Goal: Feedback & Contribution: Leave review/rating

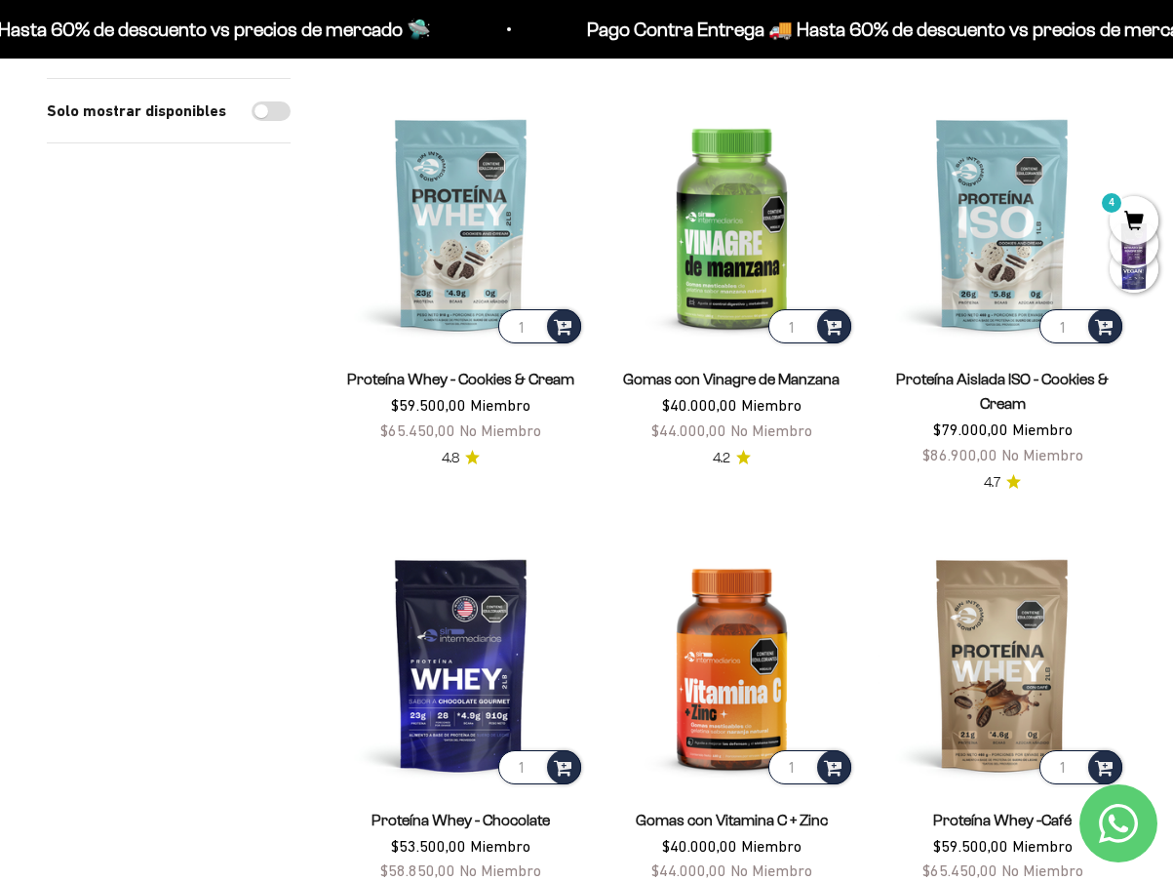
scroll to position [1950, 0]
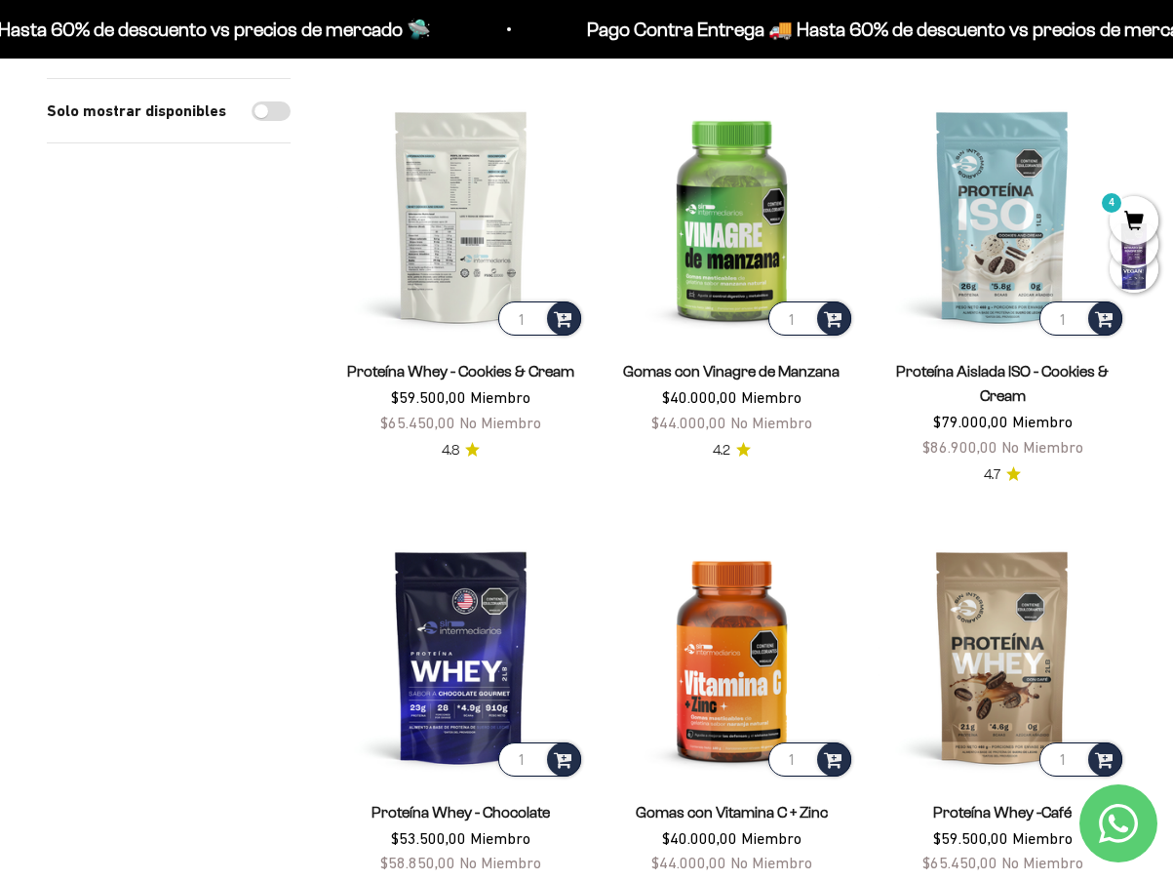
click at [491, 264] on img at bounding box center [461, 217] width 248 height 248
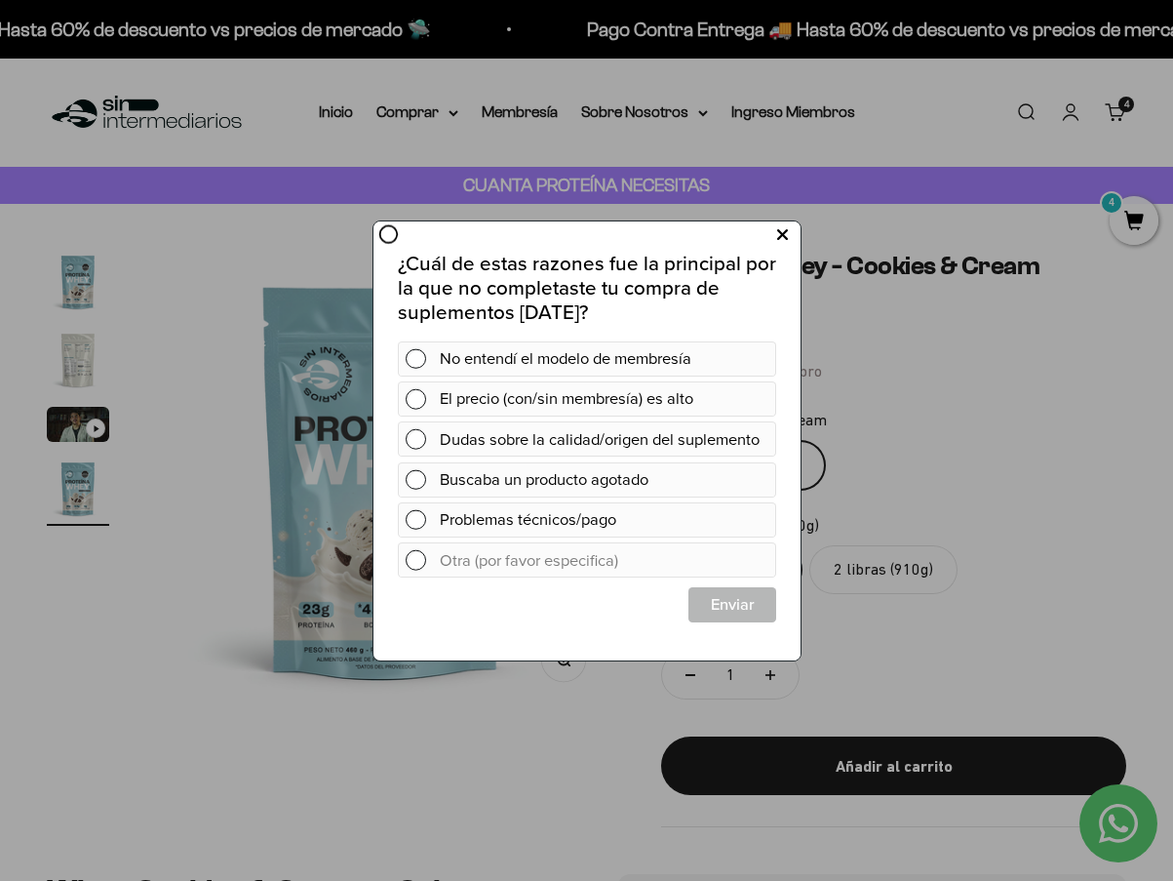
click at [785, 225] on icon at bounding box center [781, 234] width 11 height 26
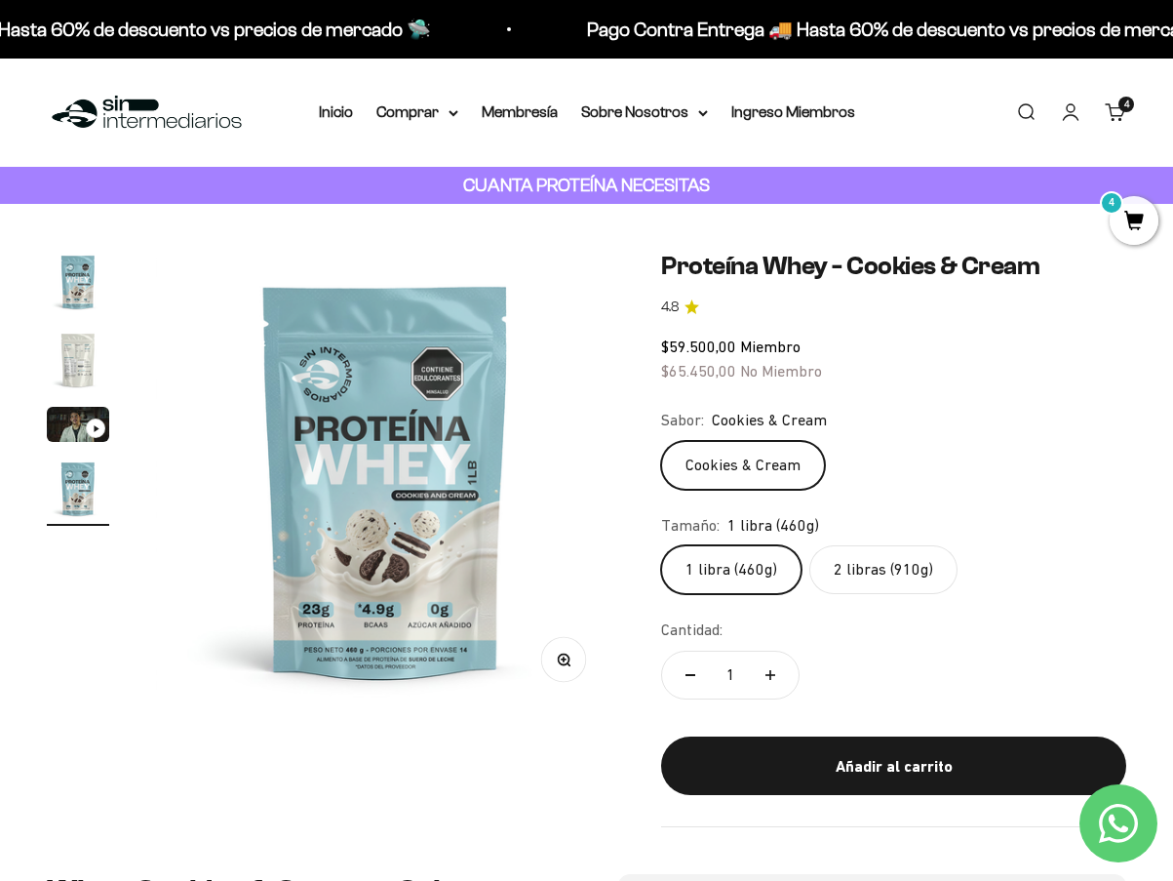
click at [861, 569] on label "2 libras (910g)" at bounding box center [883, 569] width 148 height 49
click at [661, 545] on input "2 libras (910g)" at bounding box center [660, 544] width 1 height 1
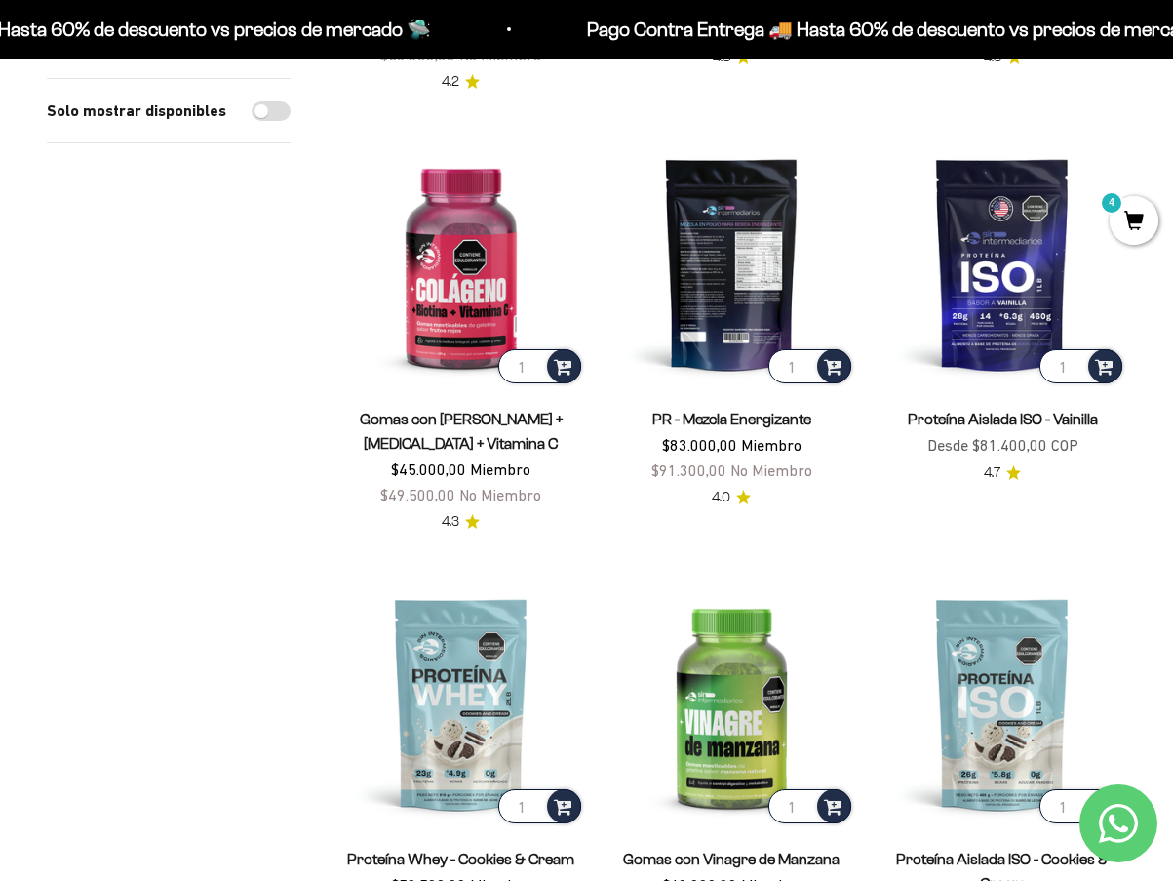
scroll to position [1853, 0]
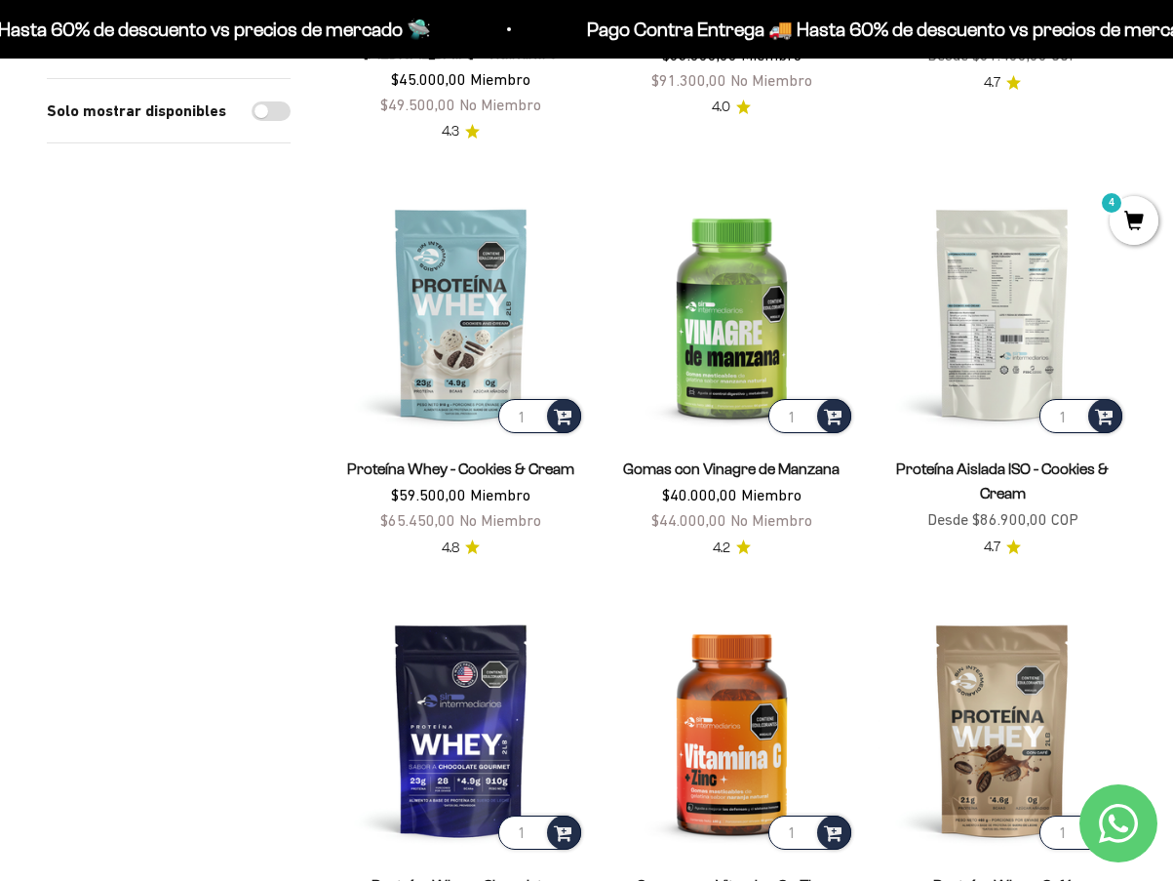
click at [993, 297] on img at bounding box center [1003, 314] width 248 height 248
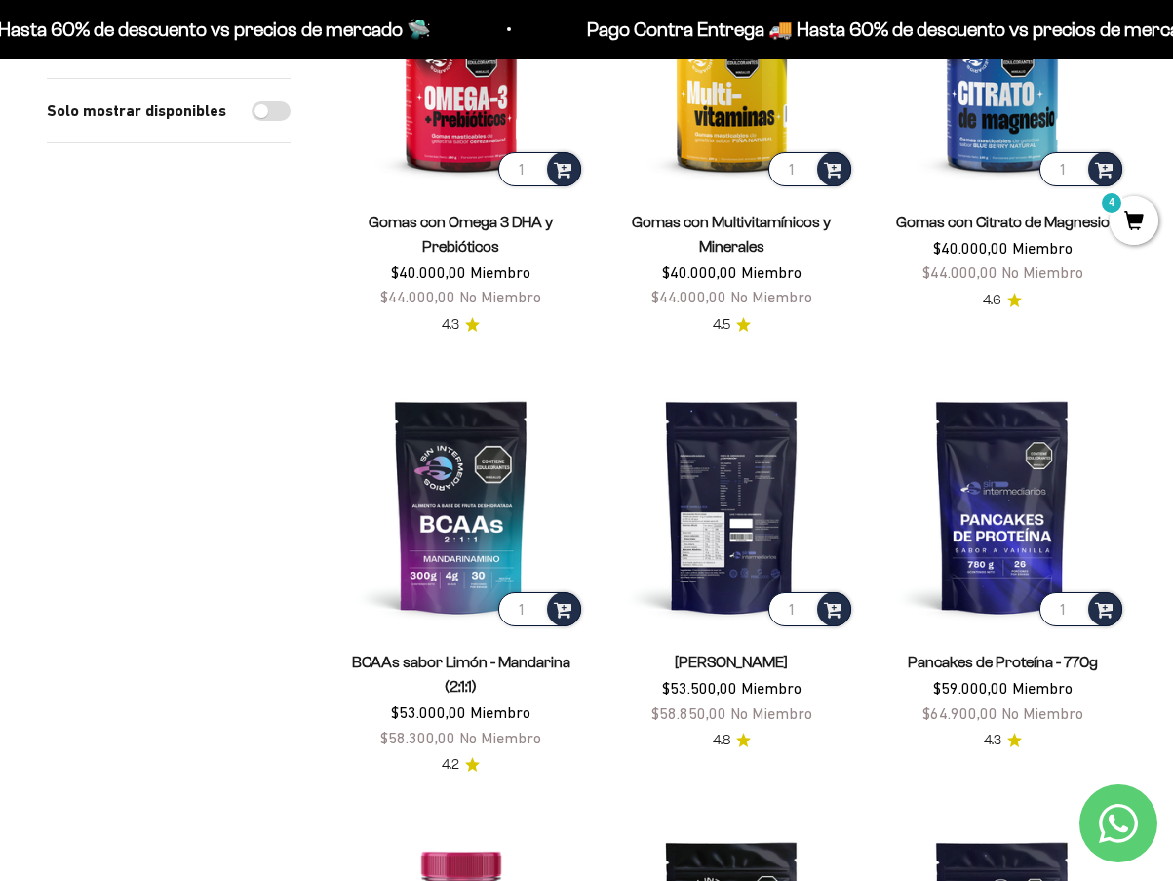
scroll to position [683, 0]
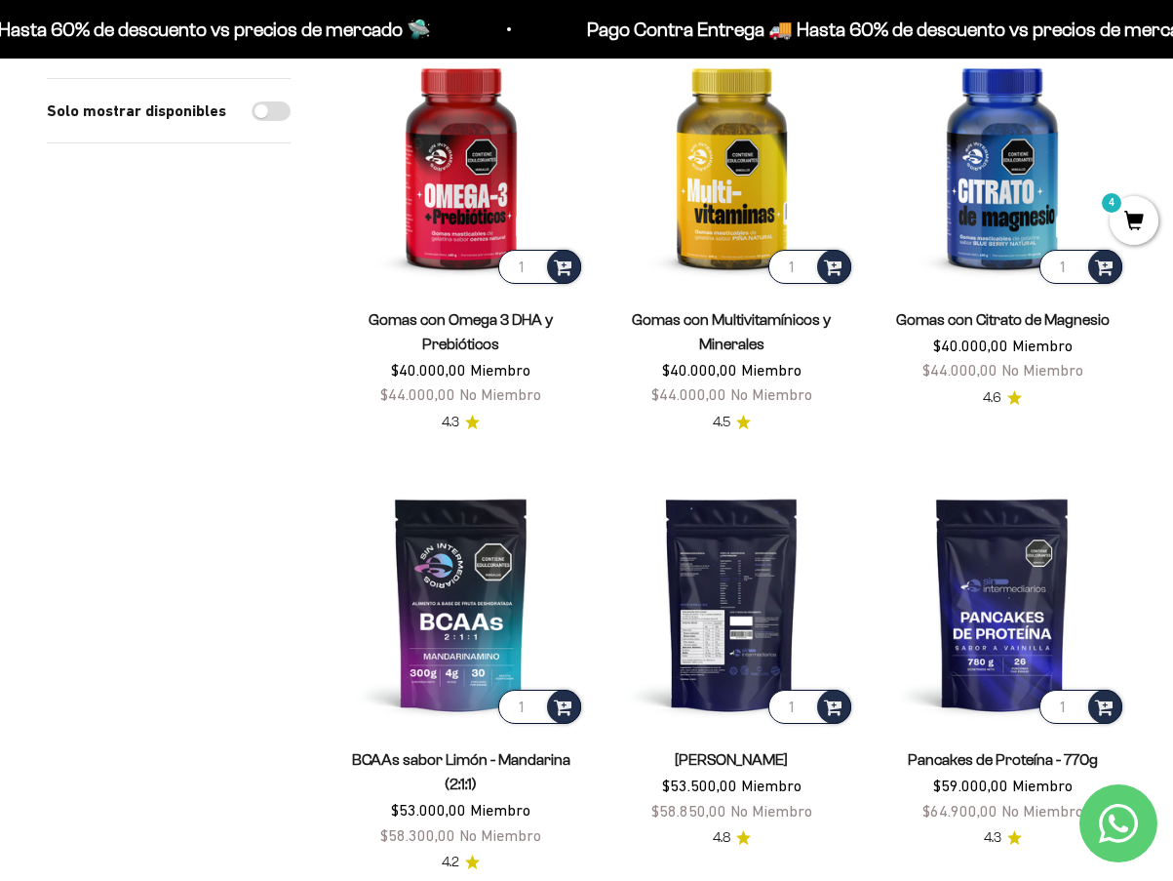
click at [751, 532] on img at bounding box center [733, 604] width 248 height 248
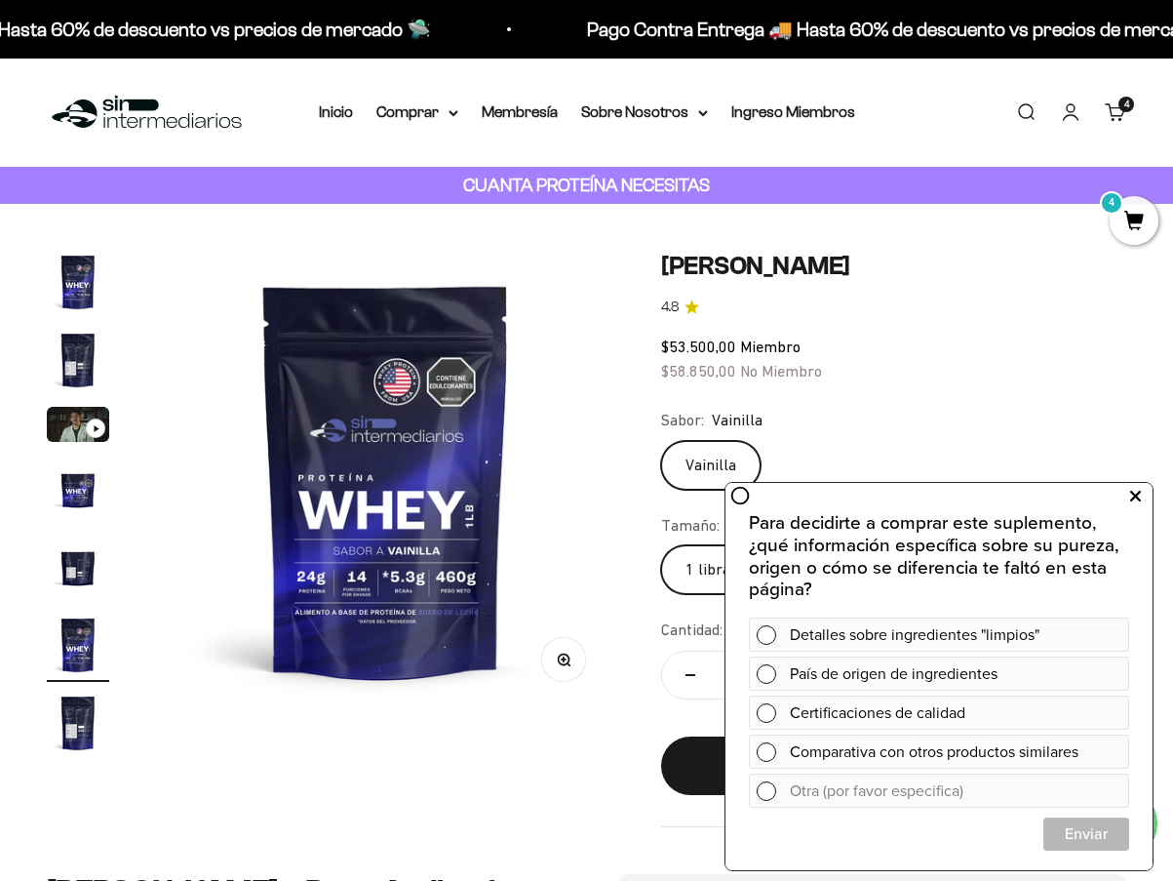
click at [1139, 495] on icon at bounding box center [1135, 496] width 11 height 25
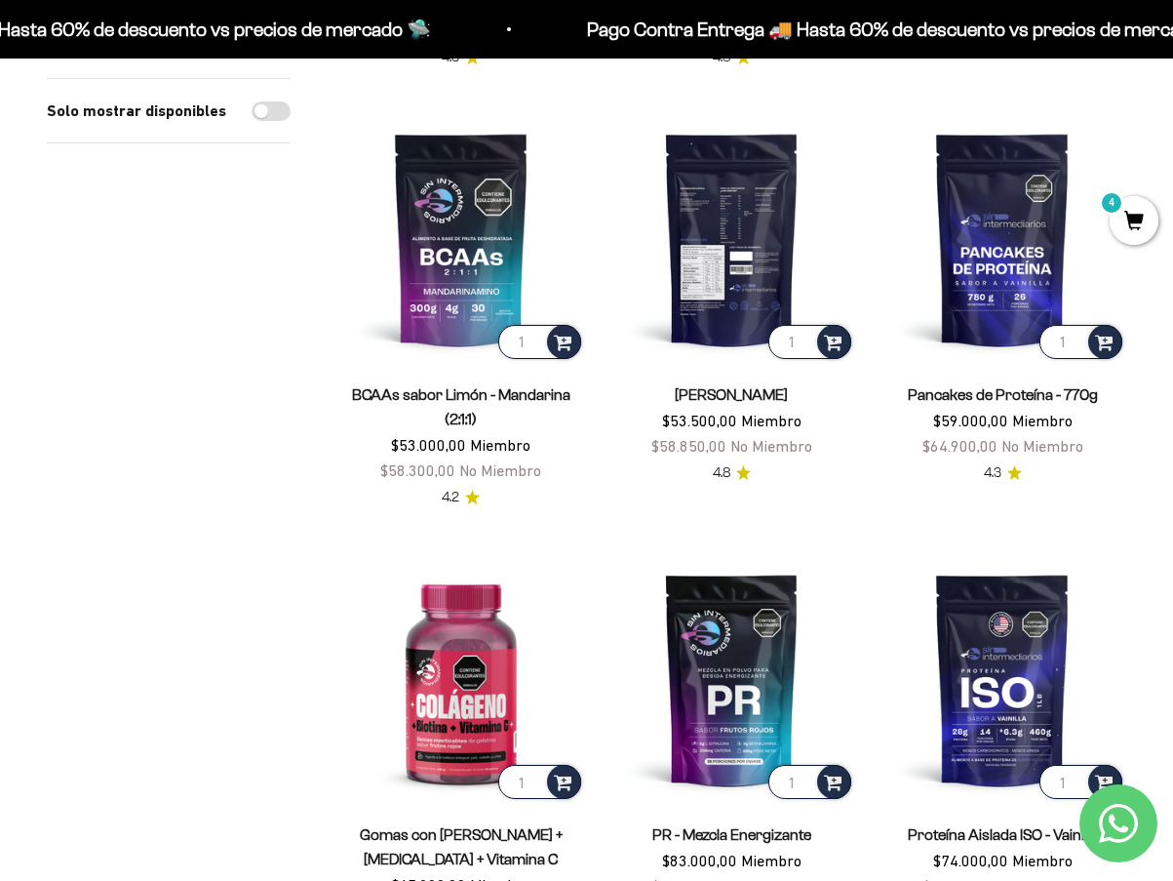
scroll to position [1073, 0]
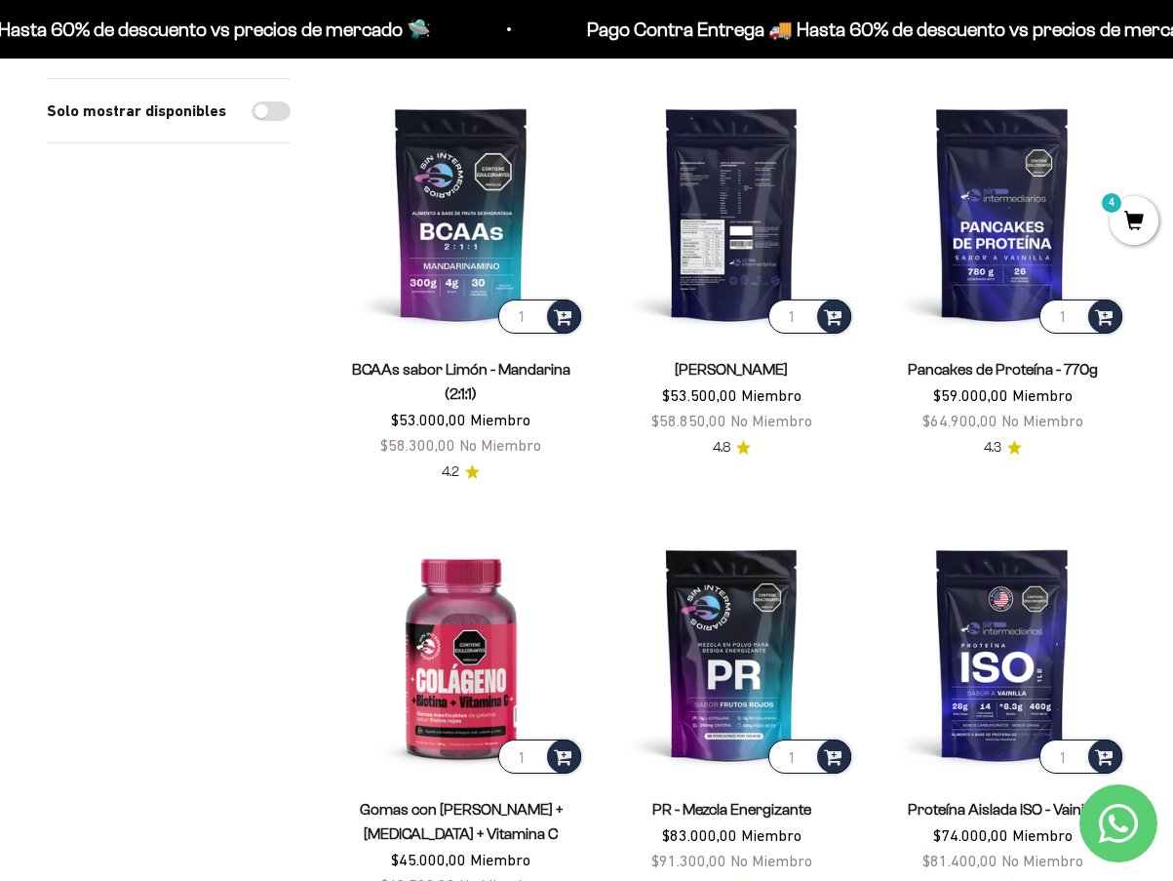
click at [751, 191] on img at bounding box center [733, 214] width 248 height 248
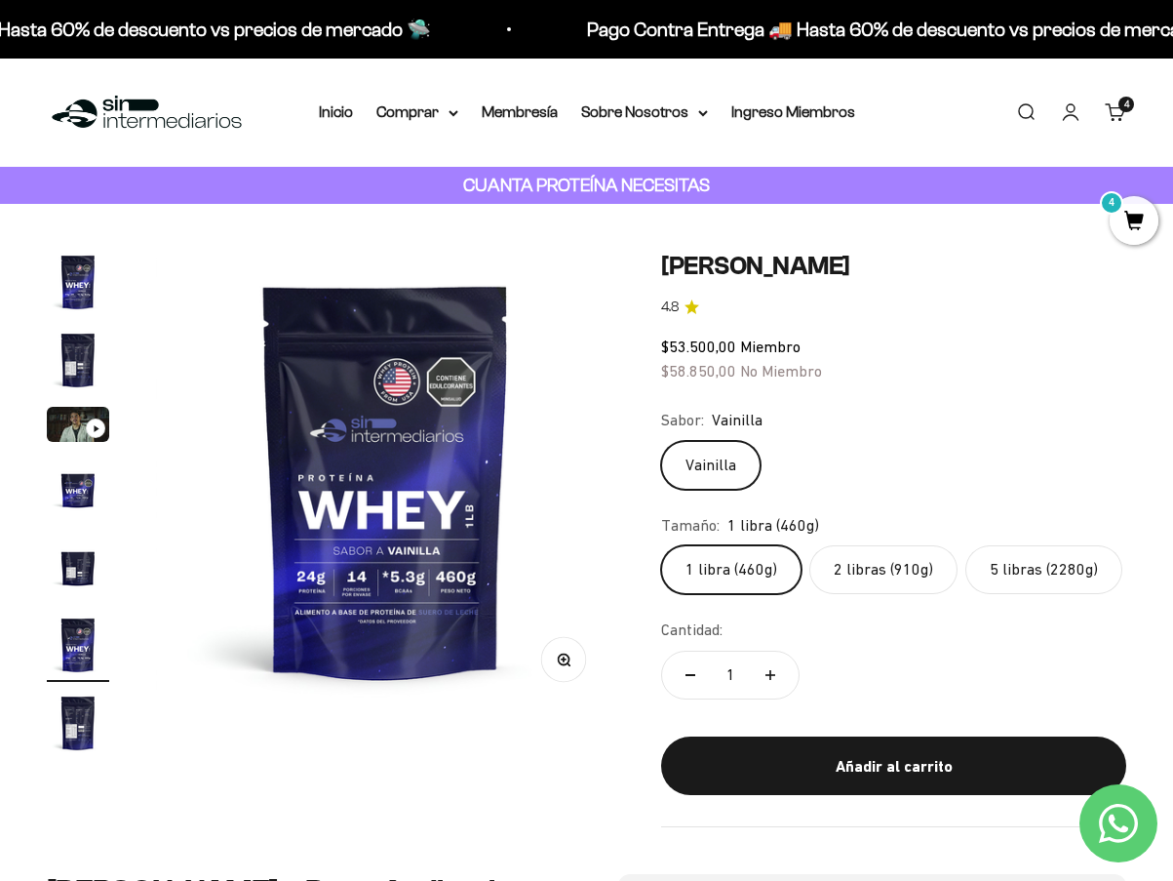
click at [1034, 570] on label "5 libras (2280g)" at bounding box center [1043, 569] width 157 height 49
click at [661, 545] on input "5 libras (2280g)" at bounding box center [660, 544] width 1 height 1
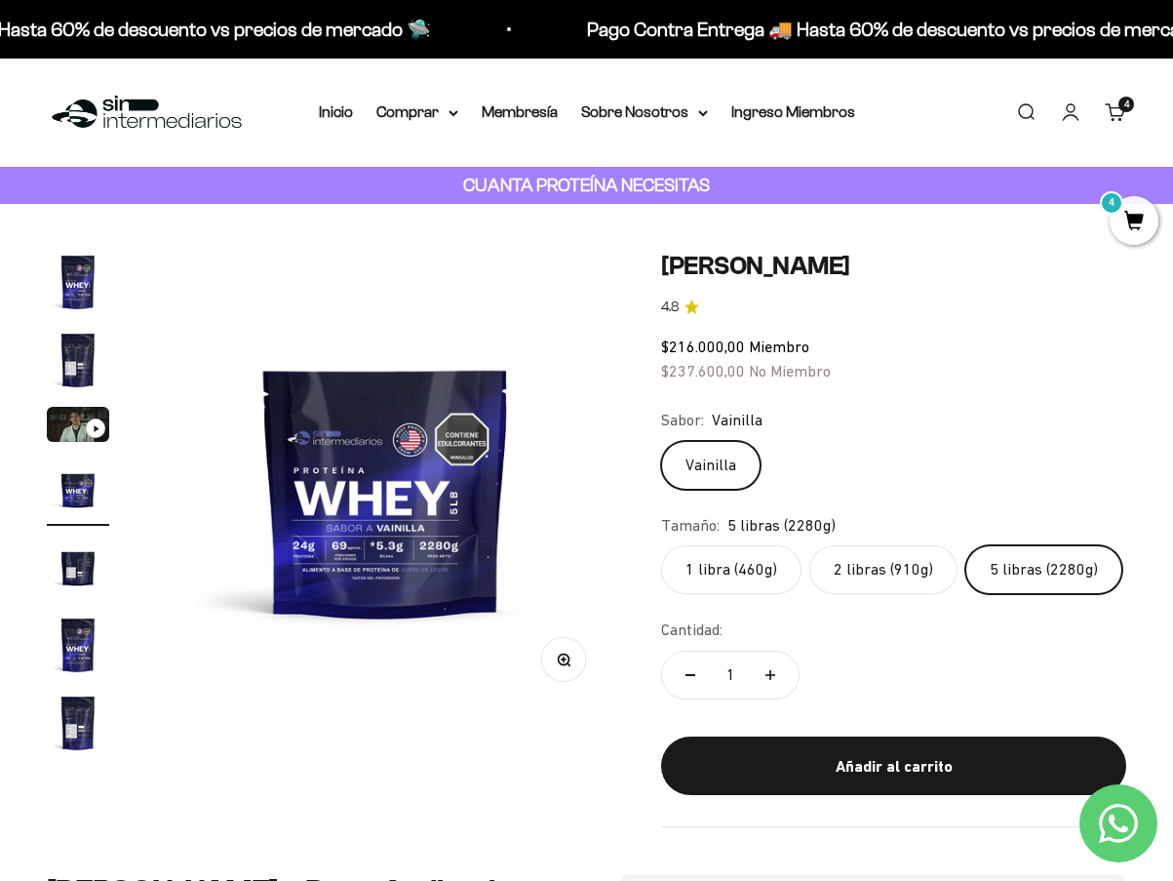
click at [893, 575] on label "2 libras (910g)" at bounding box center [883, 569] width 148 height 49
click at [661, 545] on input "2 libras (910g)" at bounding box center [660, 544] width 1 height 1
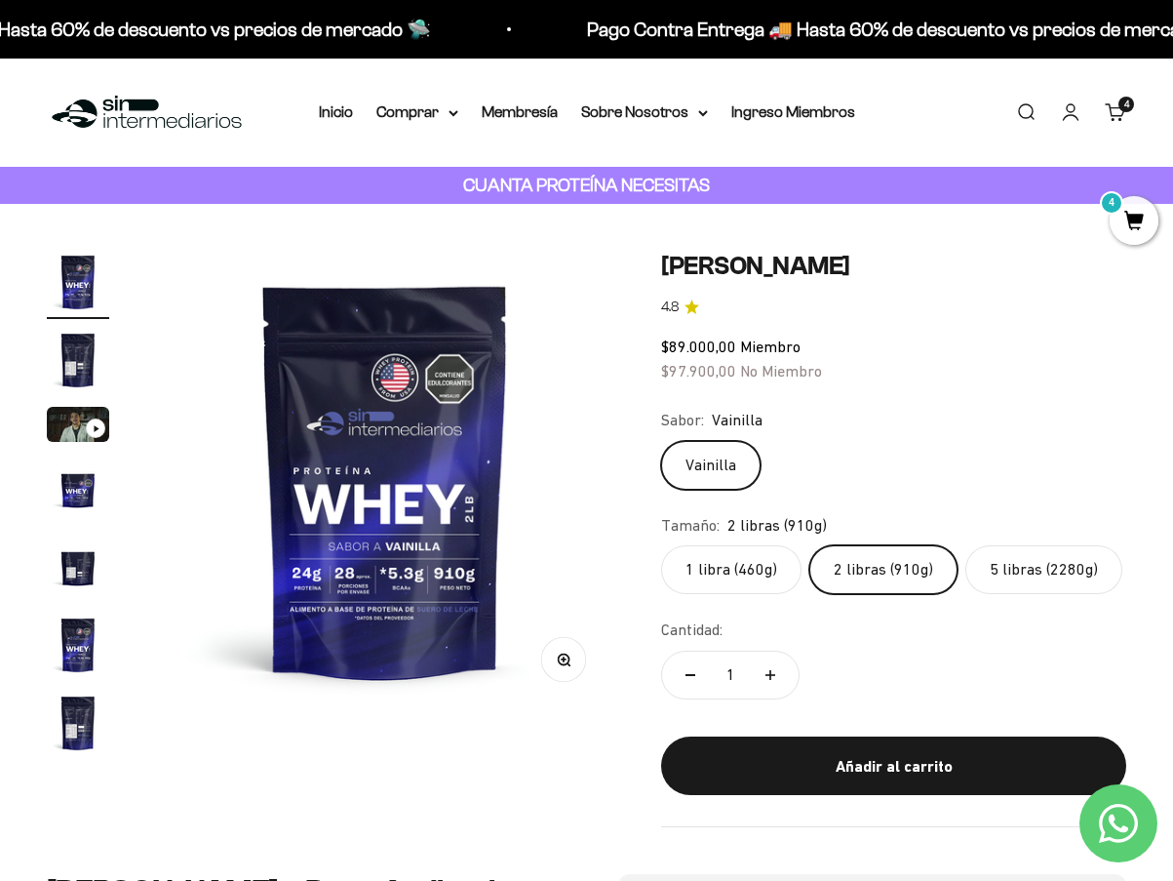
click at [718, 556] on label "1 libra (460g)" at bounding box center [731, 569] width 140 height 49
click at [661, 545] on input "1 libra (460g)" at bounding box center [660, 544] width 1 height 1
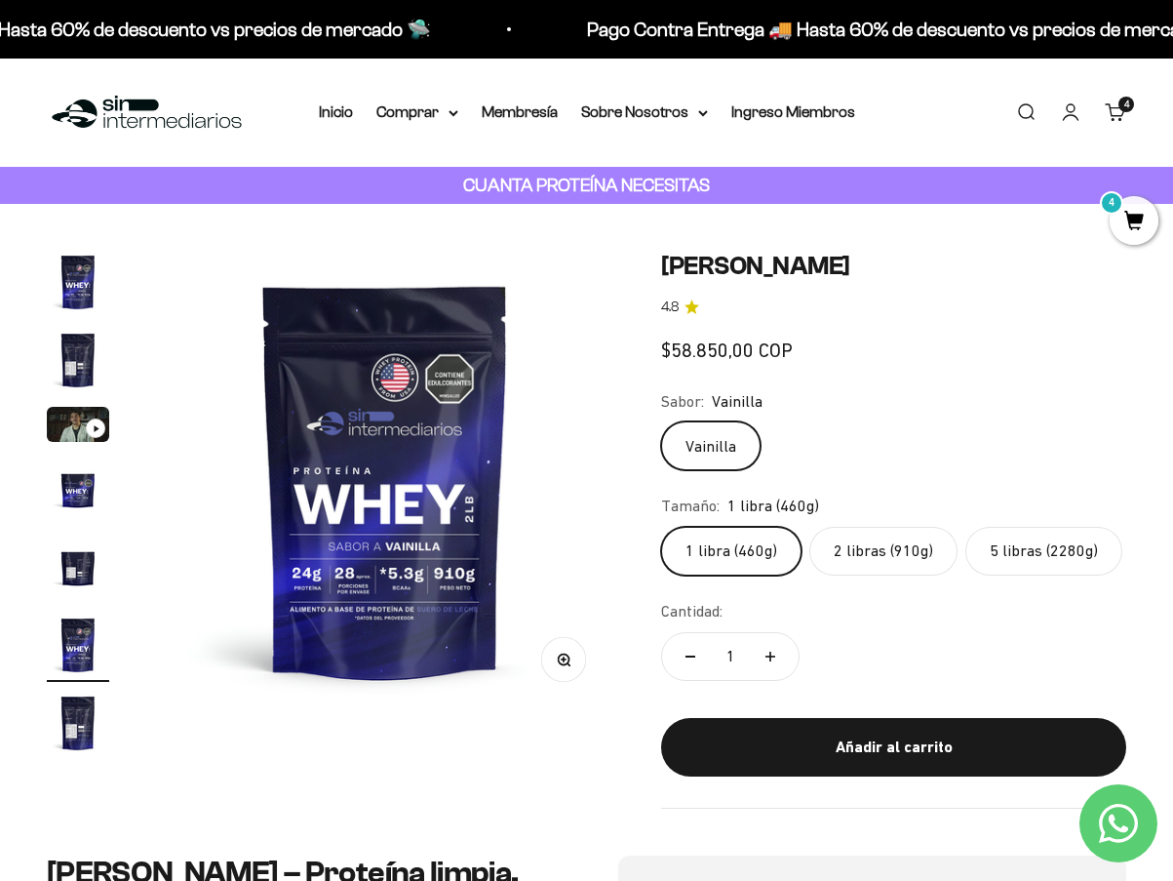
scroll to position [0, 2352]
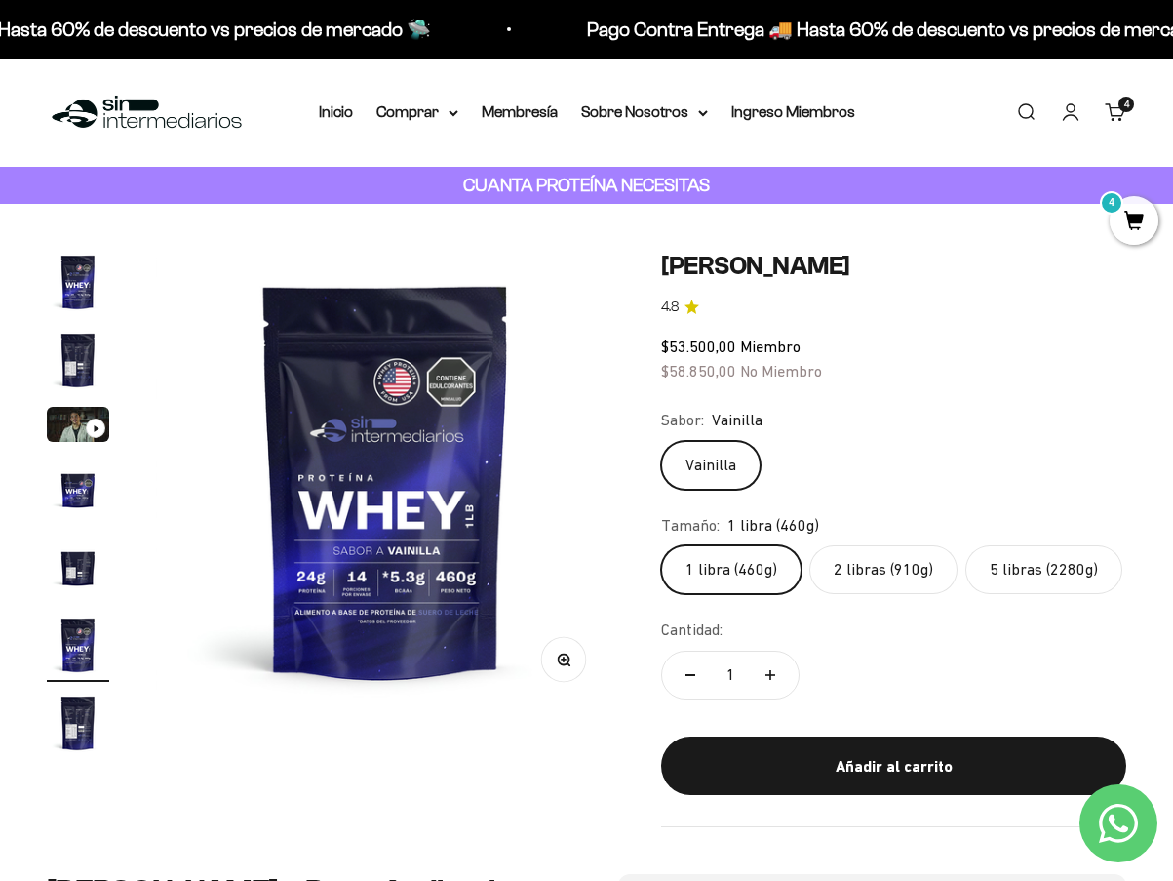
click at [856, 571] on label "2 libras (910g)" at bounding box center [883, 569] width 148 height 49
click at [661, 545] on input "2 libras (910g)" at bounding box center [660, 544] width 1 height 1
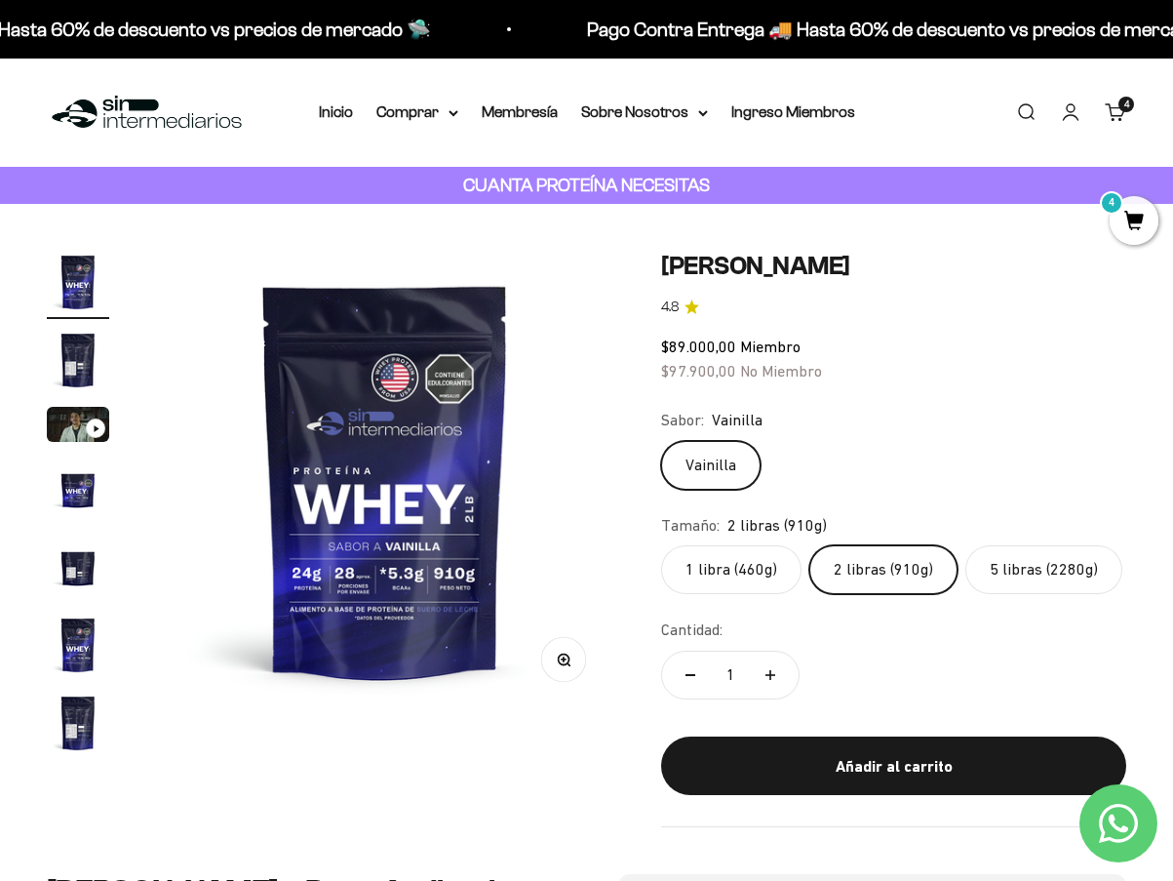
click at [1069, 558] on label "5 libras (2280g)" at bounding box center [1043, 569] width 157 height 49
click at [661, 545] on input "5 libras (2280g)" at bounding box center [660, 544] width 1 height 1
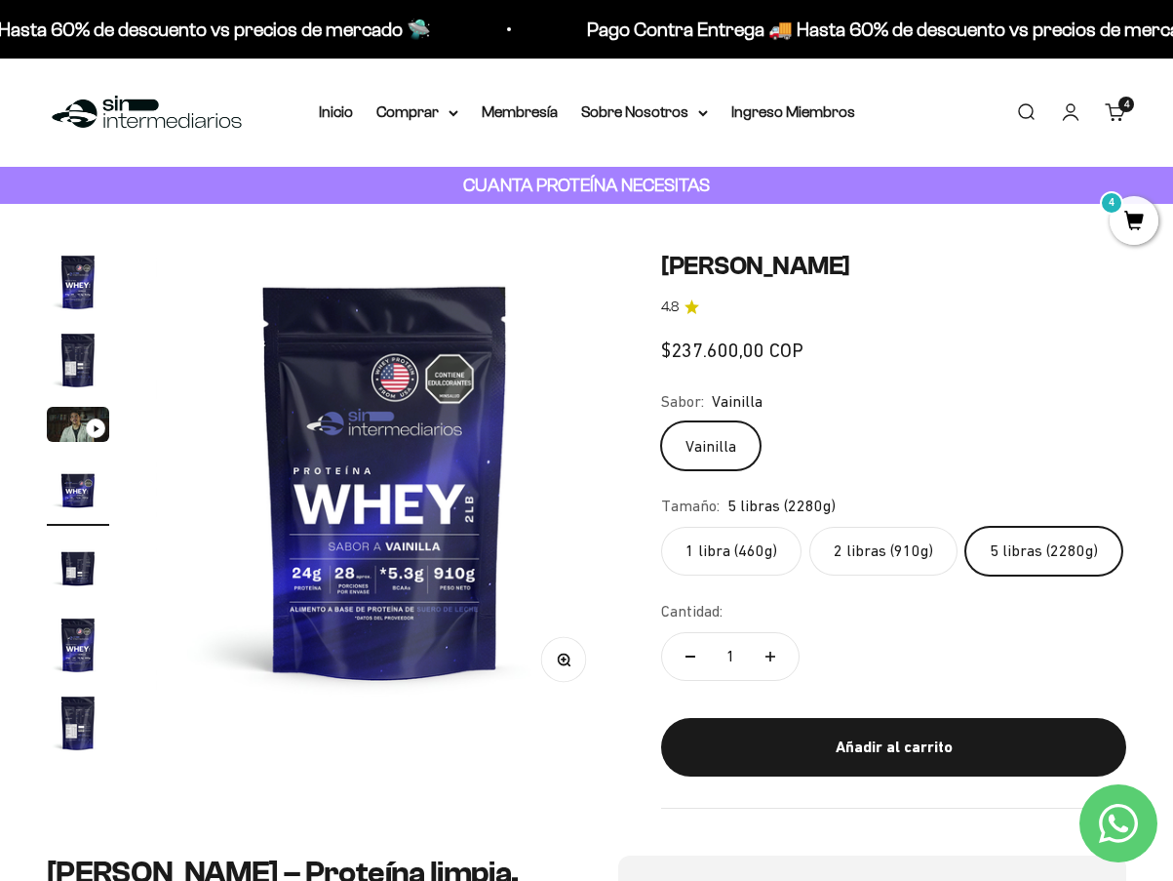
scroll to position [0, 1411]
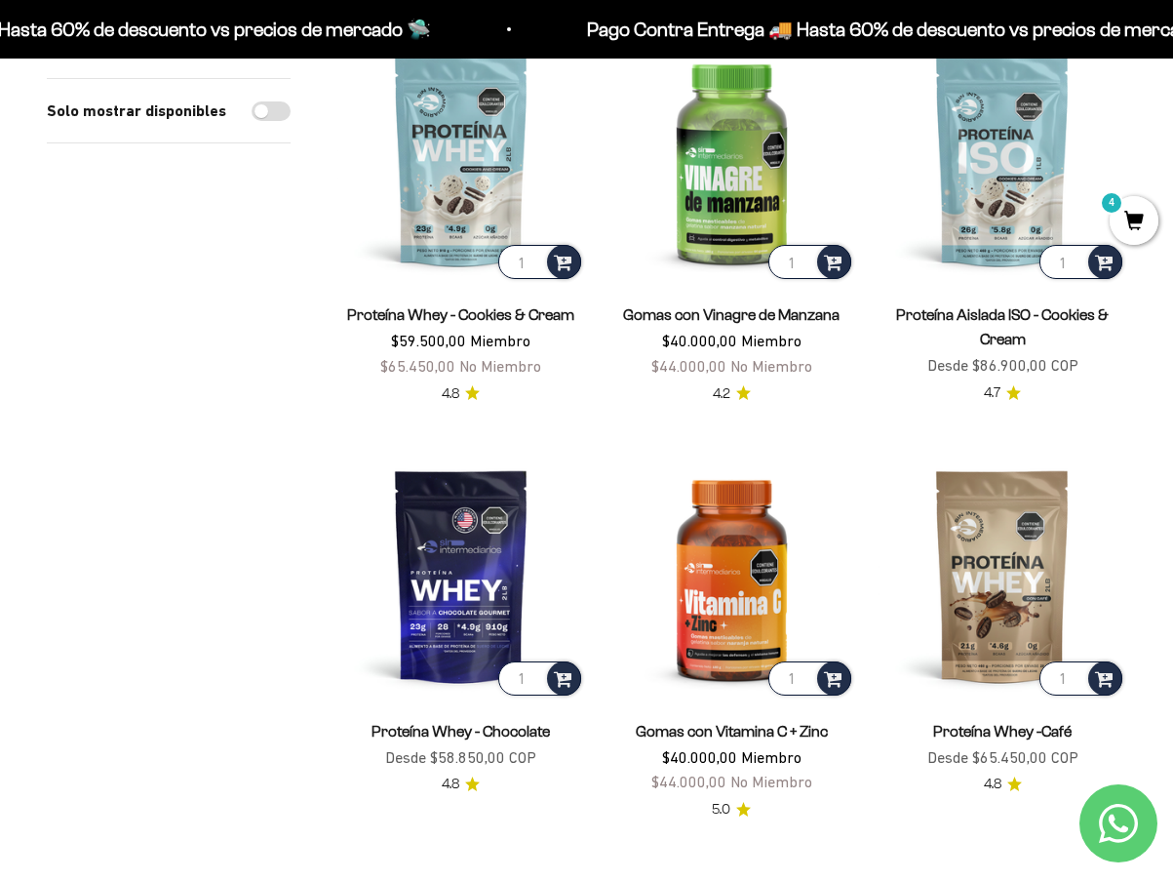
scroll to position [1853, 0]
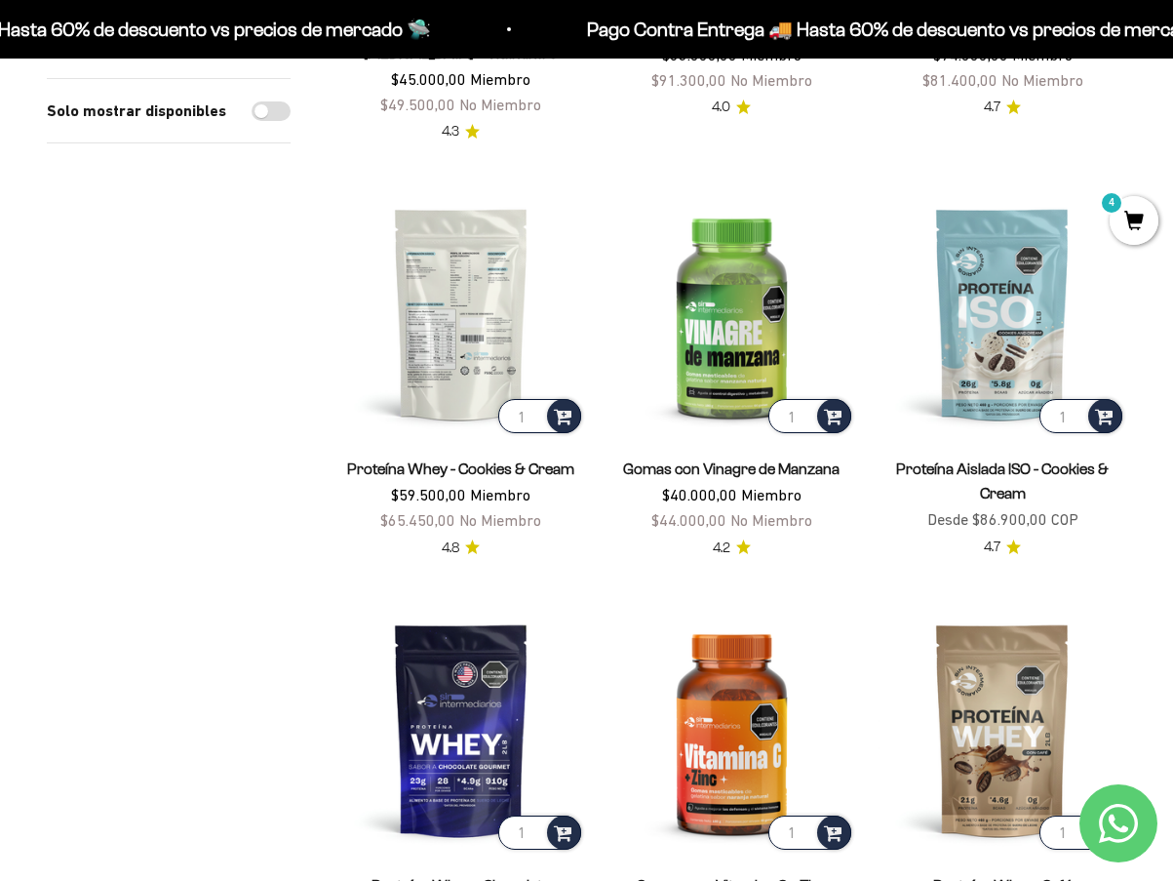
click at [476, 298] on img at bounding box center [461, 314] width 248 height 248
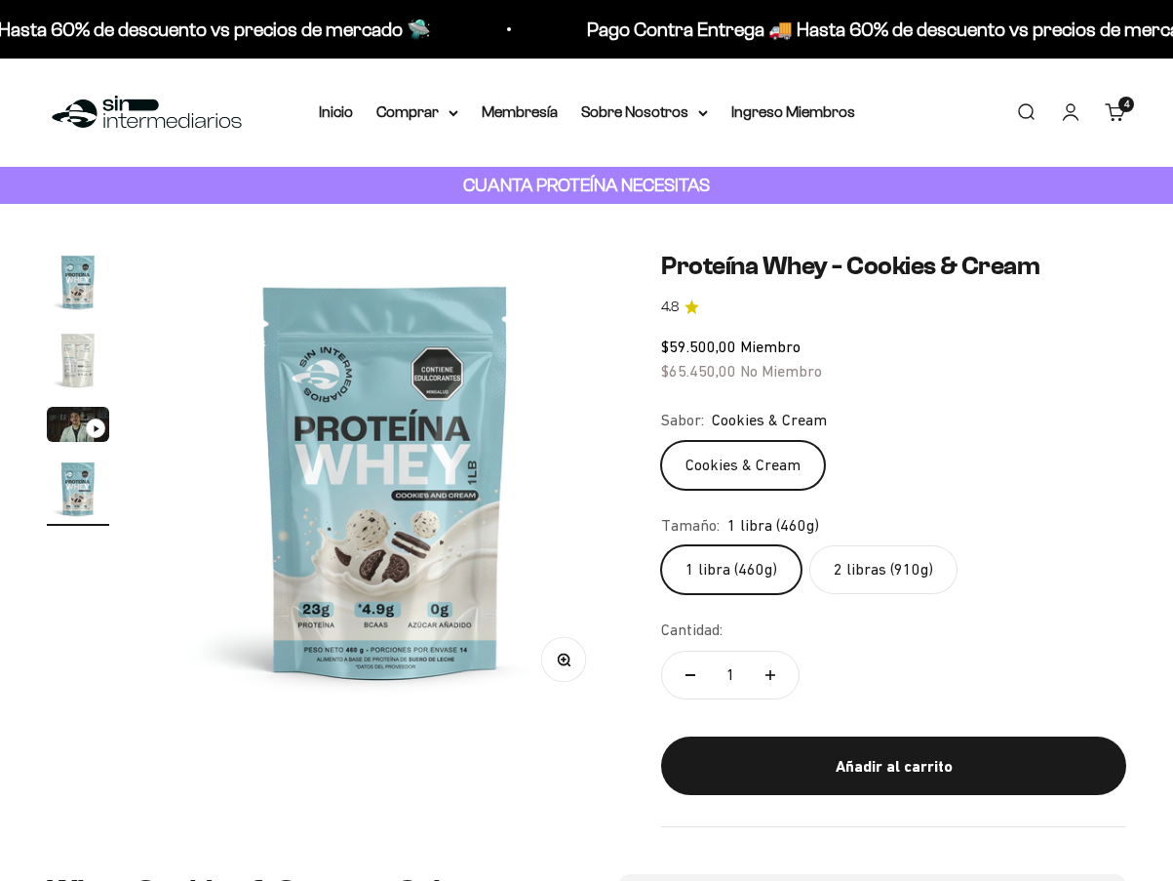
scroll to position [0, 1411]
click at [885, 567] on label "2 libras (910g)" at bounding box center [883, 569] width 148 height 49
click at [661, 545] on input "2 libras (910g)" at bounding box center [660, 544] width 1 height 1
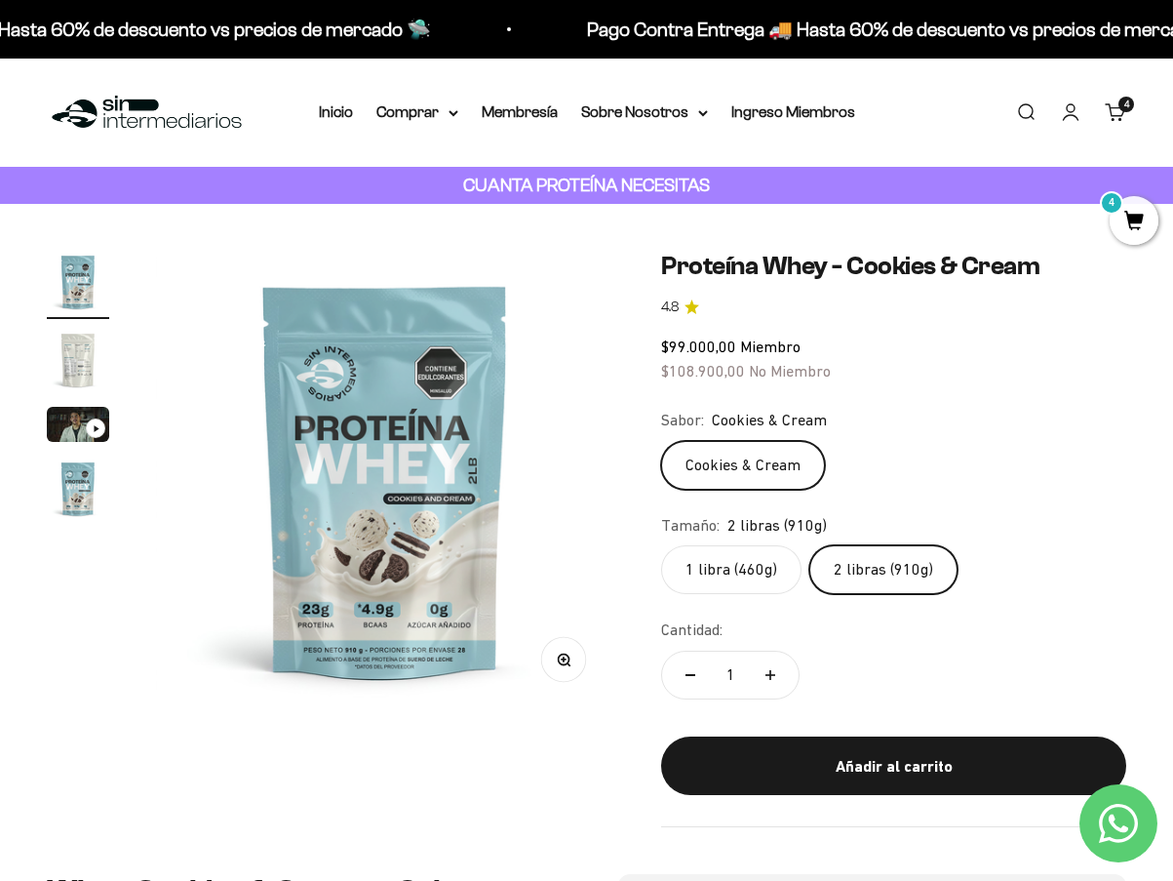
click at [744, 578] on label "1 libra (460g)" at bounding box center [731, 569] width 140 height 49
click at [661, 545] on input "1 libra (460g)" at bounding box center [660, 544] width 1 height 1
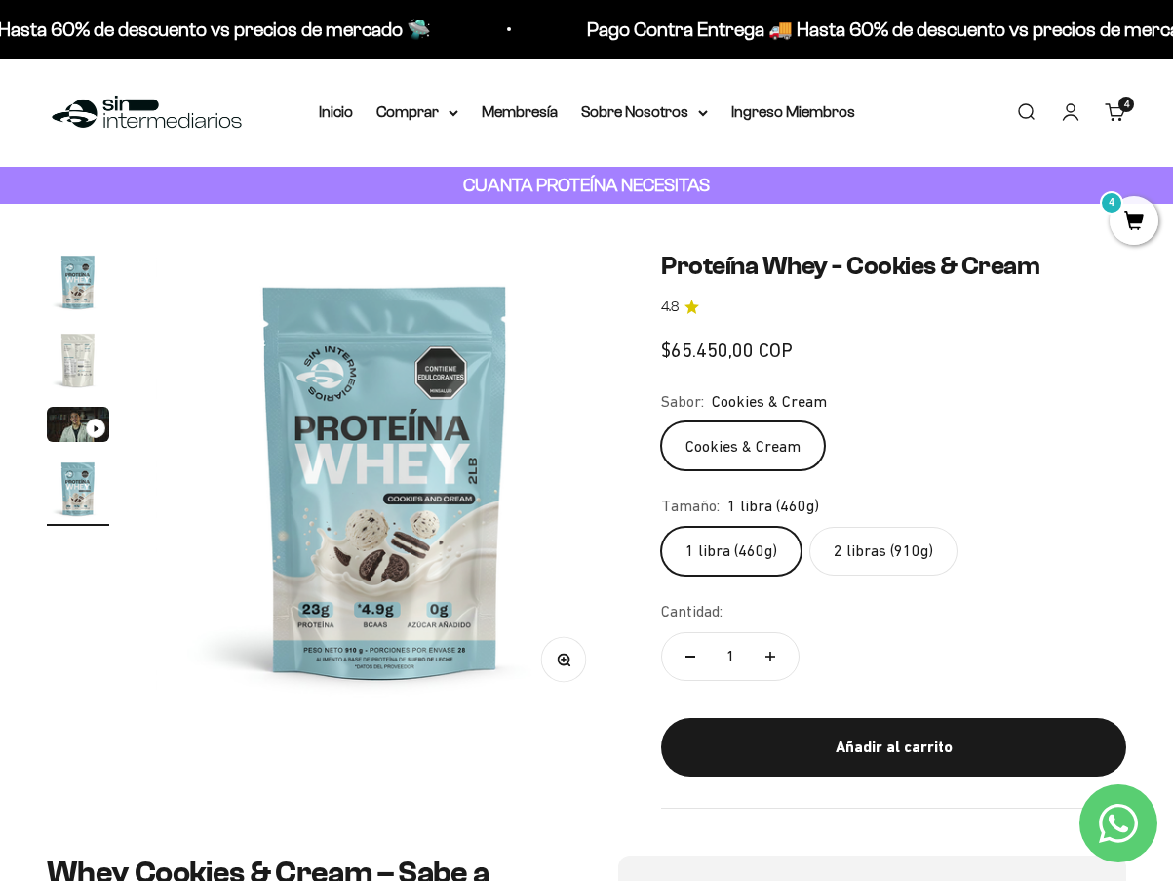
scroll to position [0, 1411]
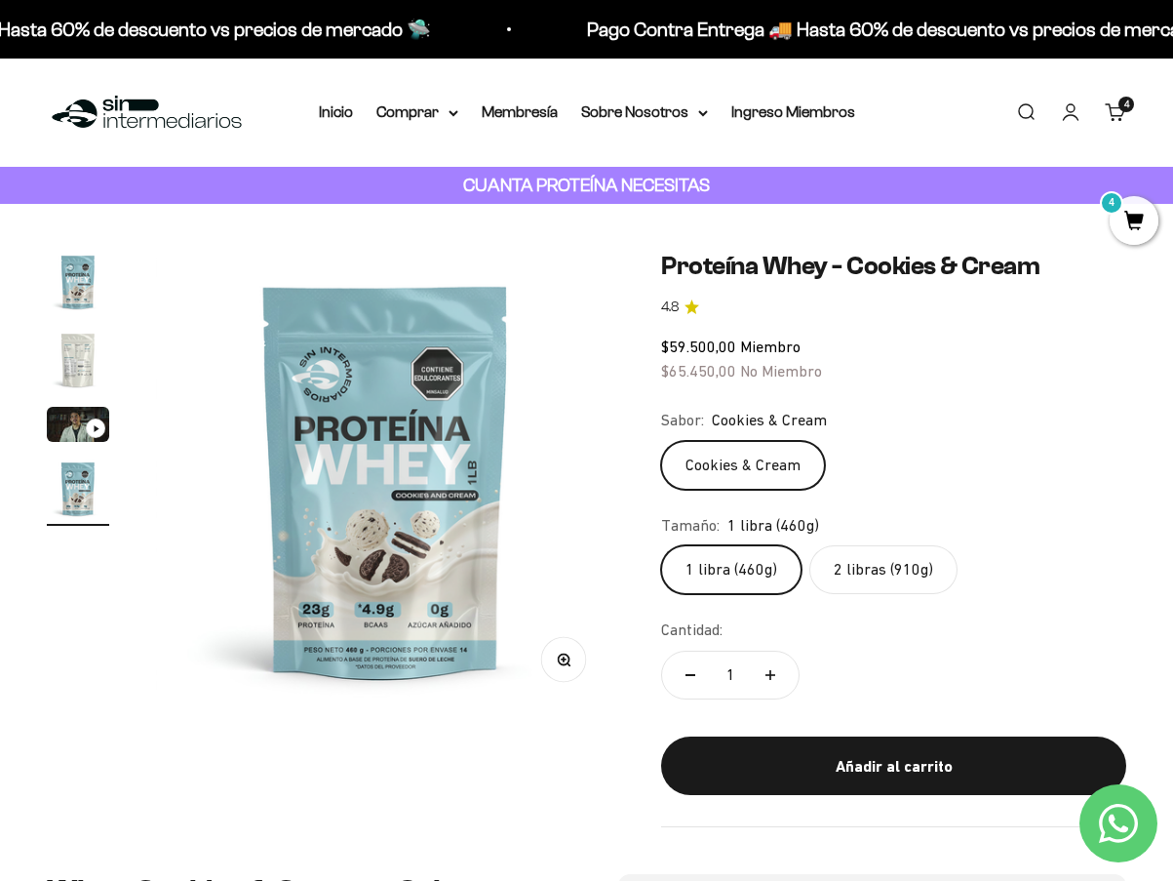
click at [868, 572] on label "2 libras (910g)" at bounding box center [883, 569] width 148 height 49
click at [661, 545] on input "2 libras (910g)" at bounding box center [660, 544] width 1 height 1
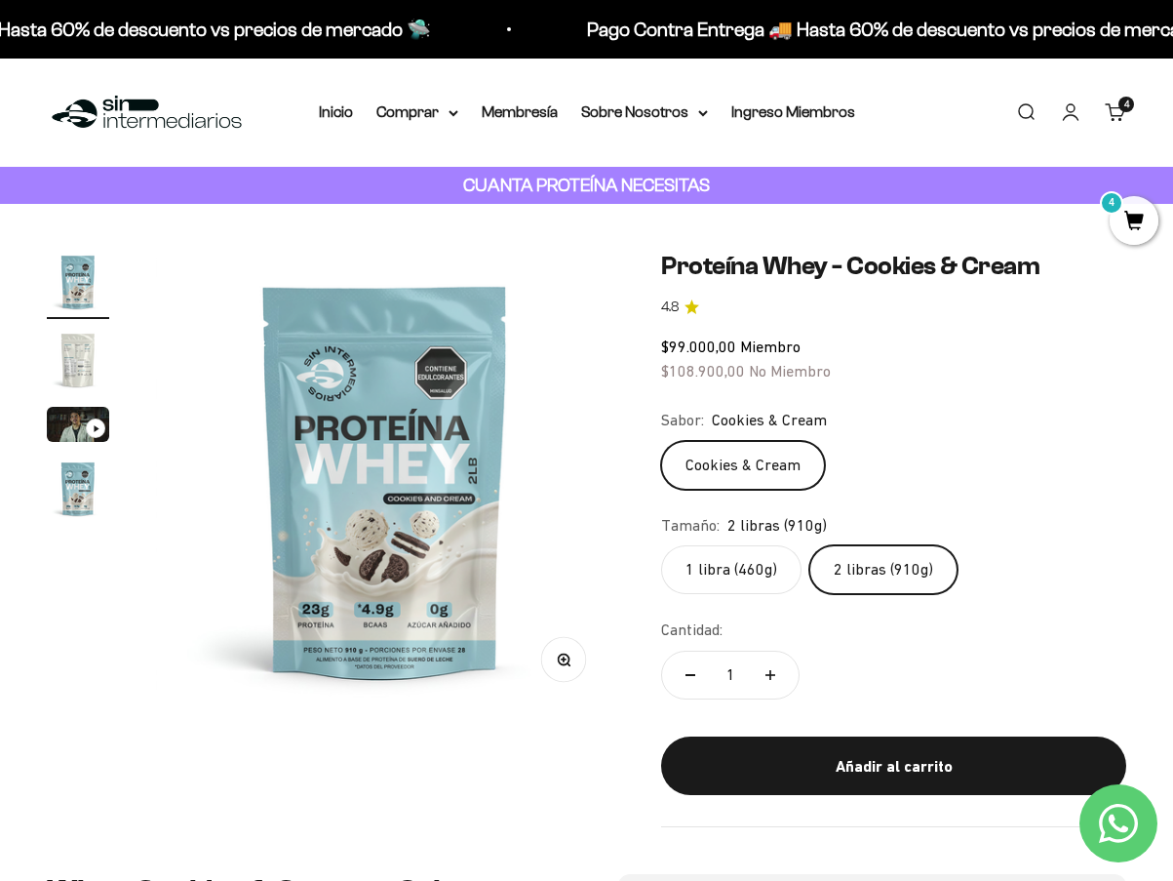
click at [718, 563] on label "1 libra (460g)" at bounding box center [731, 569] width 140 height 49
click at [661, 545] on input "1 libra (460g)" at bounding box center [660, 544] width 1 height 1
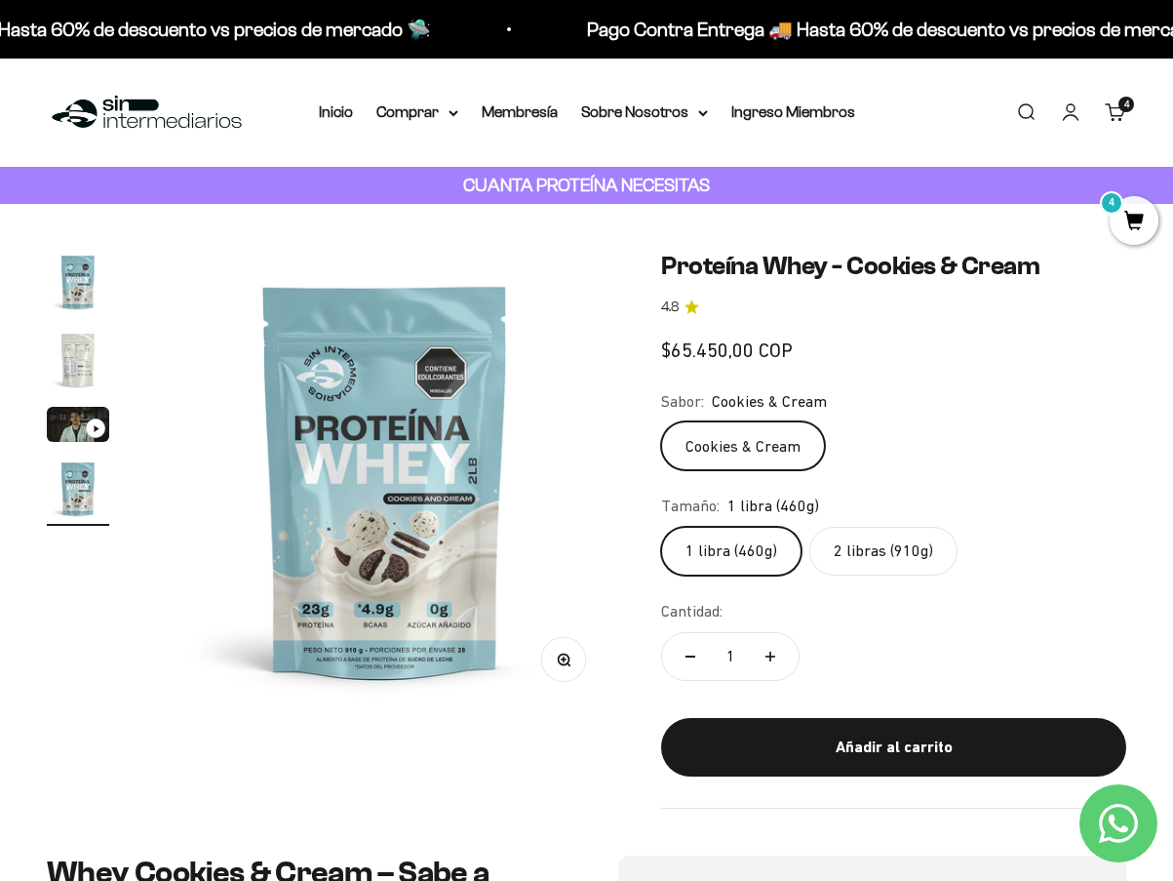
scroll to position [0, 1411]
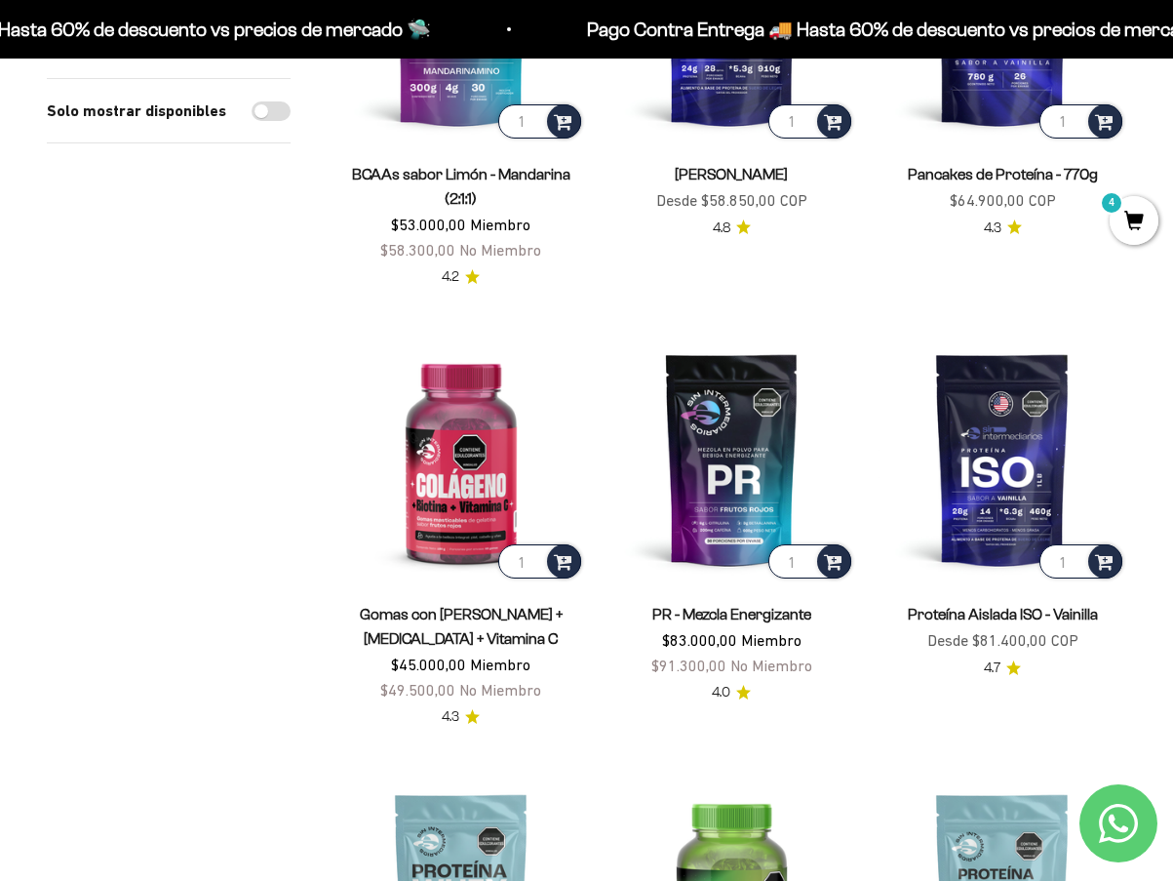
scroll to position [1073, 0]
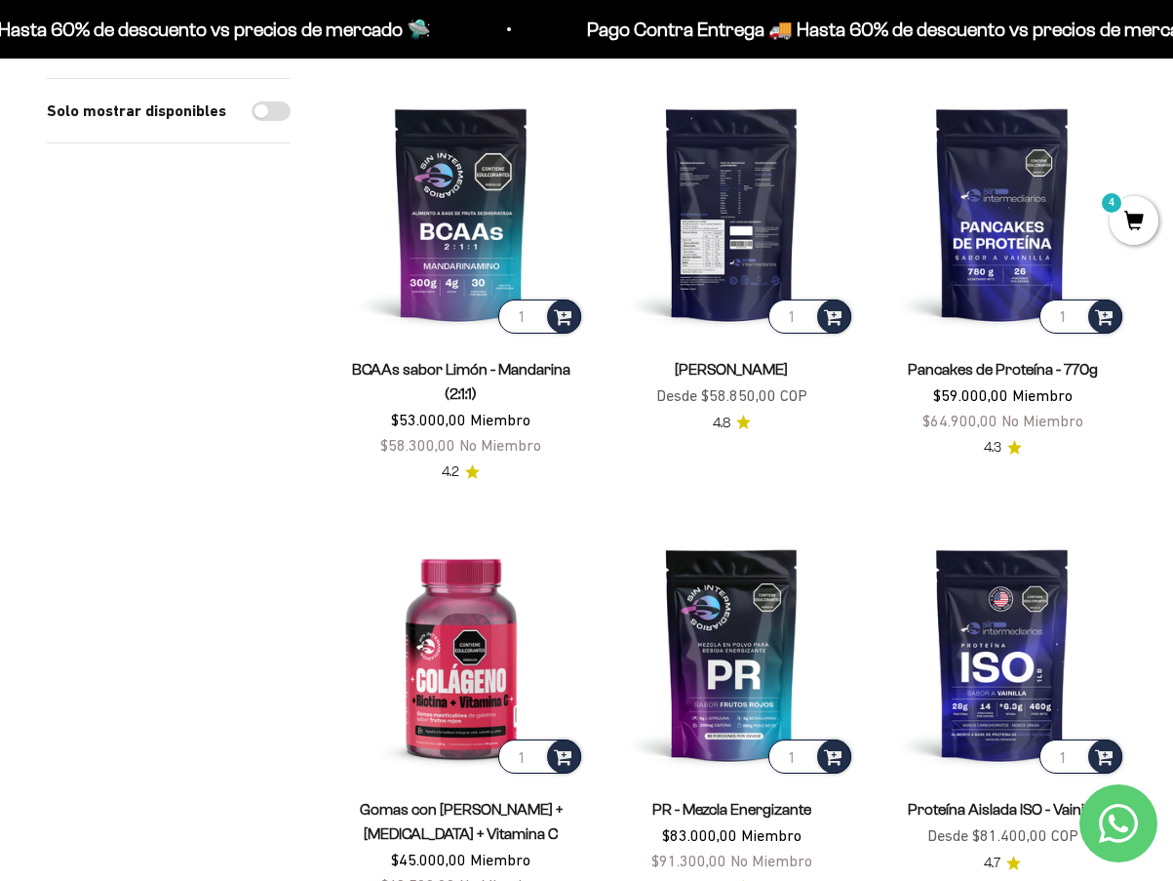
click at [718, 195] on img at bounding box center [733, 214] width 248 height 248
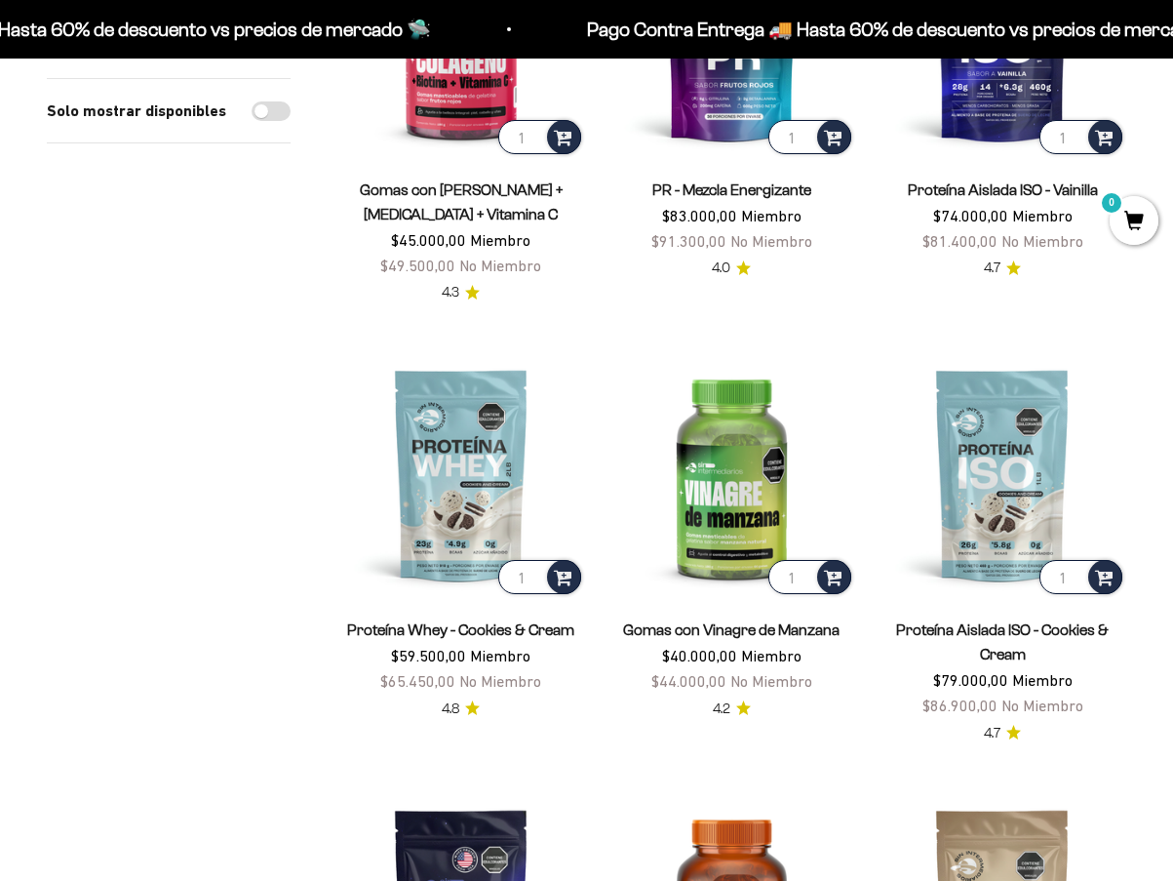
scroll to position [1755, 0]
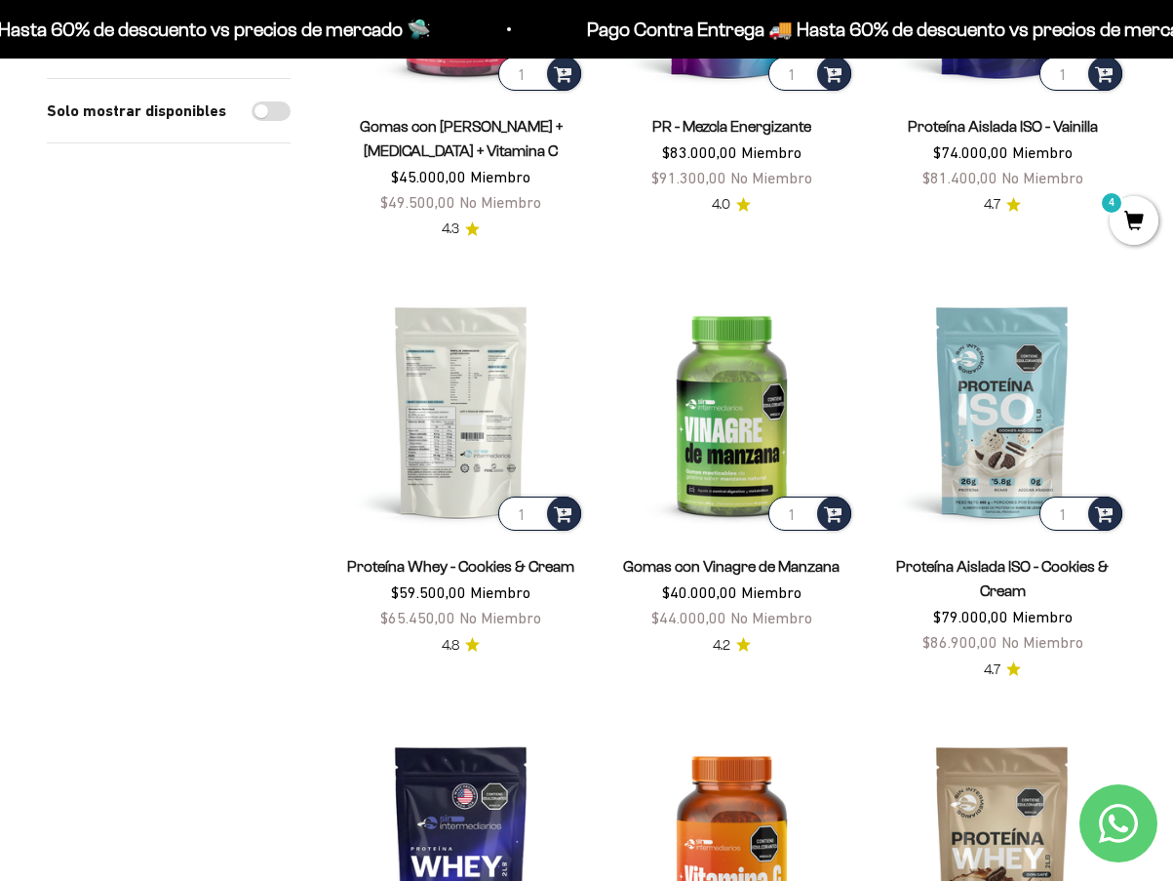
click at [458, 419] on img at bounding box center [461, 412] width 248 height 248
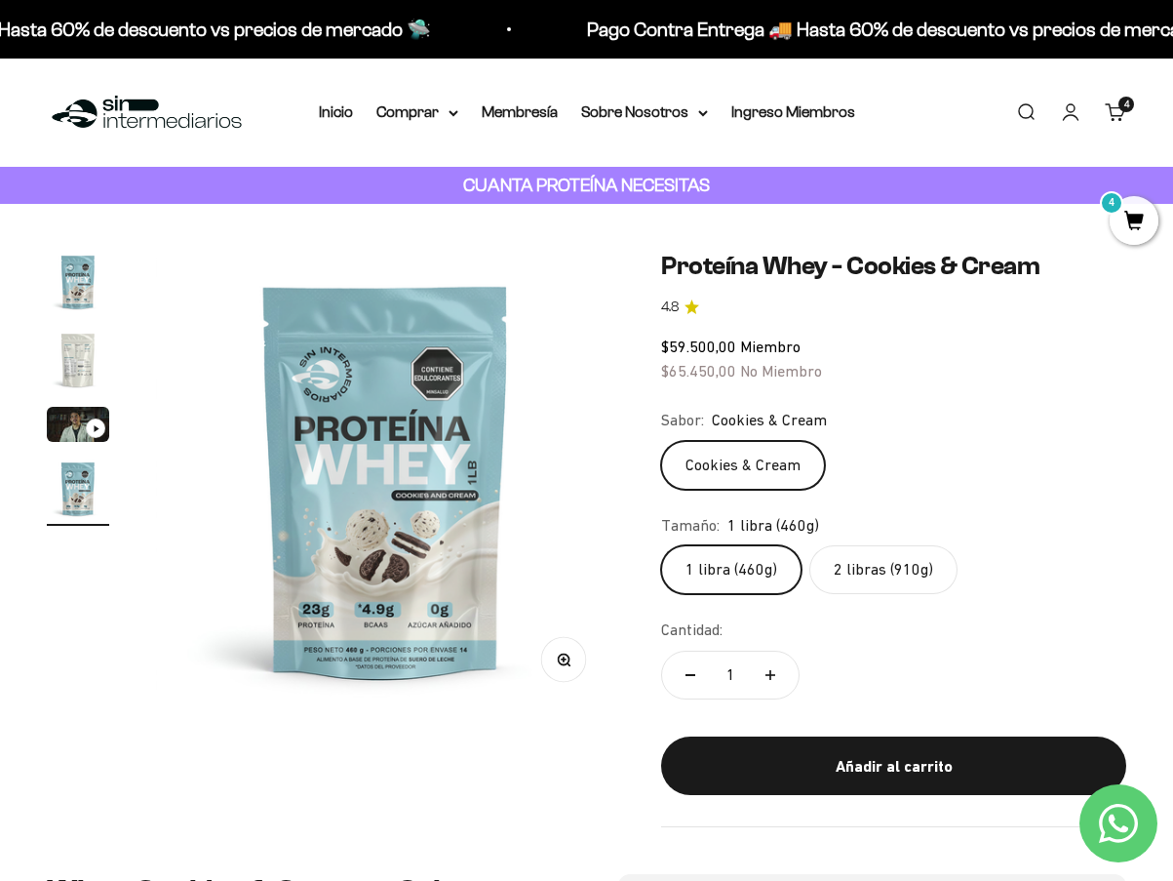
click at [866, 557] on label "2 libras (910g)" at bounding box center [883, 569] width 148 height 49
click at [661, 545] on input "2 libras (910g)" at bounding box center [660, 544] width 1 height 1
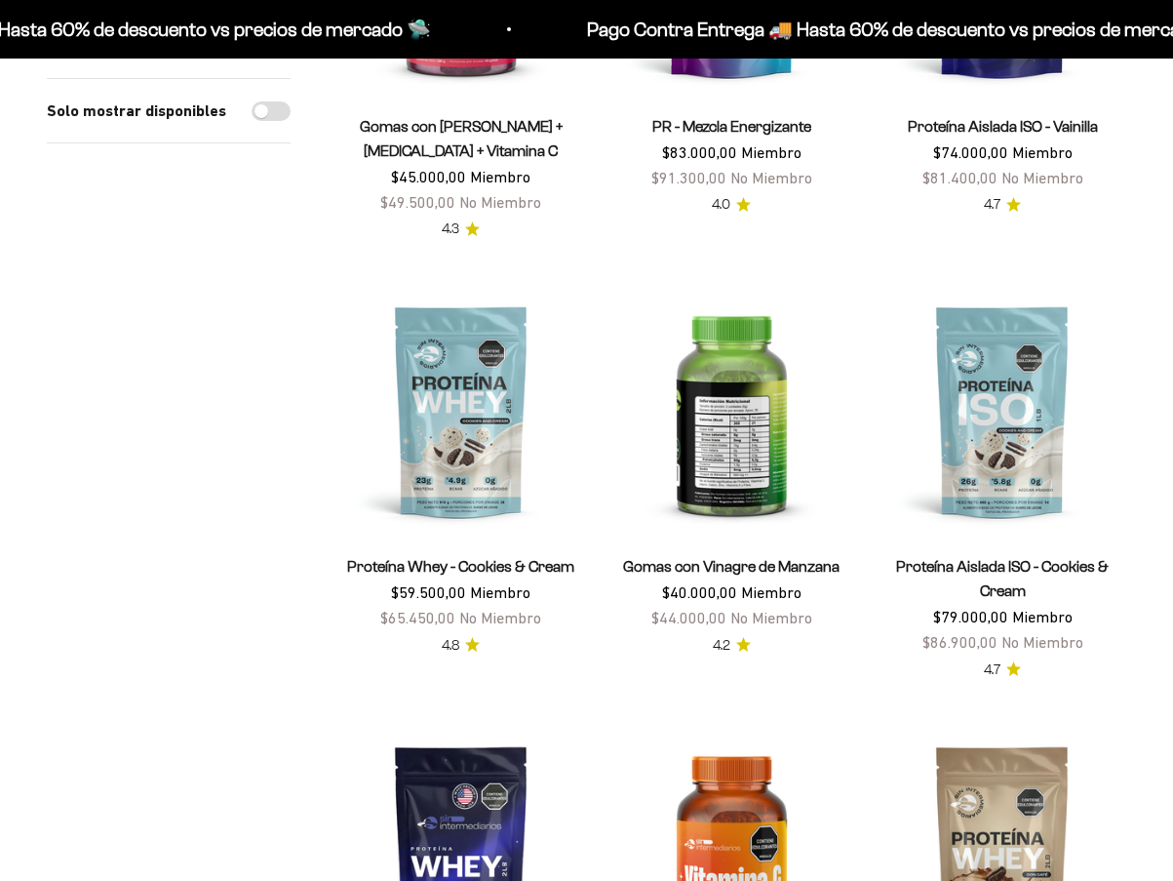
scroll to position [1073, 0]
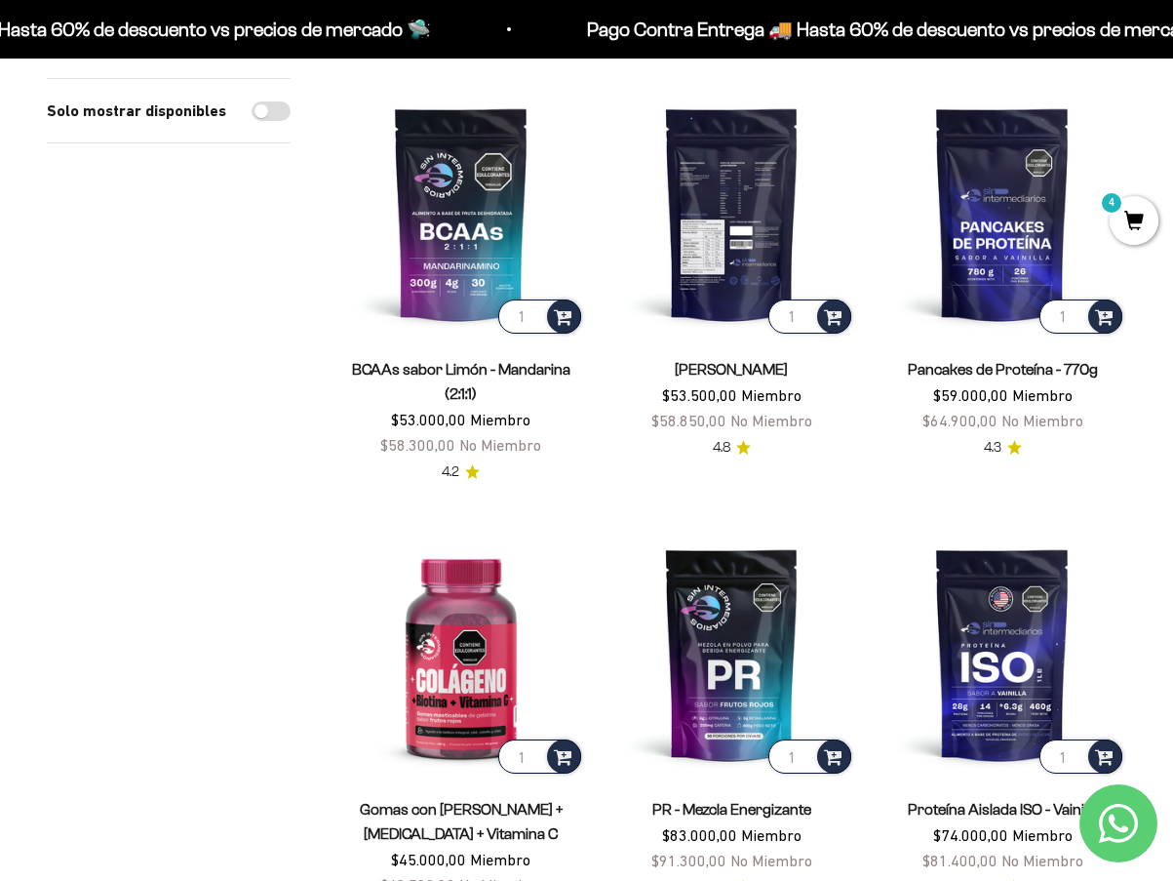
click at [685, 258] on img at bounding box center [733, 214] width 248 height 248
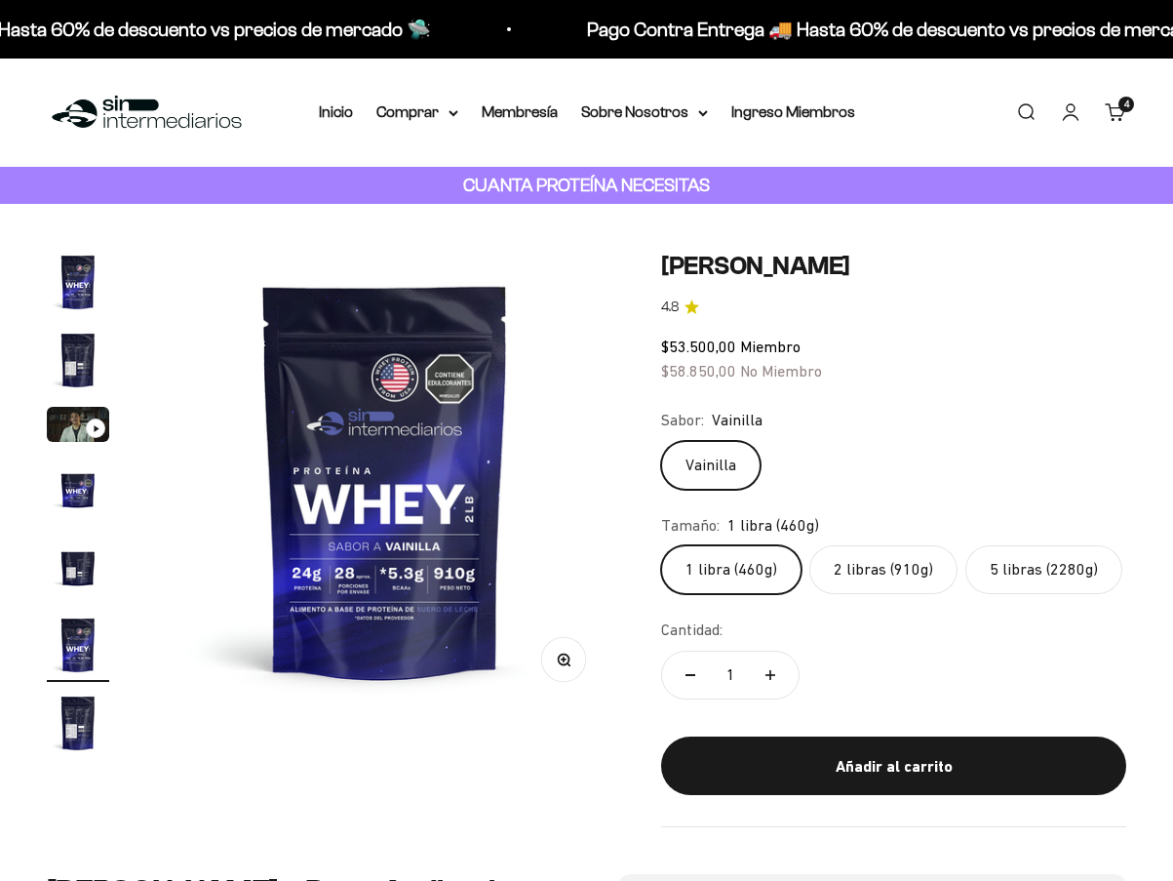
click at [863, 551] on label "2 libras (910g)" at bounding box center [883, 569] width 148 height 49
click at [661, 545] on input "2 libras (910g)" at bounding box center [660, 544] width 1 height 1
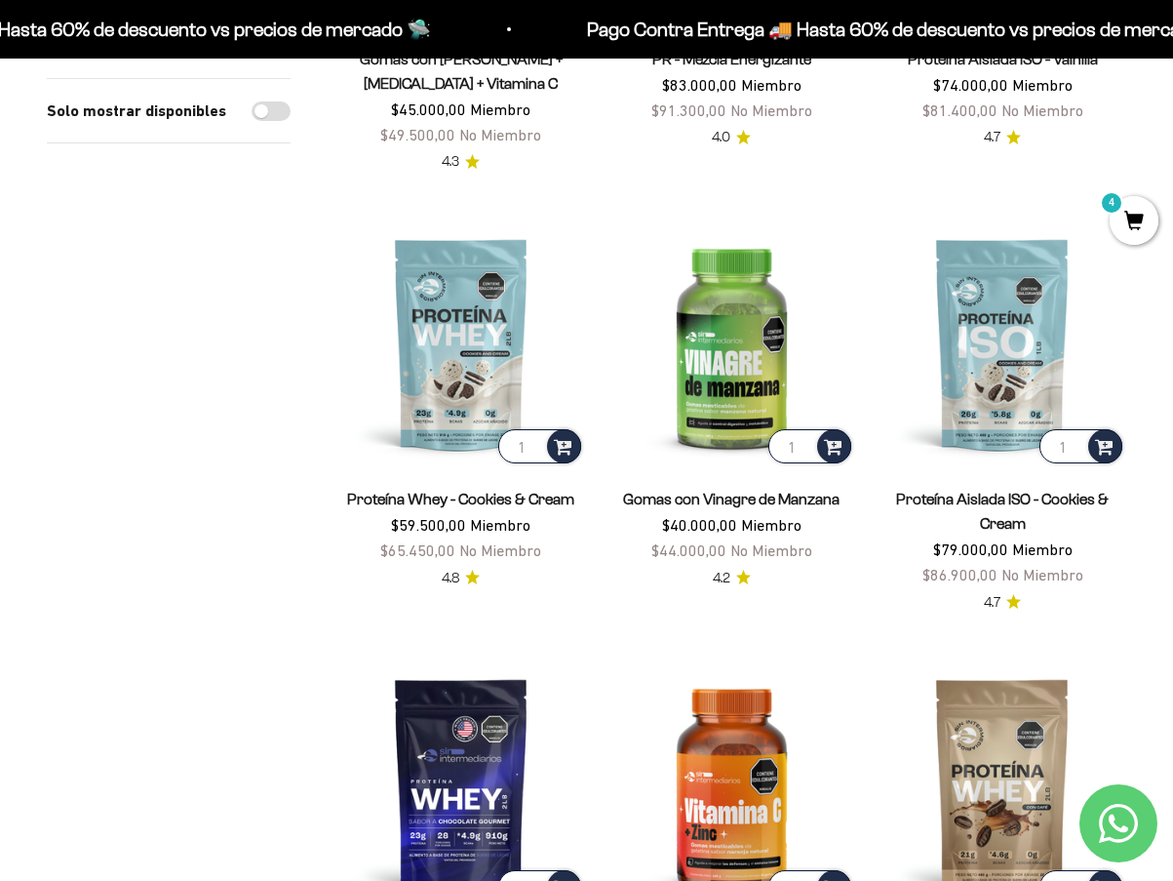
scroll to position [2145, 0]
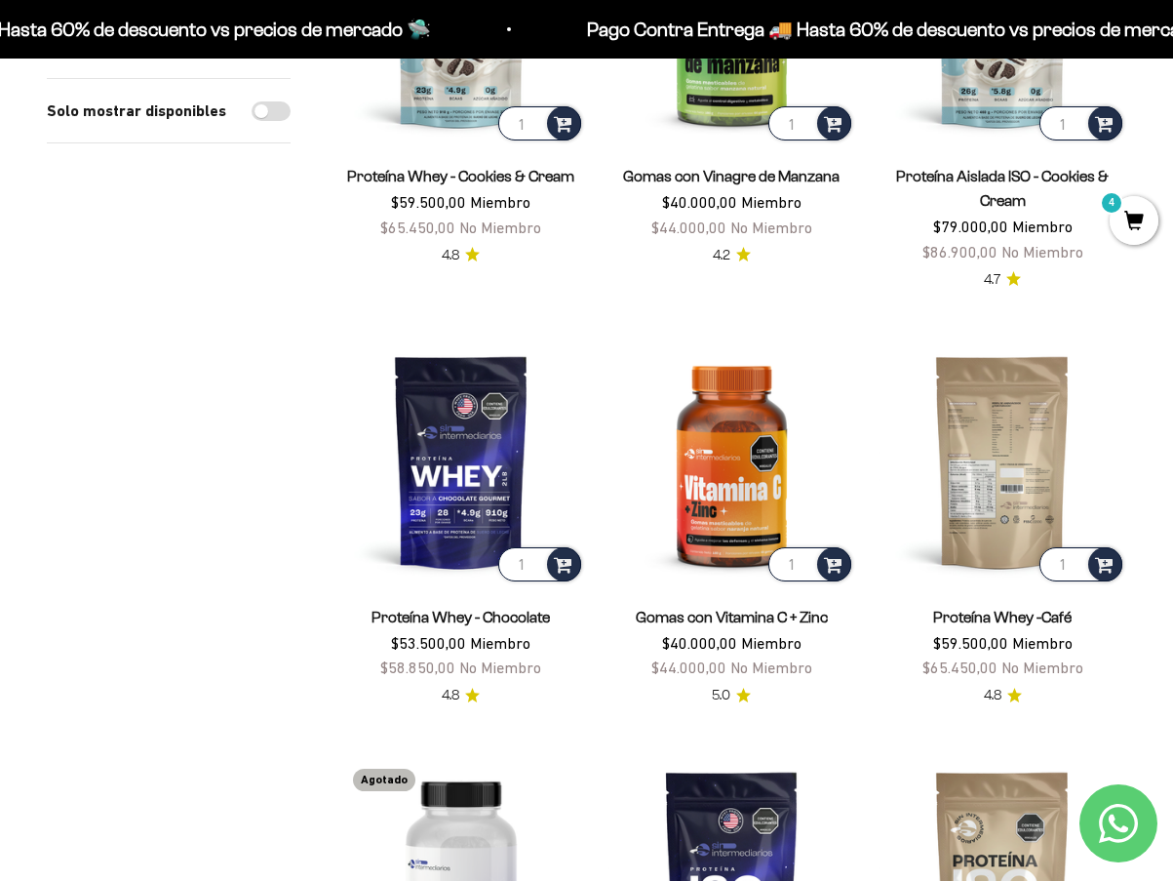
click at [1014, 497] on img at bounding box center [1003, 461] width 248 height 248
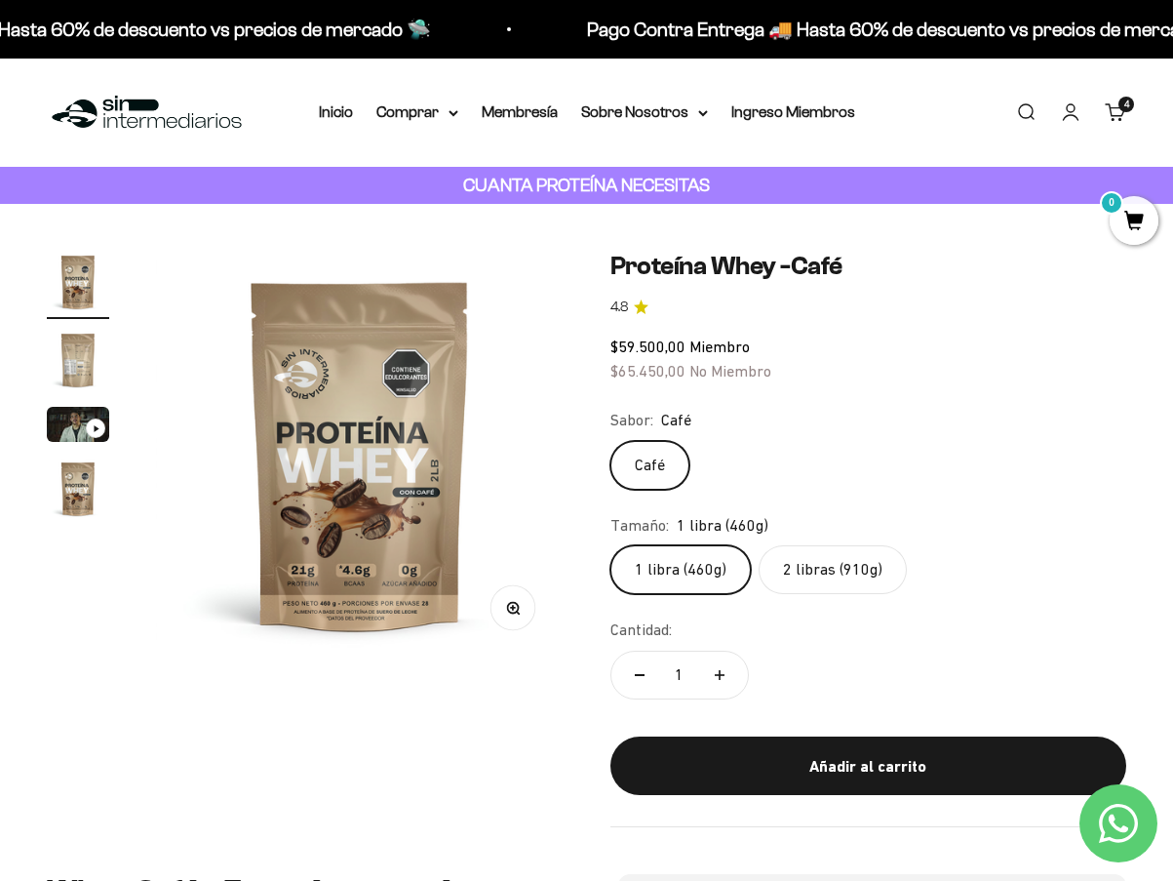
click at [860, 570] on label "2 libras (910g)" at bounding box center [833, 569] width 148 height 49
click at [610, 545] on input "2 libras (910g)" at bounding box center [609, 544] width 1 height 1
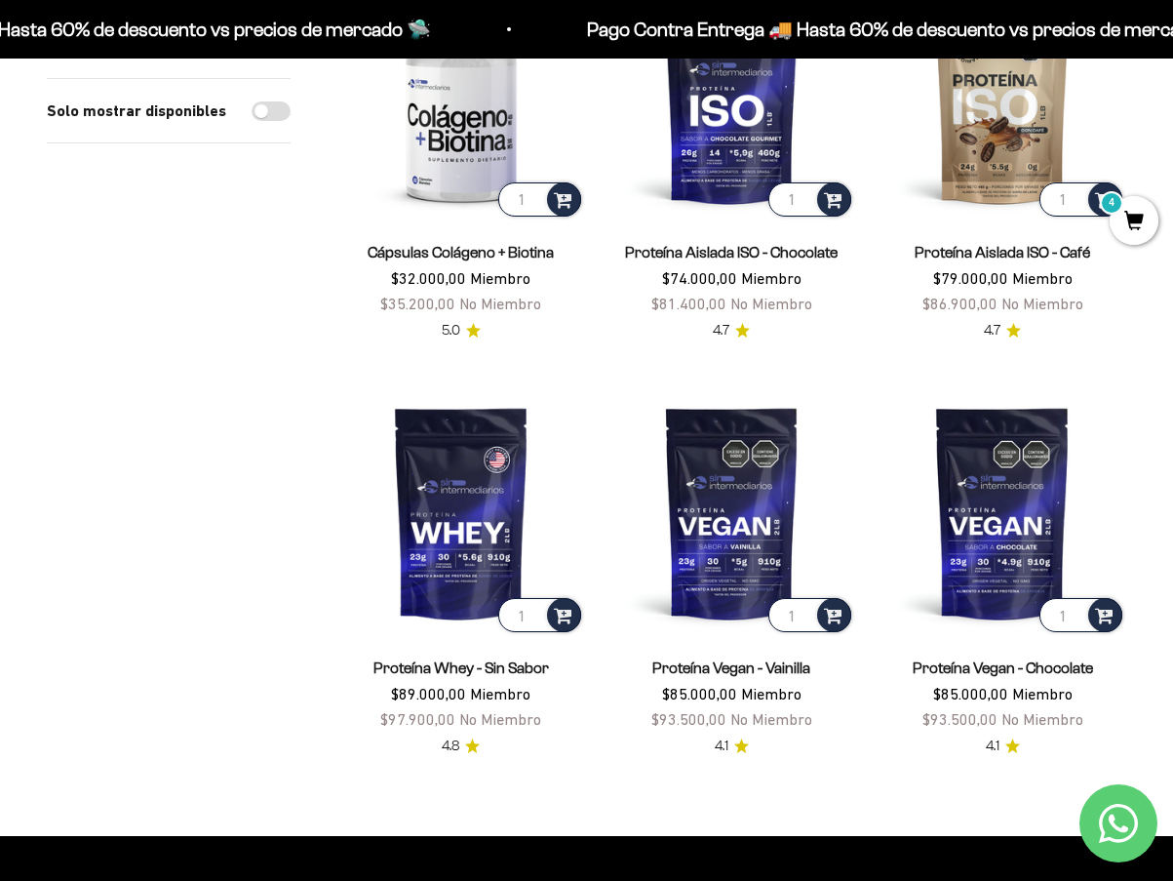
scroll to position [3023, 0]
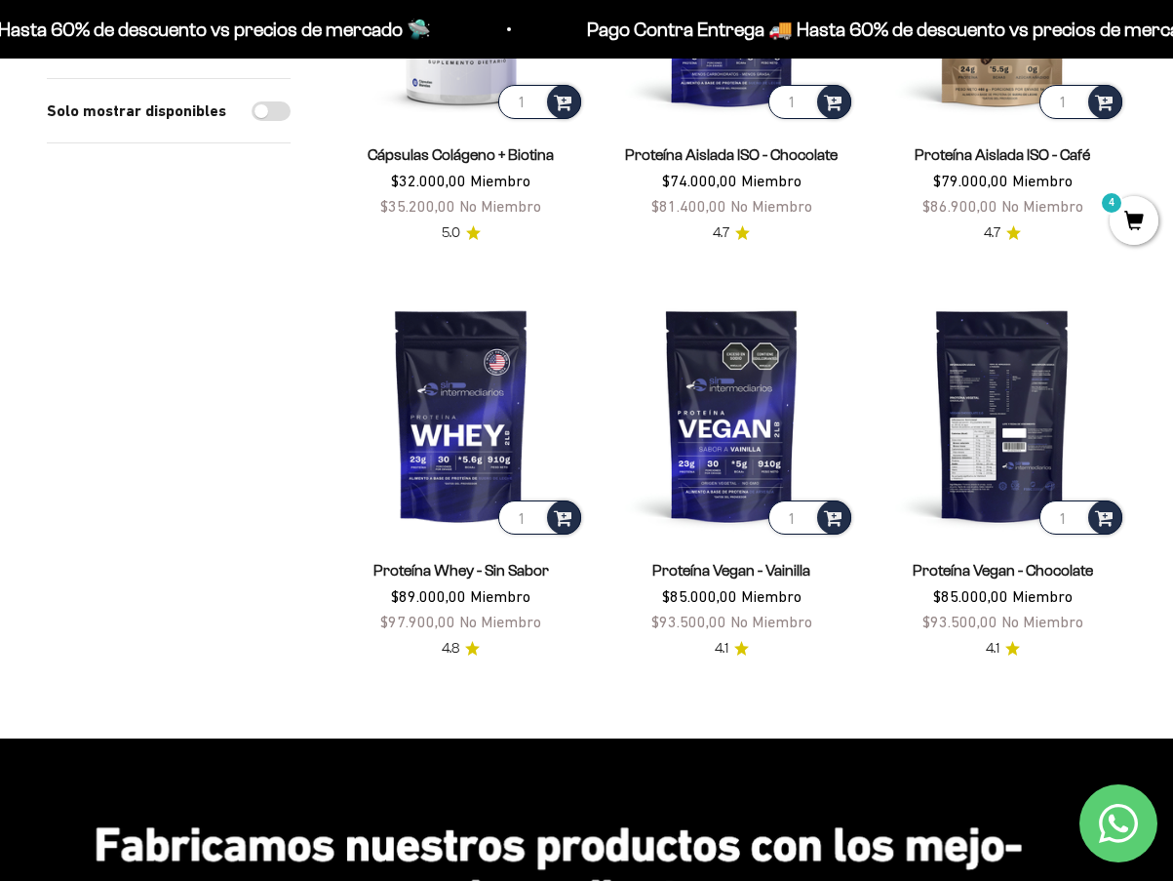
click at [963, 397] on img at bounding box center [1003, 416] width 248 height 248
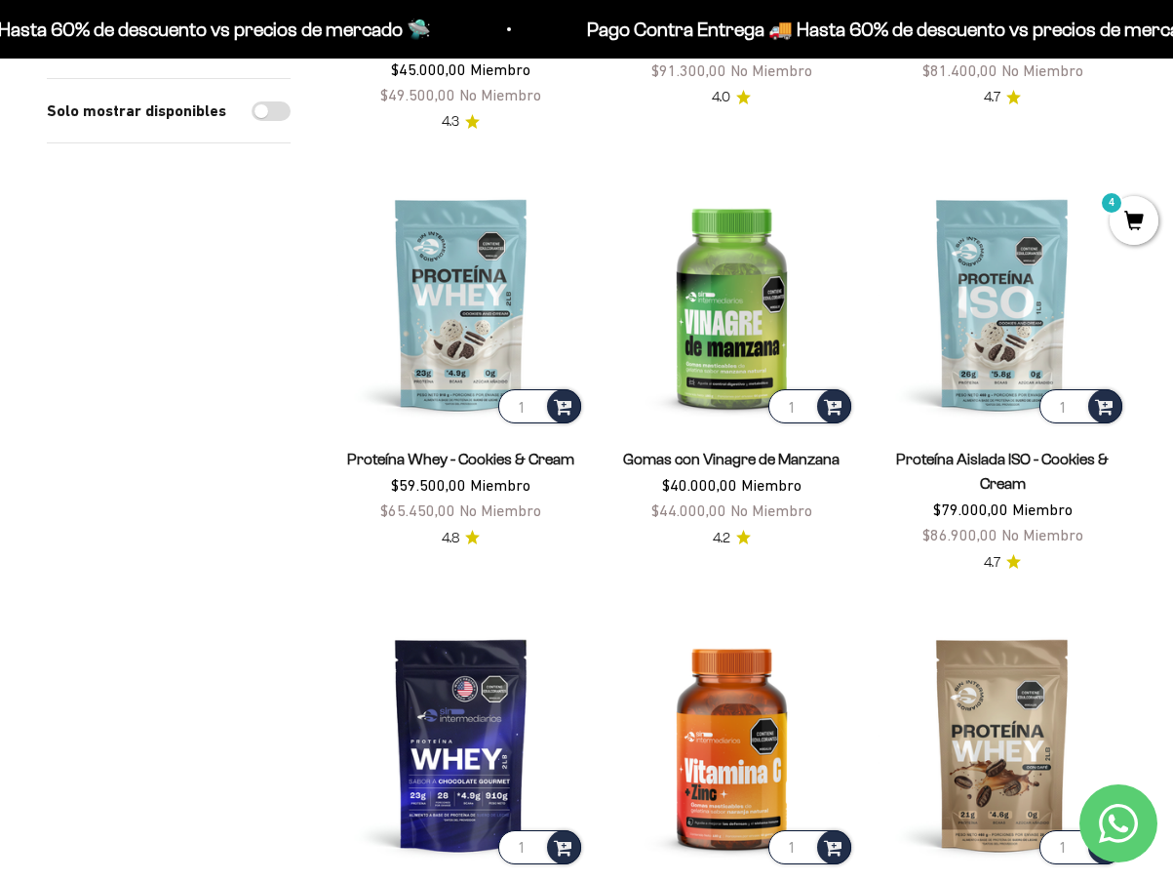
scroll to position [1663, 0]
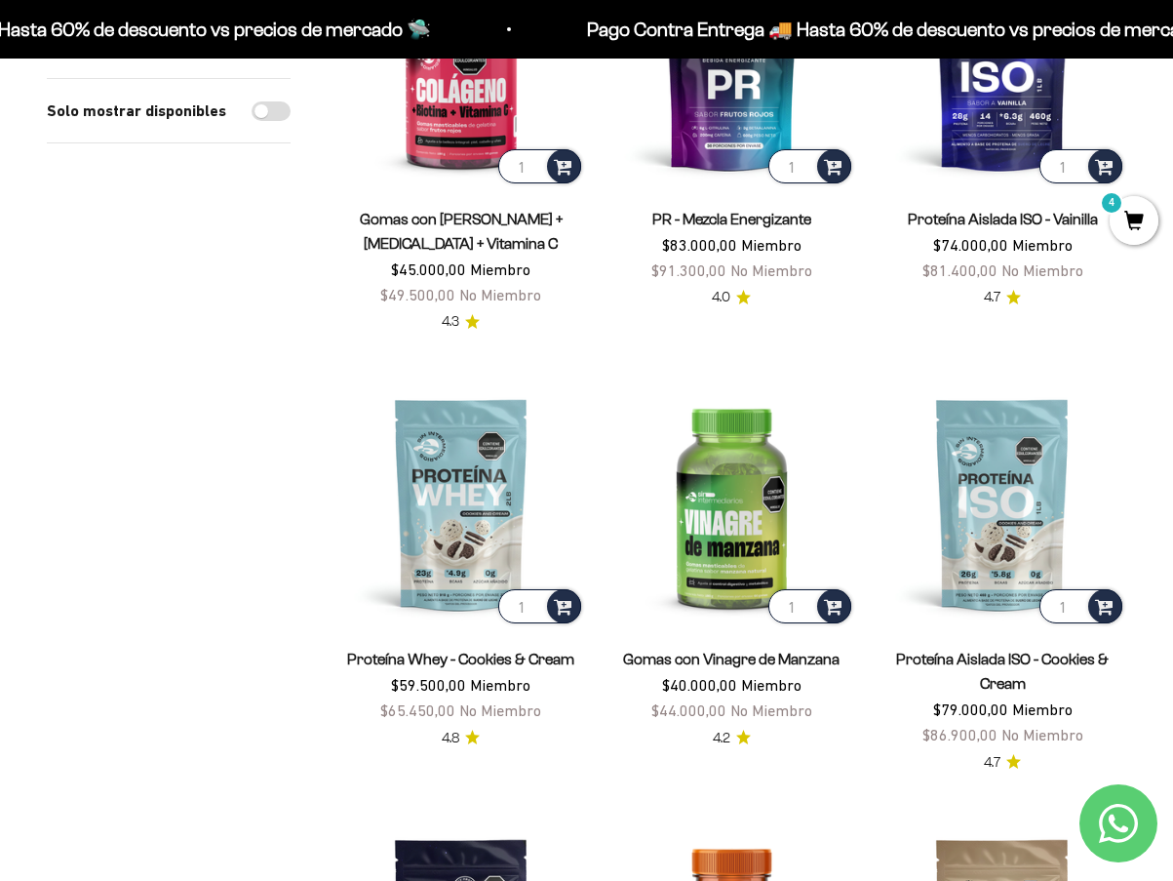
click at [274, 118] on input "Solo mostrar disponibles" at bounding box center [271, 111] width 39 height 20
checkbox input "true"
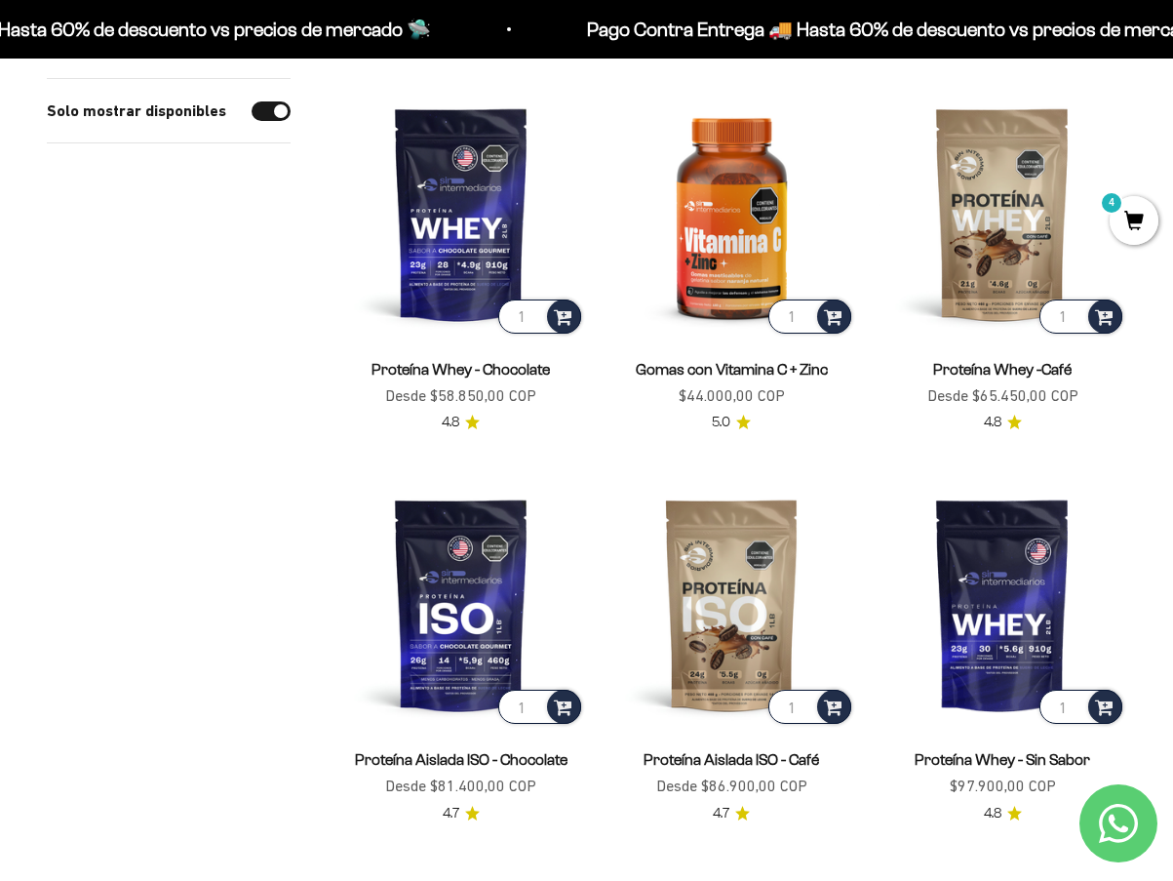
scroll to position [2731, 0]
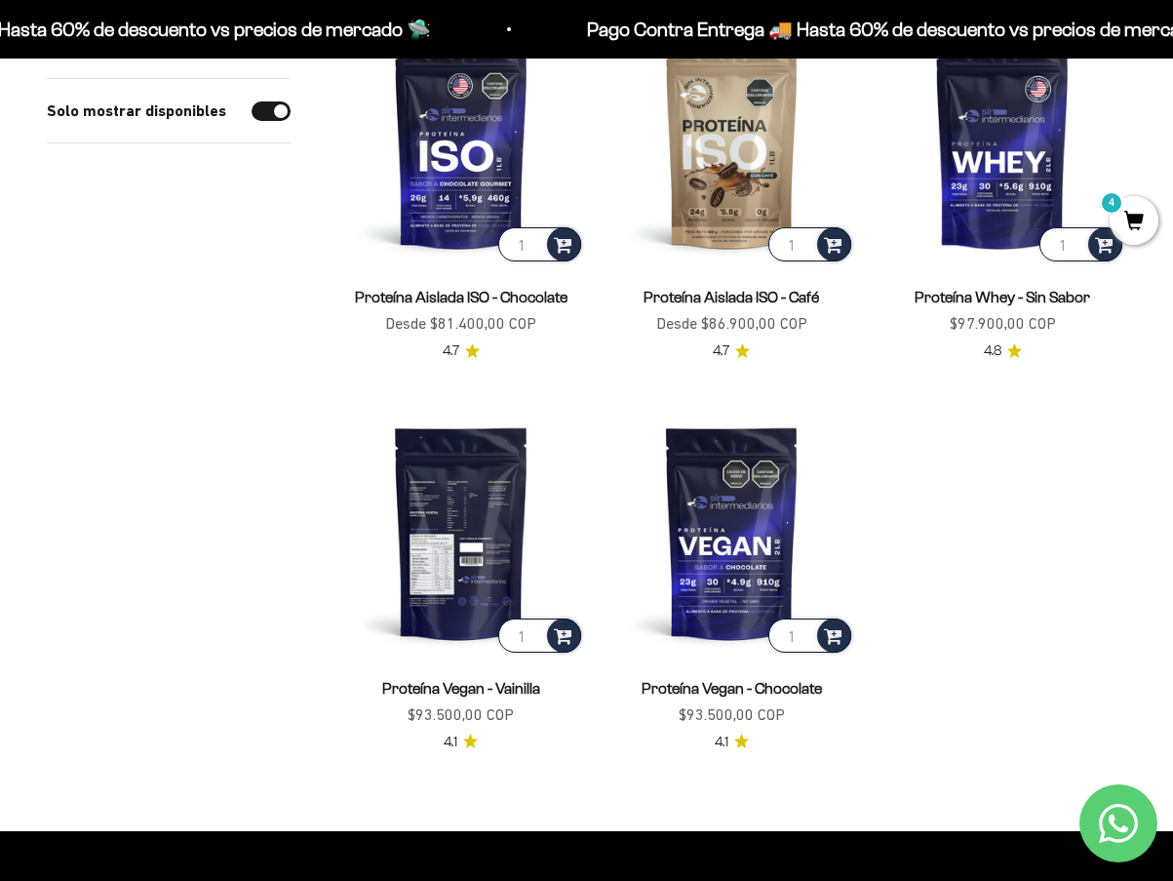
click at [427, 527] on img at bounding box center [461, 533] width 248 height 248
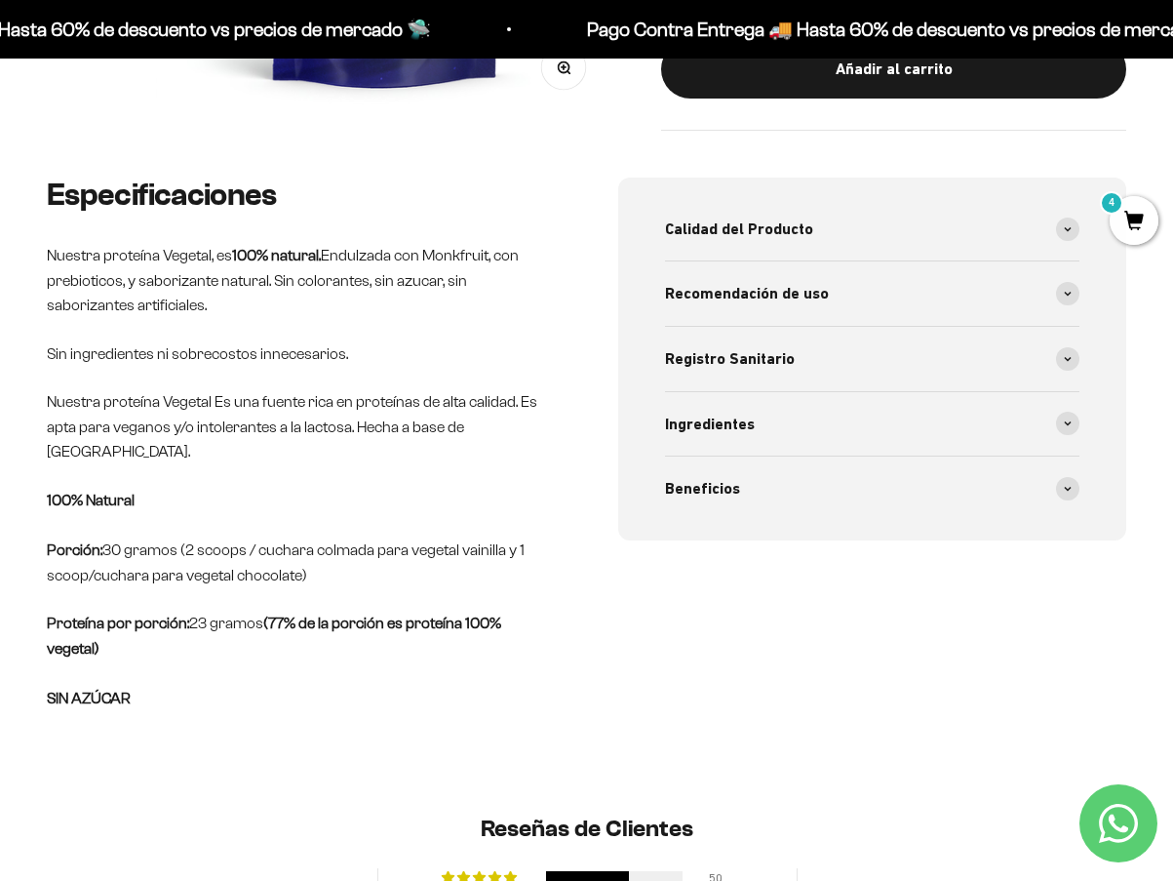
scroll to position [208, 0]
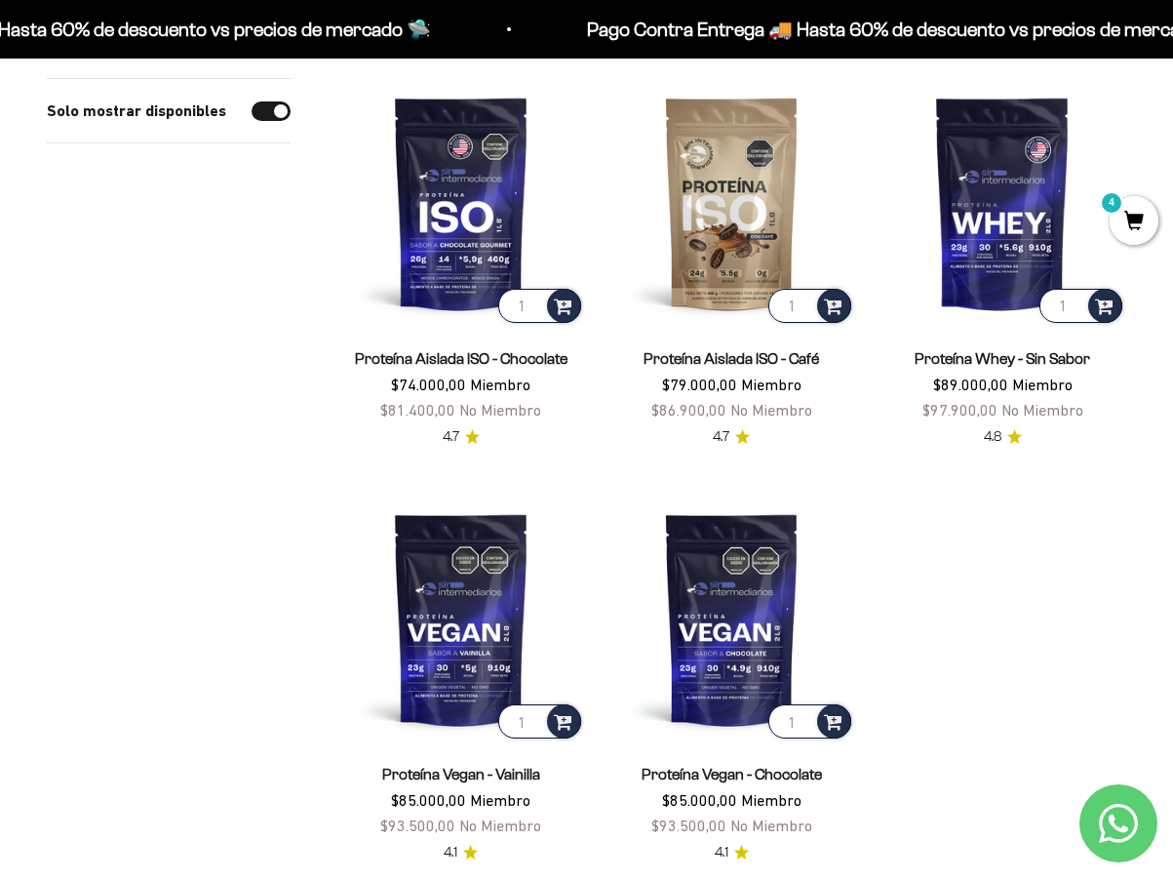
scroll to position [2828, 0]
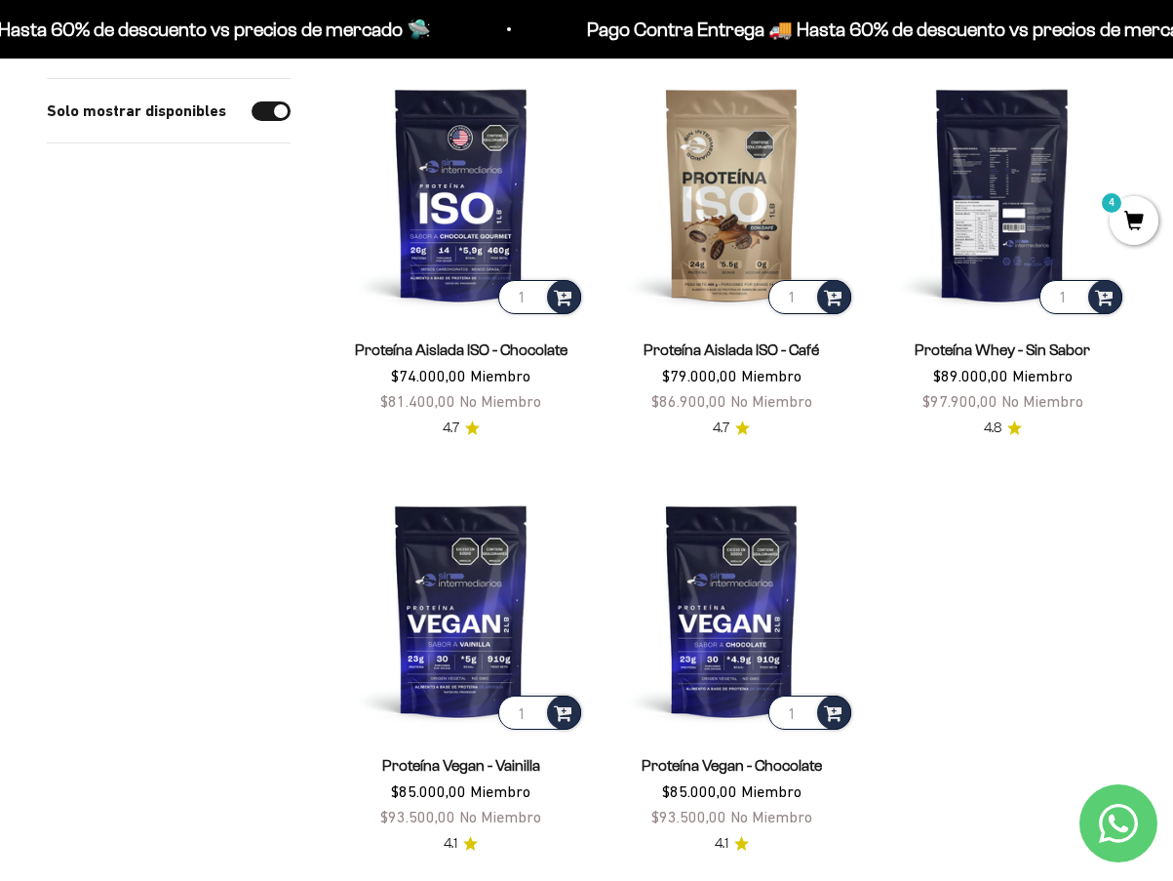
click at [1022, 238] on img at bounding box center [1003, 194] width 248 height 248
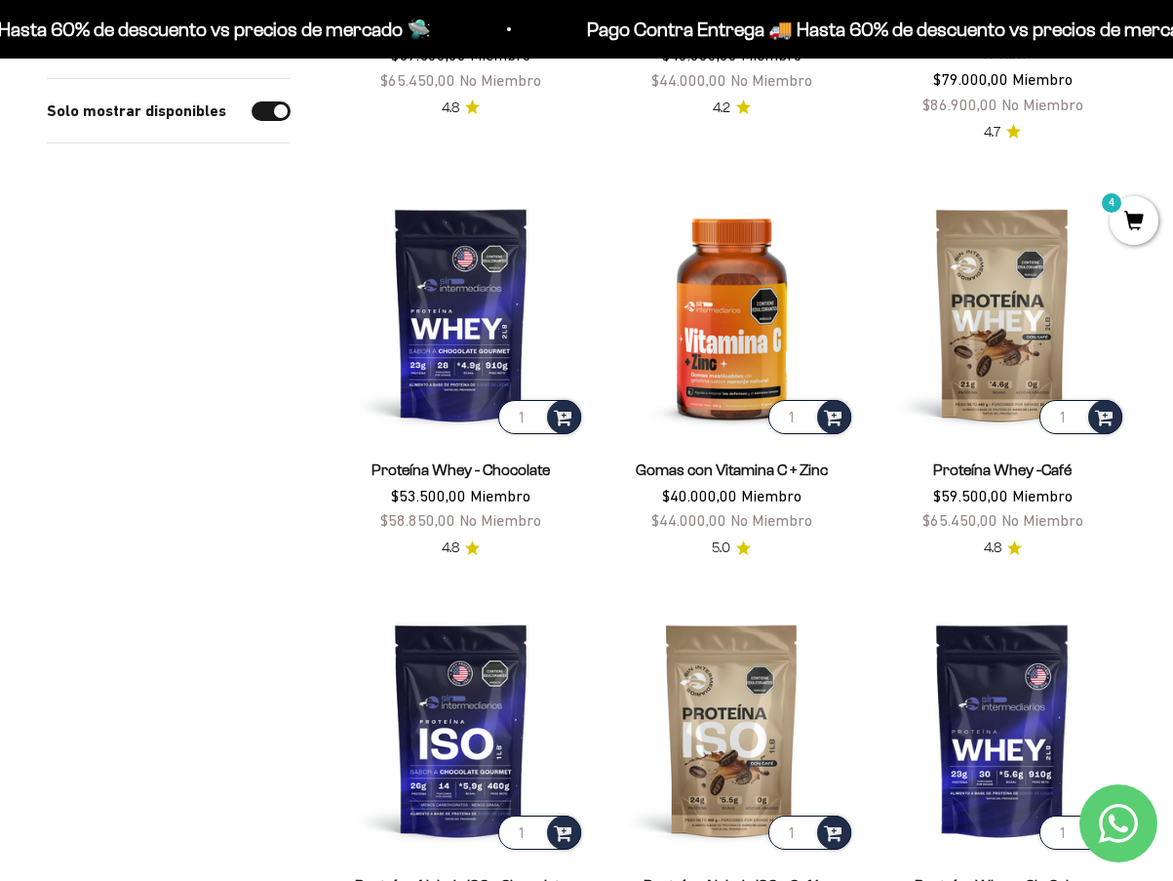
scroll to position [2243, 0]
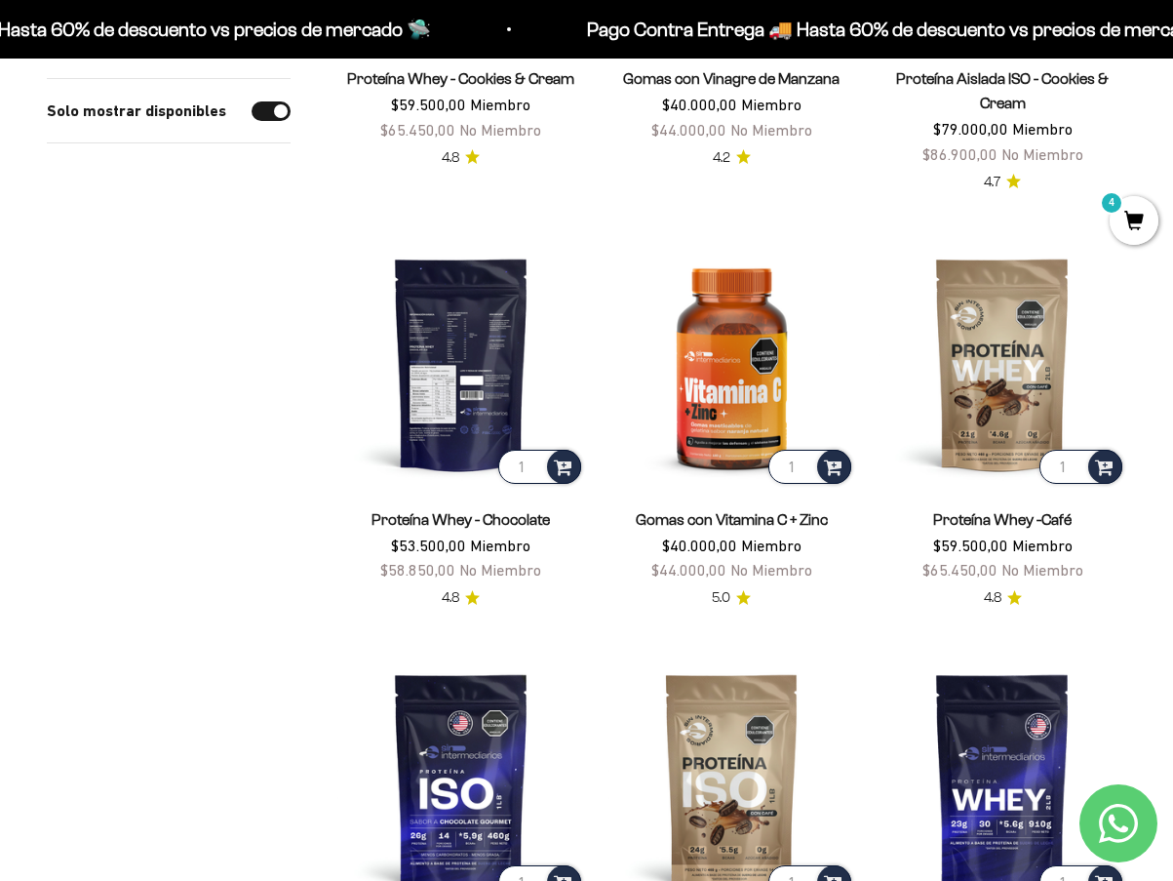
click at [492, 354] on img at bounding box center [461, 364] width 248 height 248
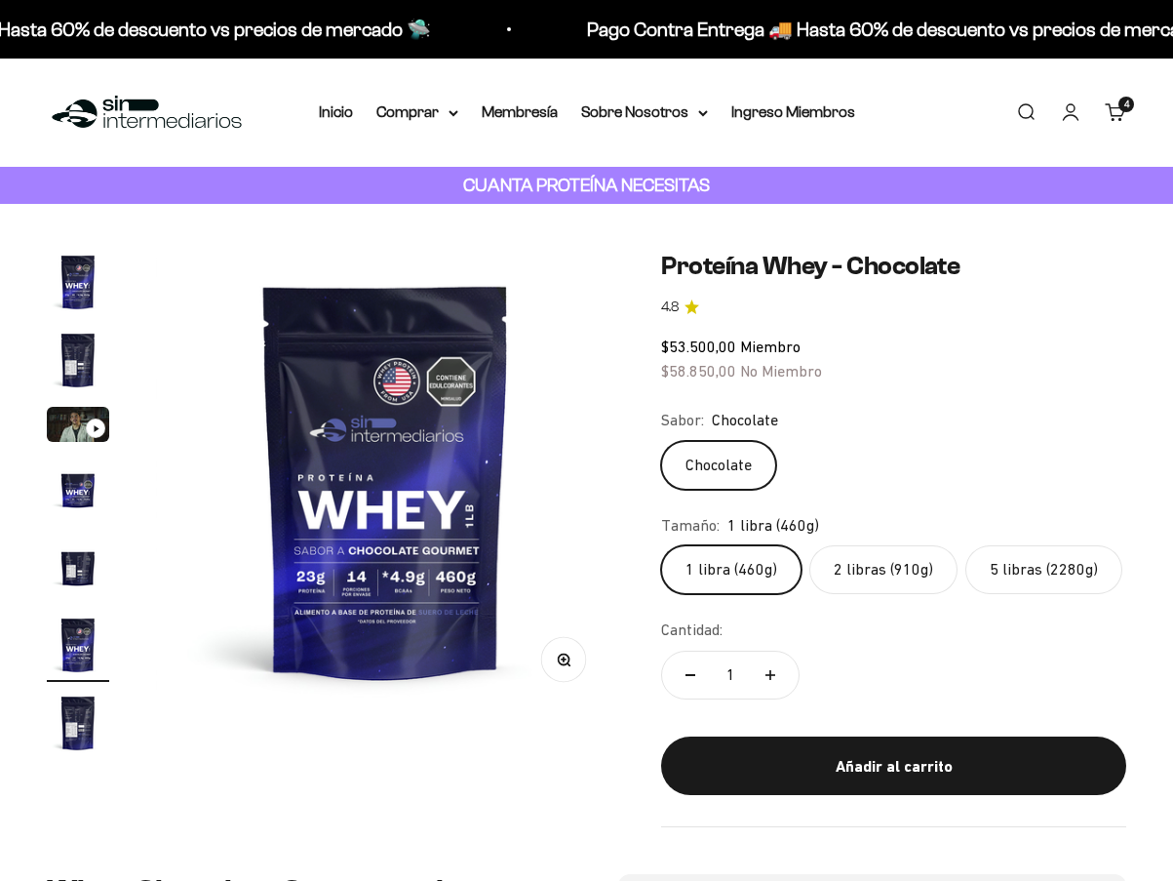
scroll to position [0, 2352]
click at [884, 572] on label "2 libras (910g)" at bounding box center [883, 569] width 148 height 49
click at [661, 545] on input "2 libras (910g)" at bounding box center [660, 544] width 1 height 1
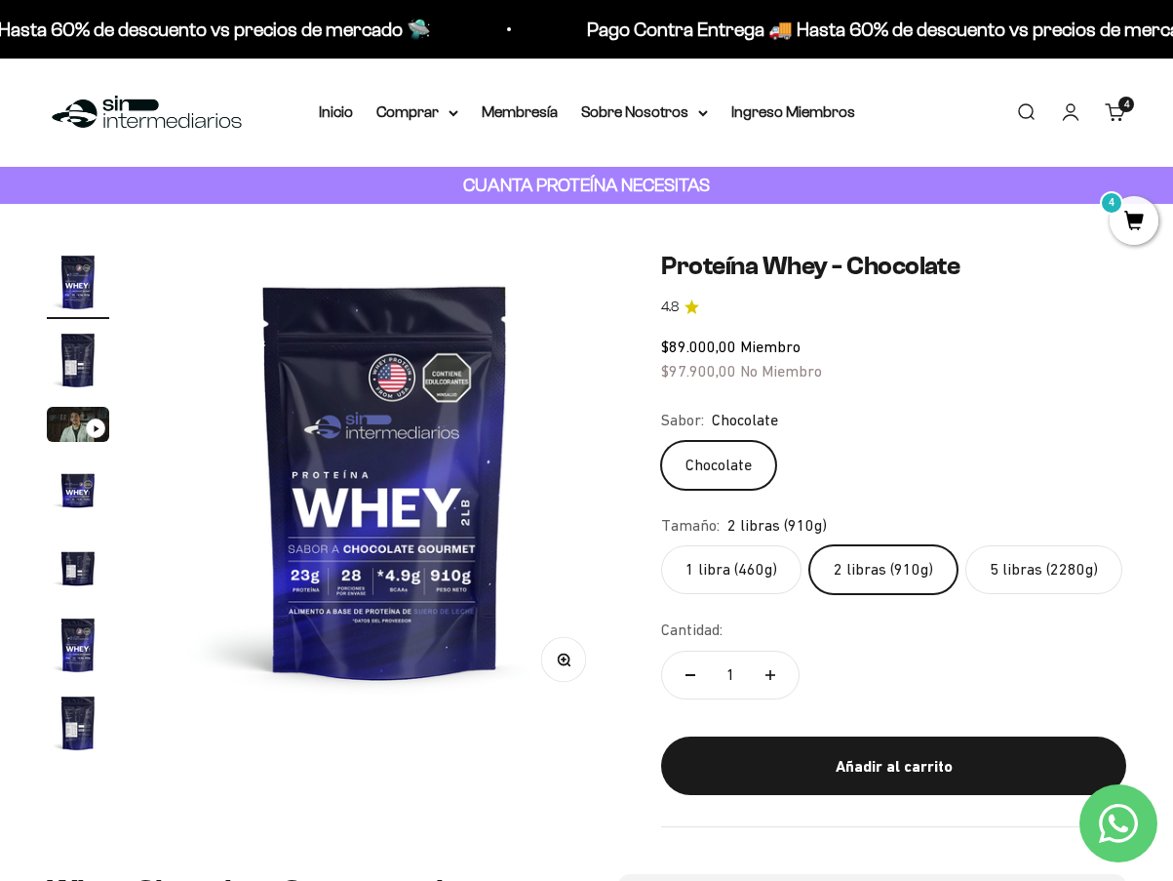
click at [1051, 562] on label "5 libras (2280g)" at bounding box center [1043, 569] width 157 height 49
click at [661, 545] on input "5 libras (2280g)" at bounding box center [660, 544] width 1 height 1
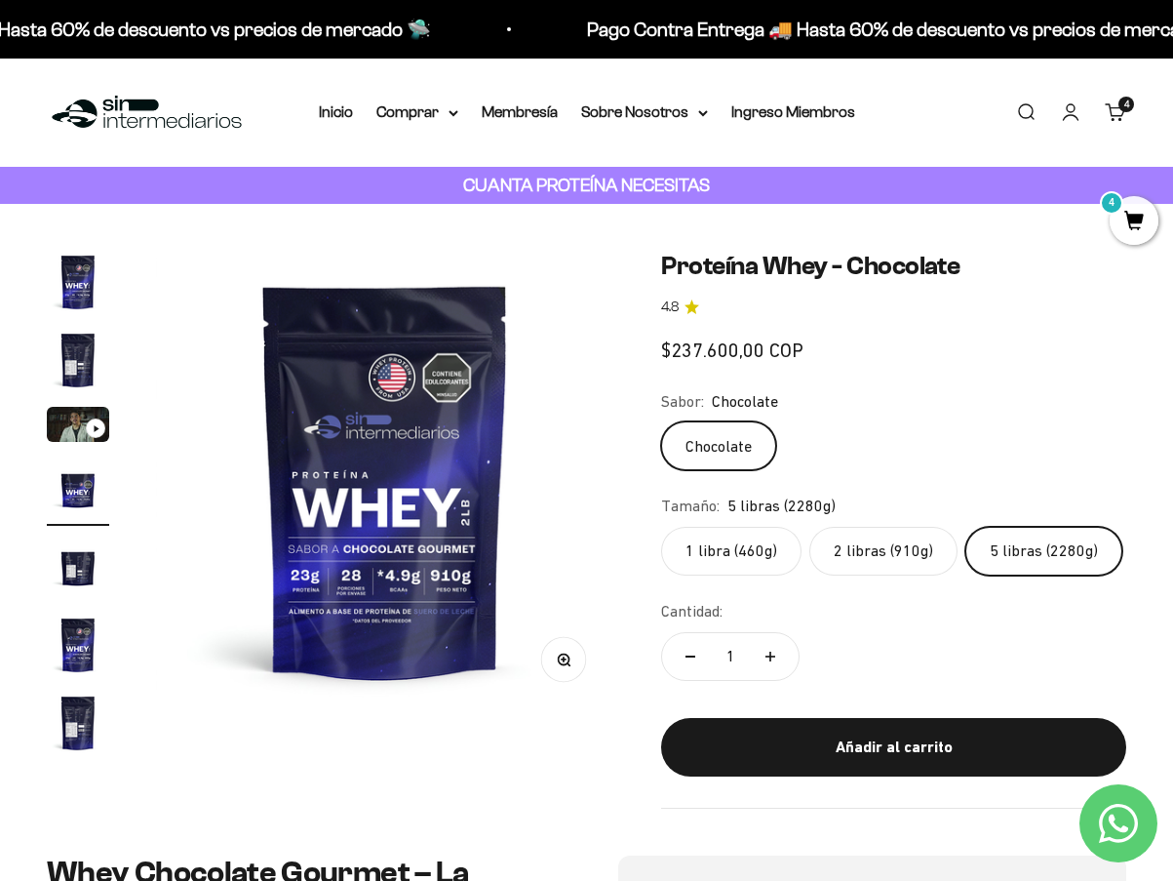
scroll to position [0, 1411]
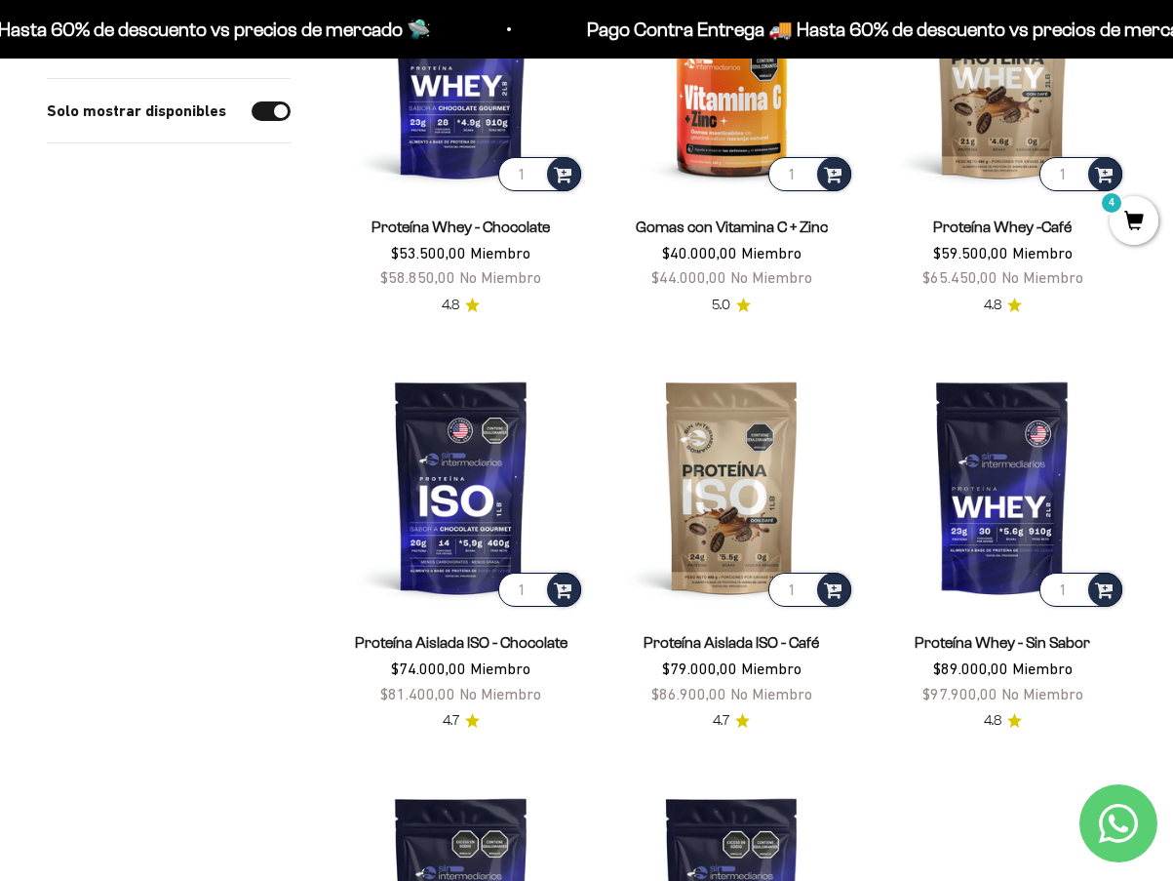
scroll to position [3121, 0]
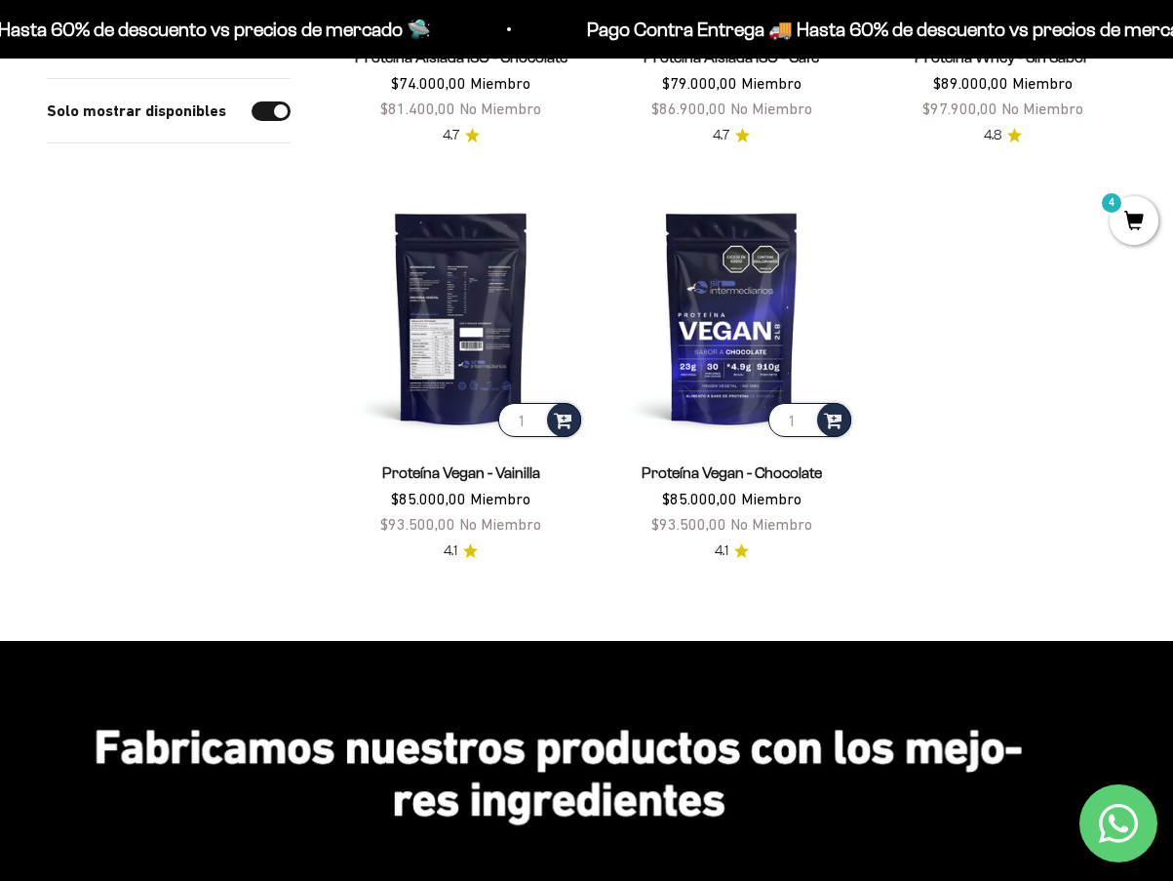
click at [453, 319] on img at bounding box center [461, 318] width 248 height 248
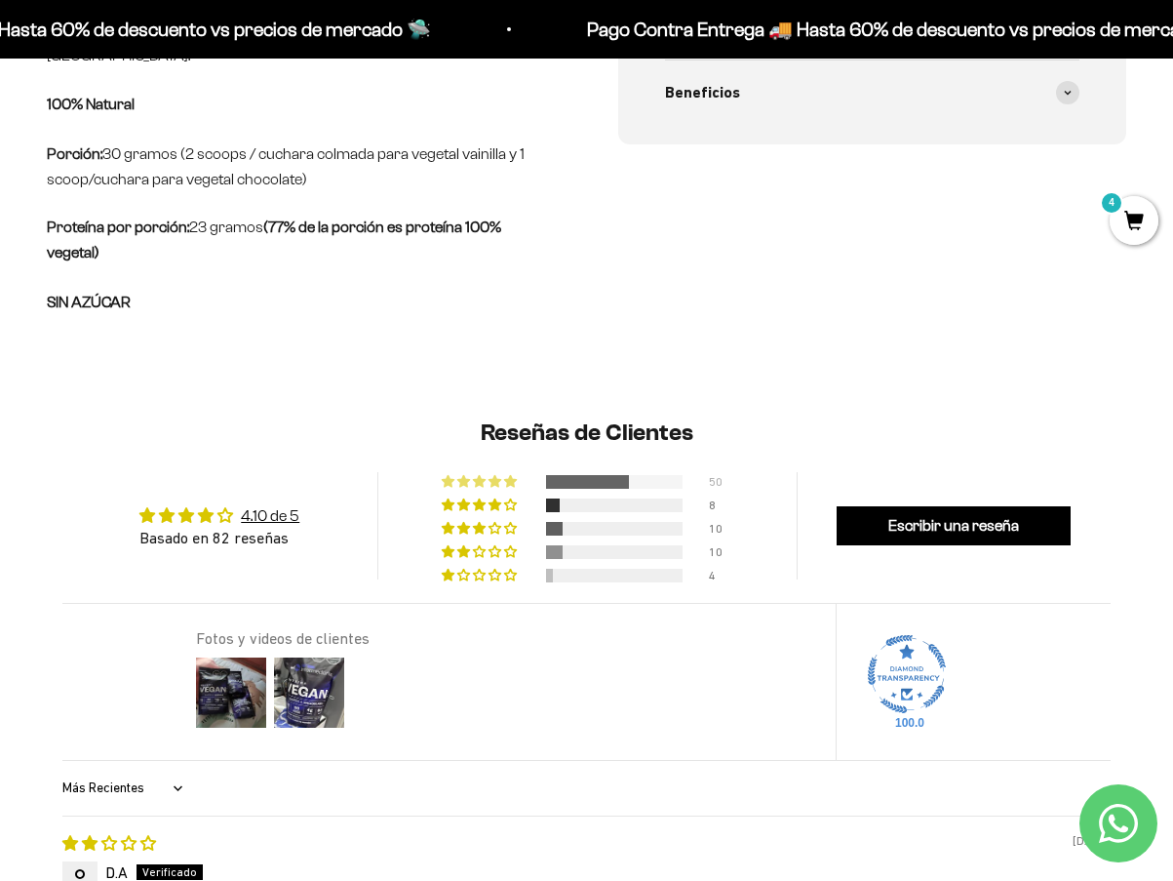
drag, startPoint x: 601, startPoint y: 483, endPoint x: 644, endPoint y: 543, distance: 74.1
click at [603, 483] on div at bounding box center [587, 482] width 83 height 14
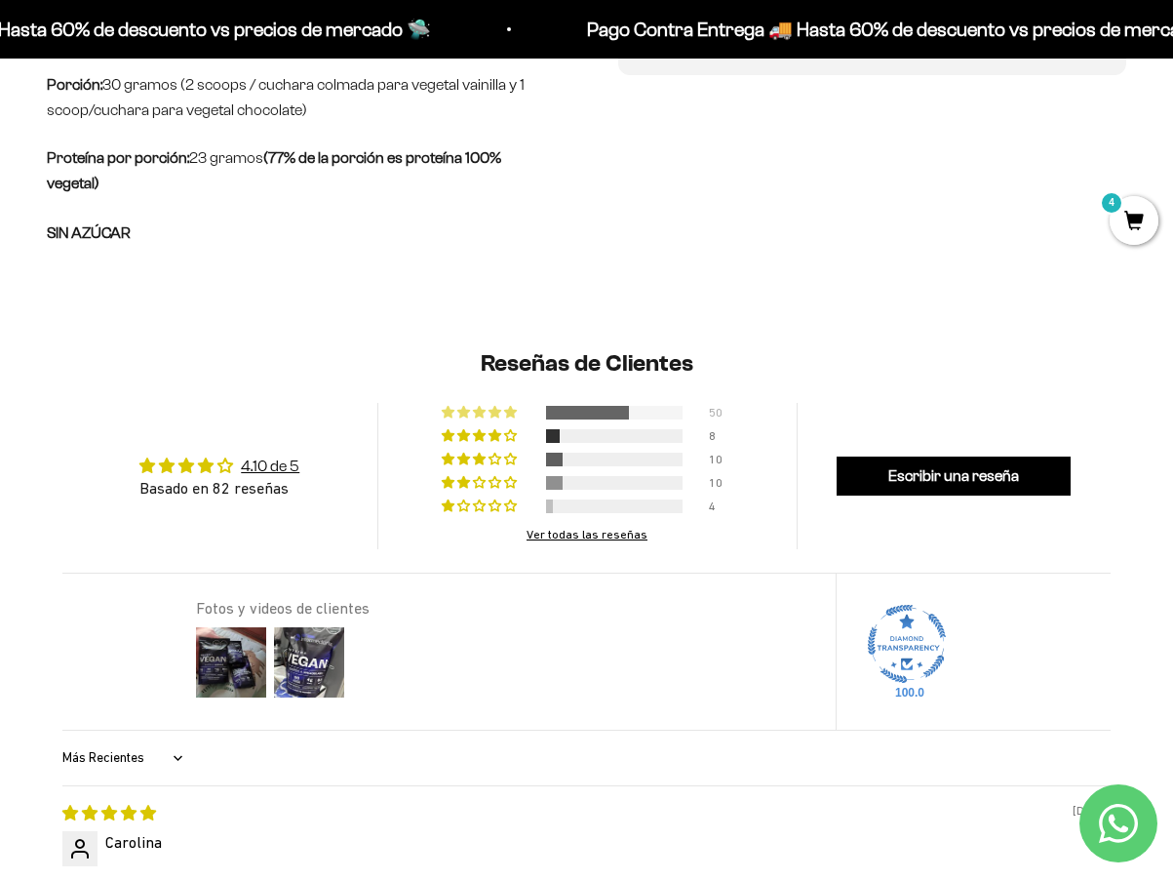
scroll to position [1062, 0]
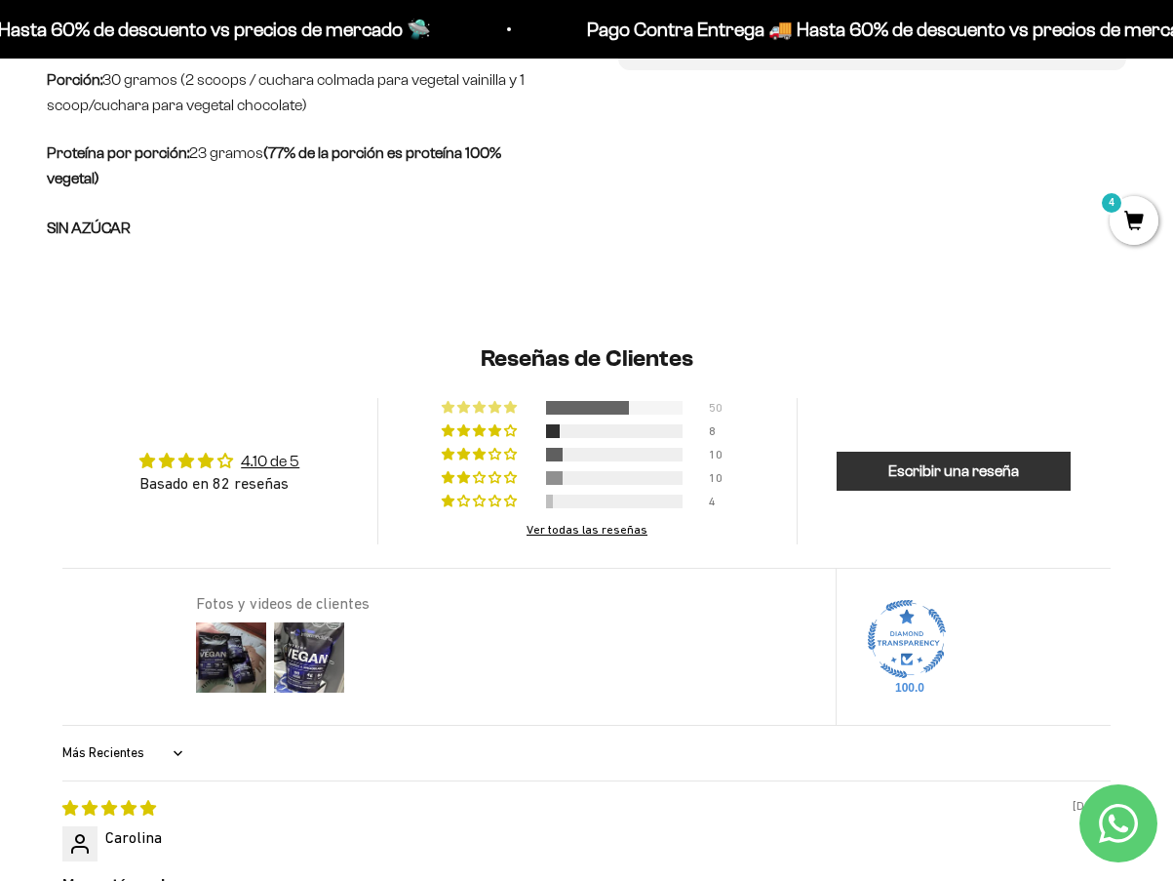
click at [894, 475] on link "Escribir una reseña" at bounding box center [954, 471] width 234 height 39
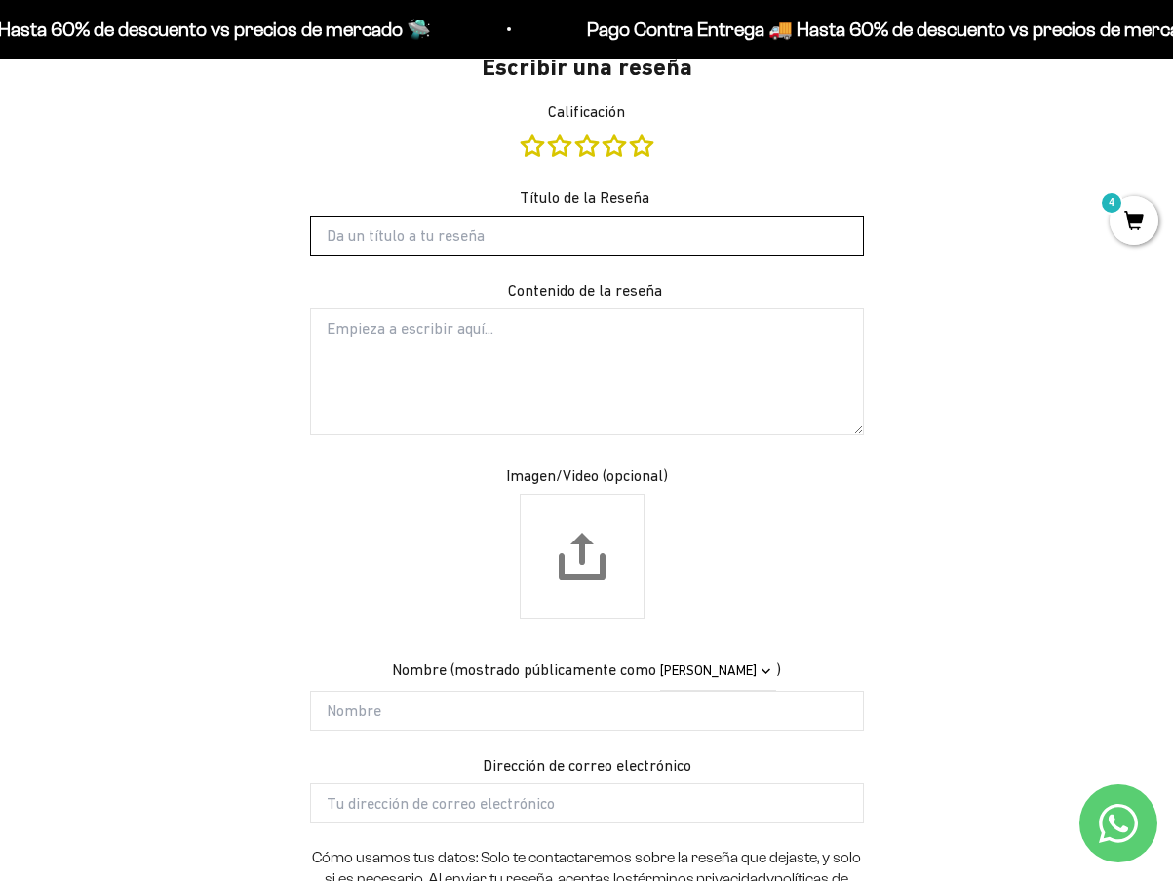
scroll to position [0, 0]
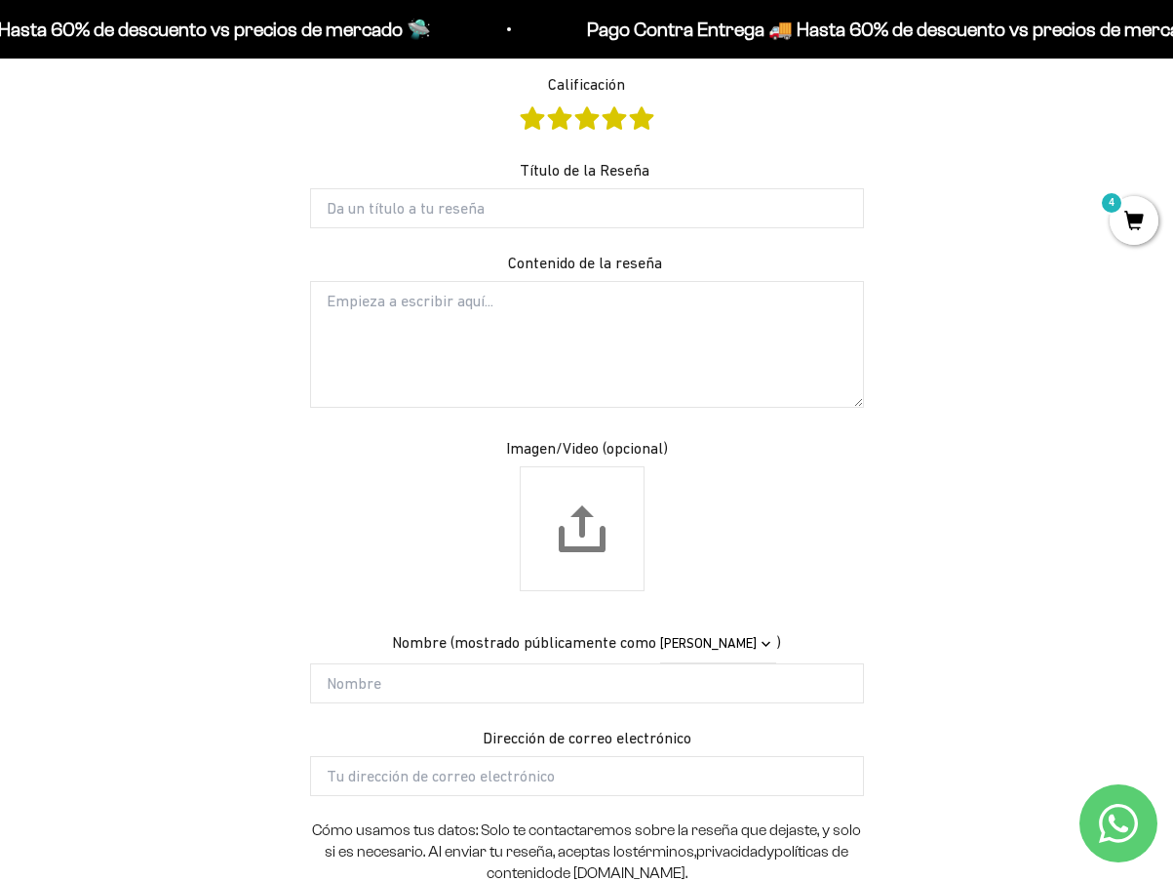
drag, startPoint x: 639, startPoint y: 120, endPoint x: 640, endPoint y: 163, distance: 42.9
click at [639, 119] on link "5 stars" at bounding box center [641, 117] width 23 height 21
click at [594, 209] on input "Título de la Reseña" at bounding box center [587, 207] width 554 height 39
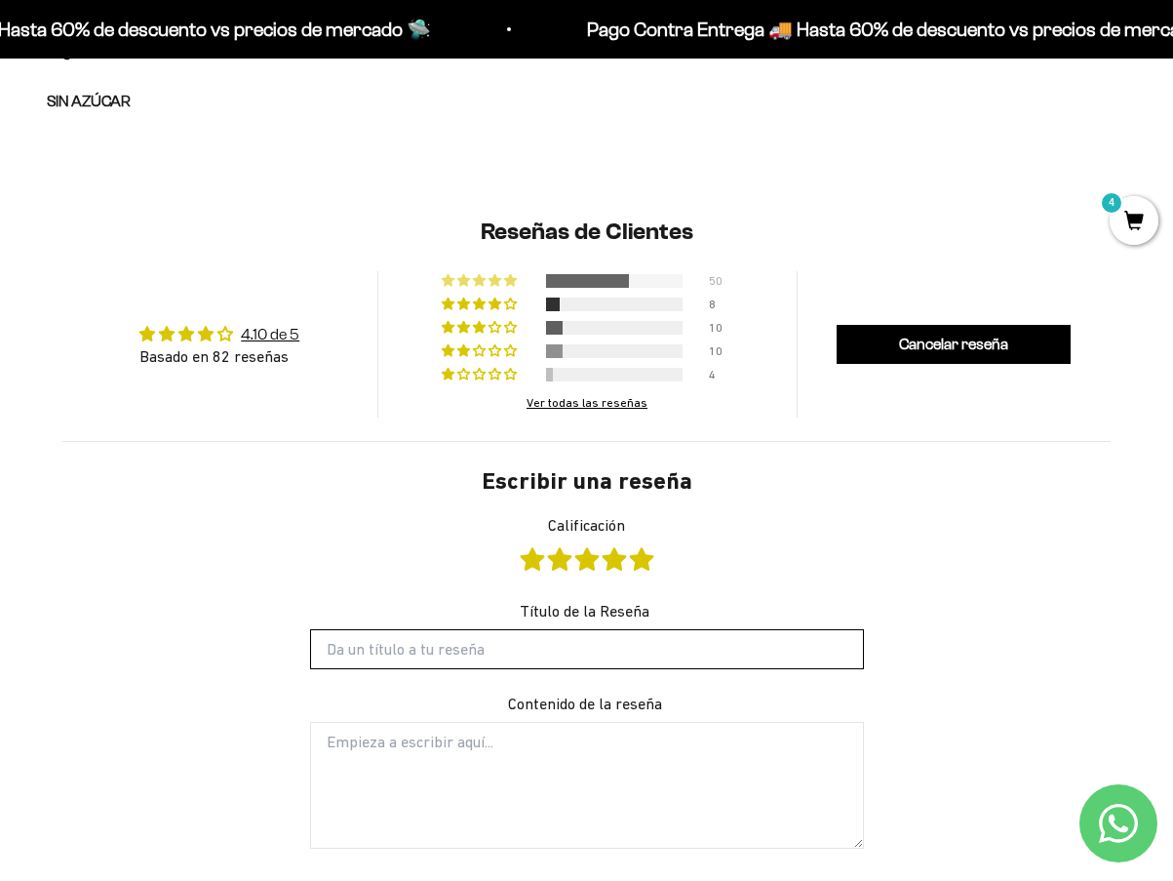
scroll to position [1337, 0]
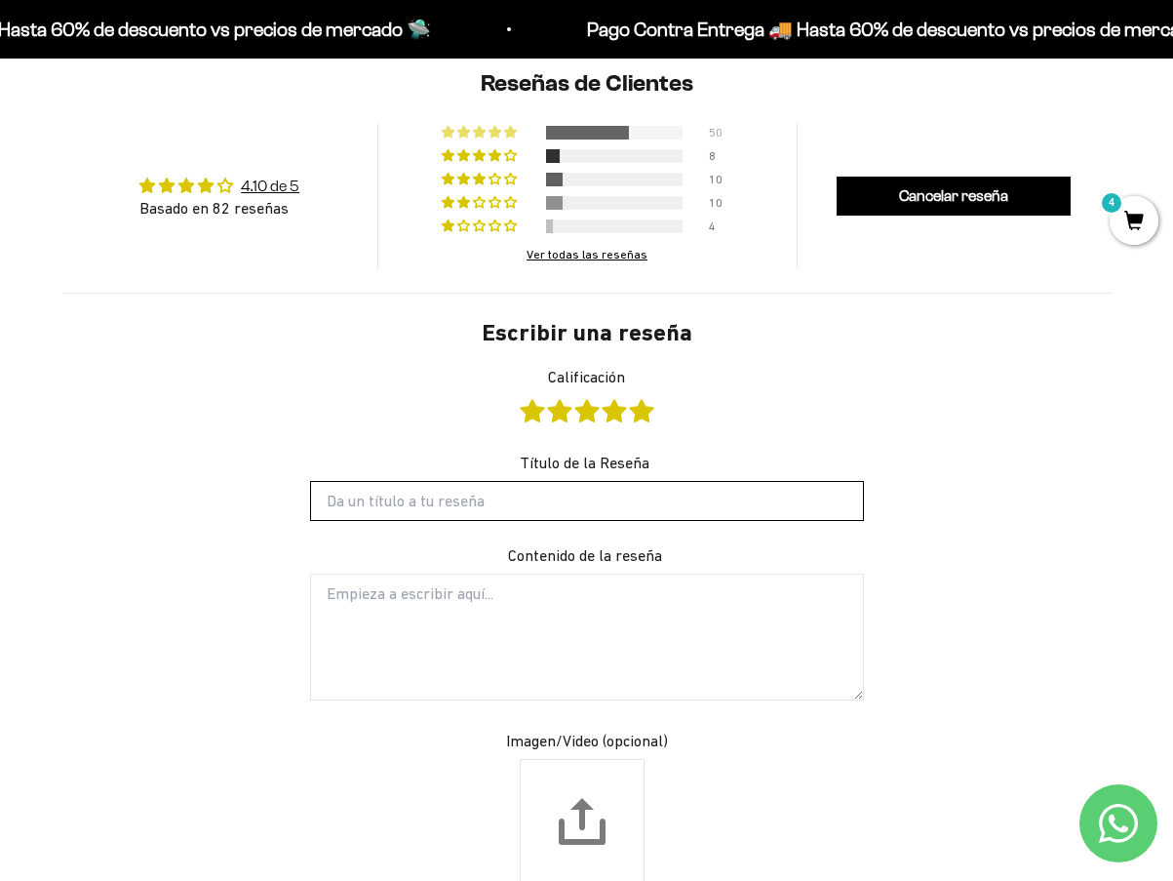
click at [437, 493] on input "Título de la Reseña" at bounding box center [587, 500] width 554 height 39
type input "Producto recomendado"
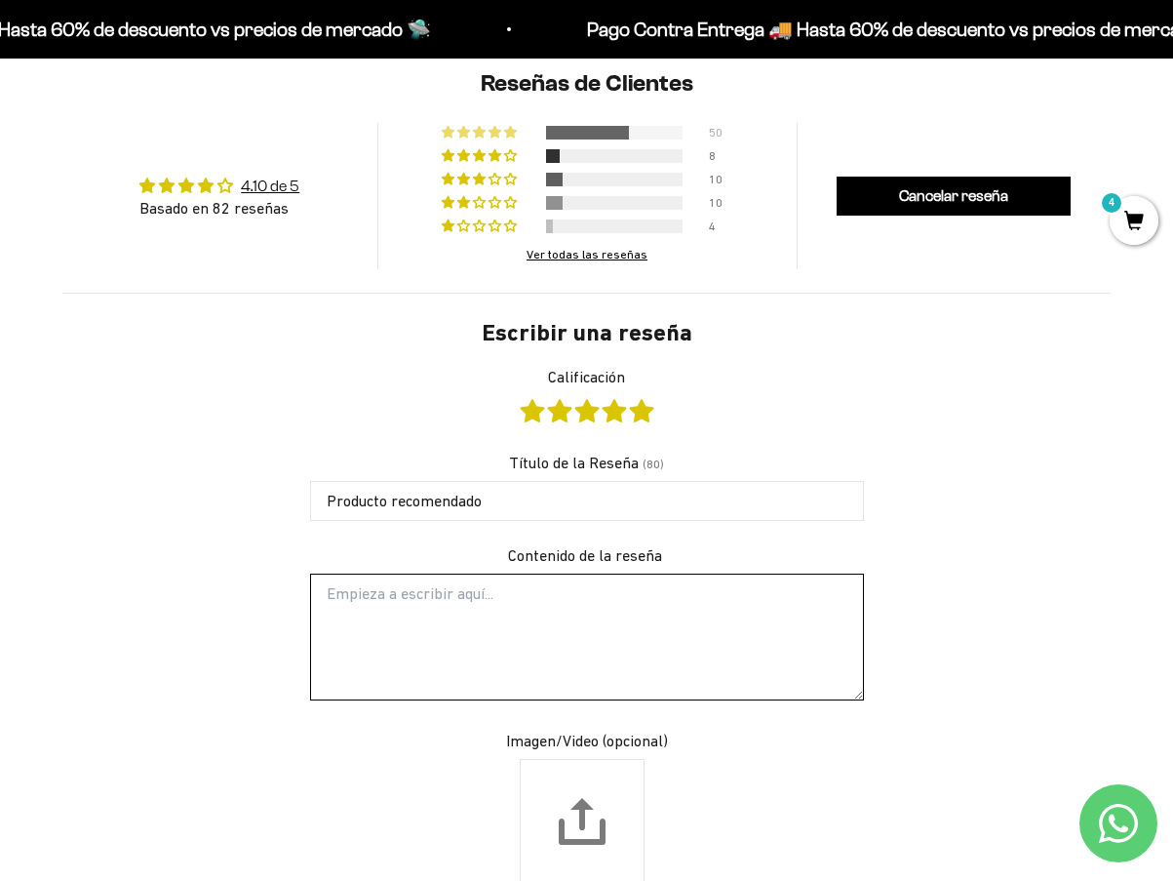
click at [465, 595] on textarea "Contenido de la reseña" at bounding box center [587, 636] width 554 height 127
type textarea "E"
type textarea "r"
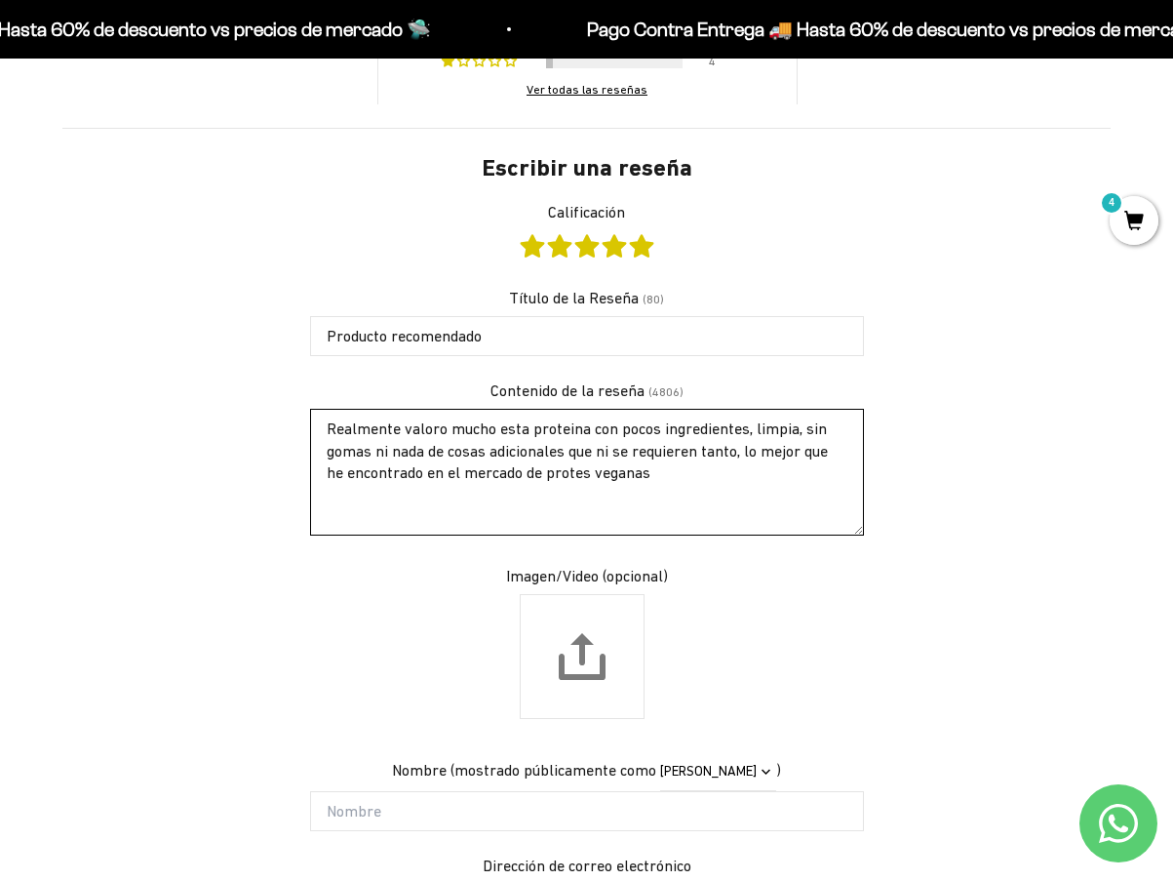
scroll to position [1727, 0]
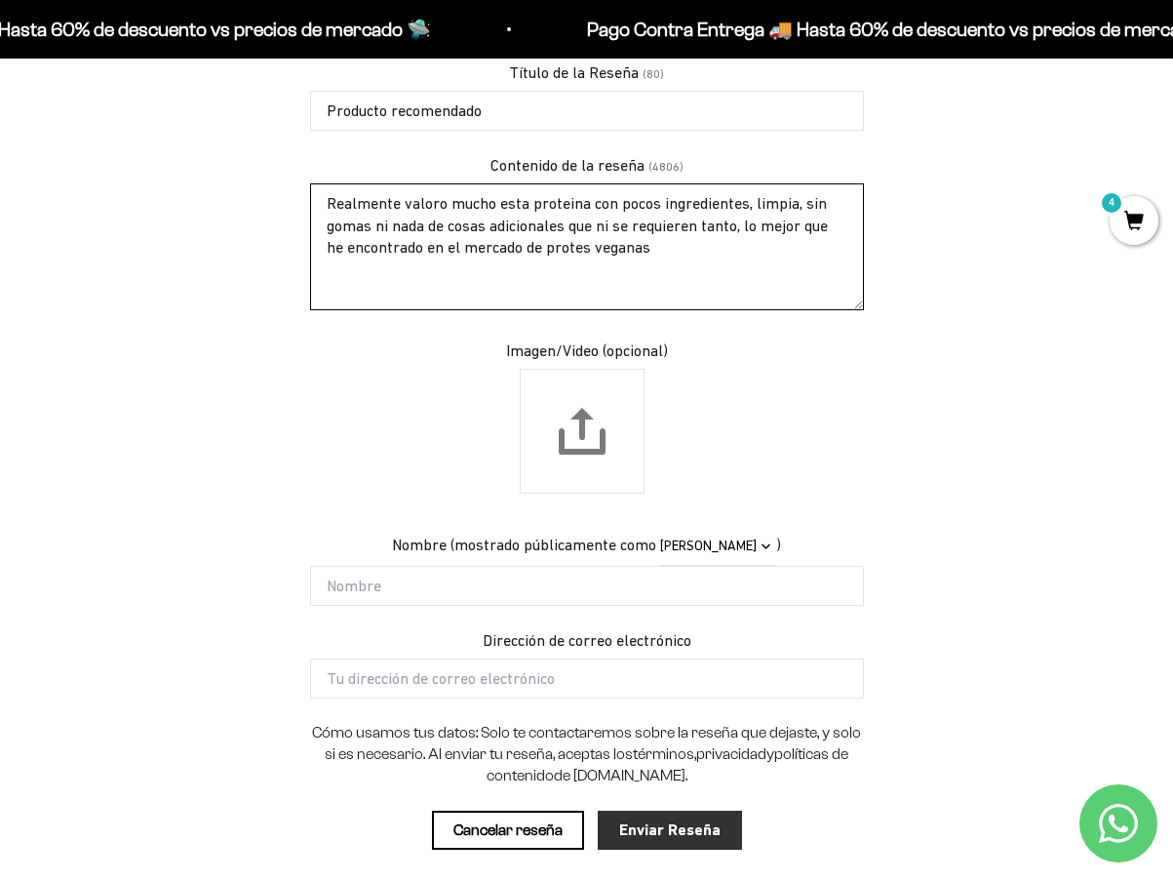
type textarea "Realmente valoro mucho esta proteina con pocos ingredientes, limpia, sin gomas …"
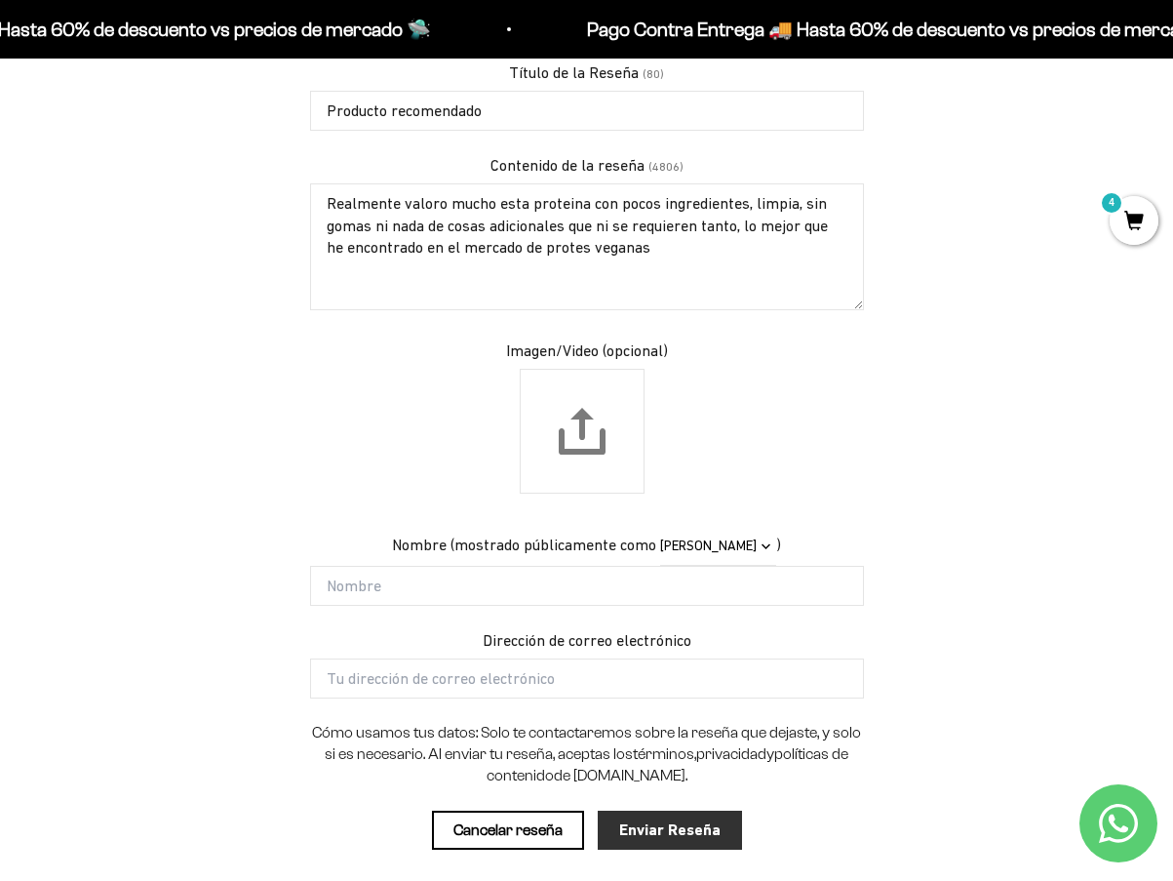
click at [710, 832] on input "Enviar Reseña" at bounding box center [670, 829] width 144 height 39
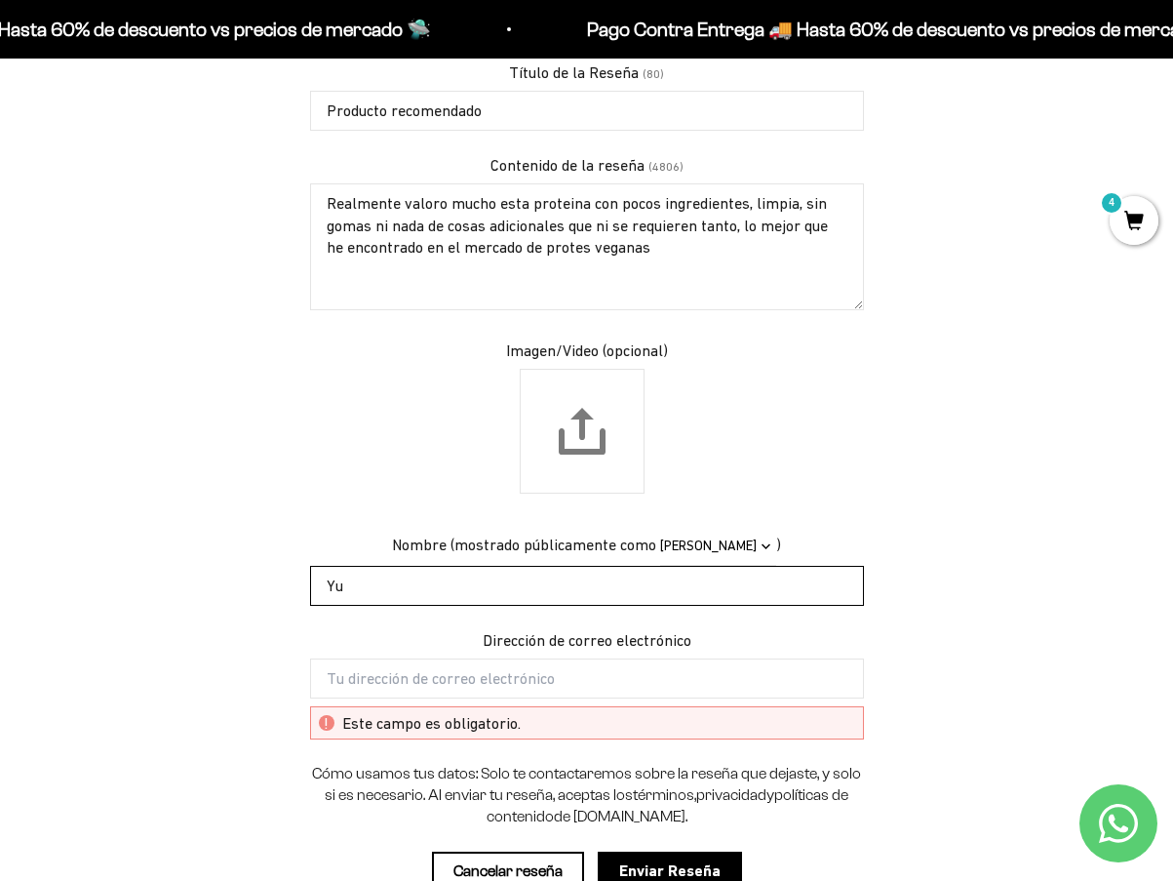
type input "Y"
type input "[PERSON_NAME]"
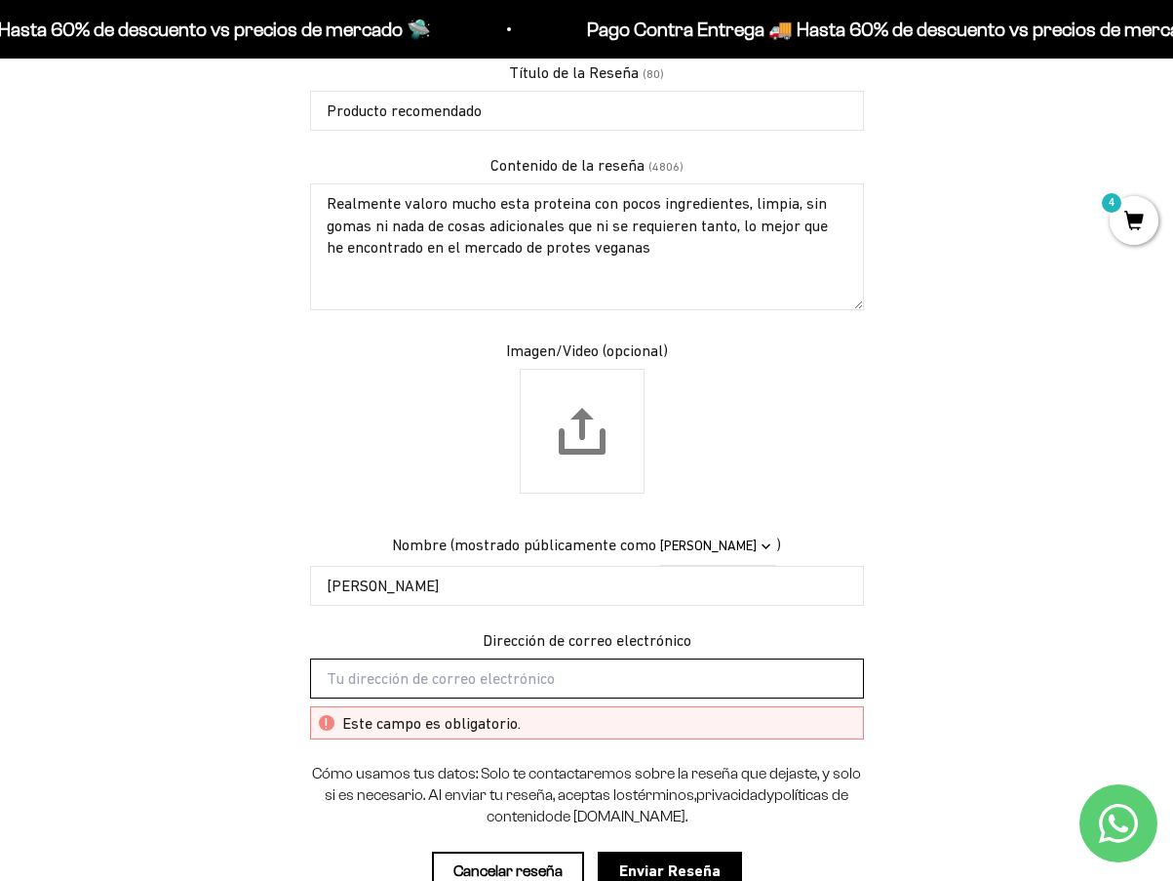
click at [472, 692] on input "Dirección de correo electrónico" at bounding box center [587, 677] width 554 height 39
type input "y"
type input "a"
type input "y"
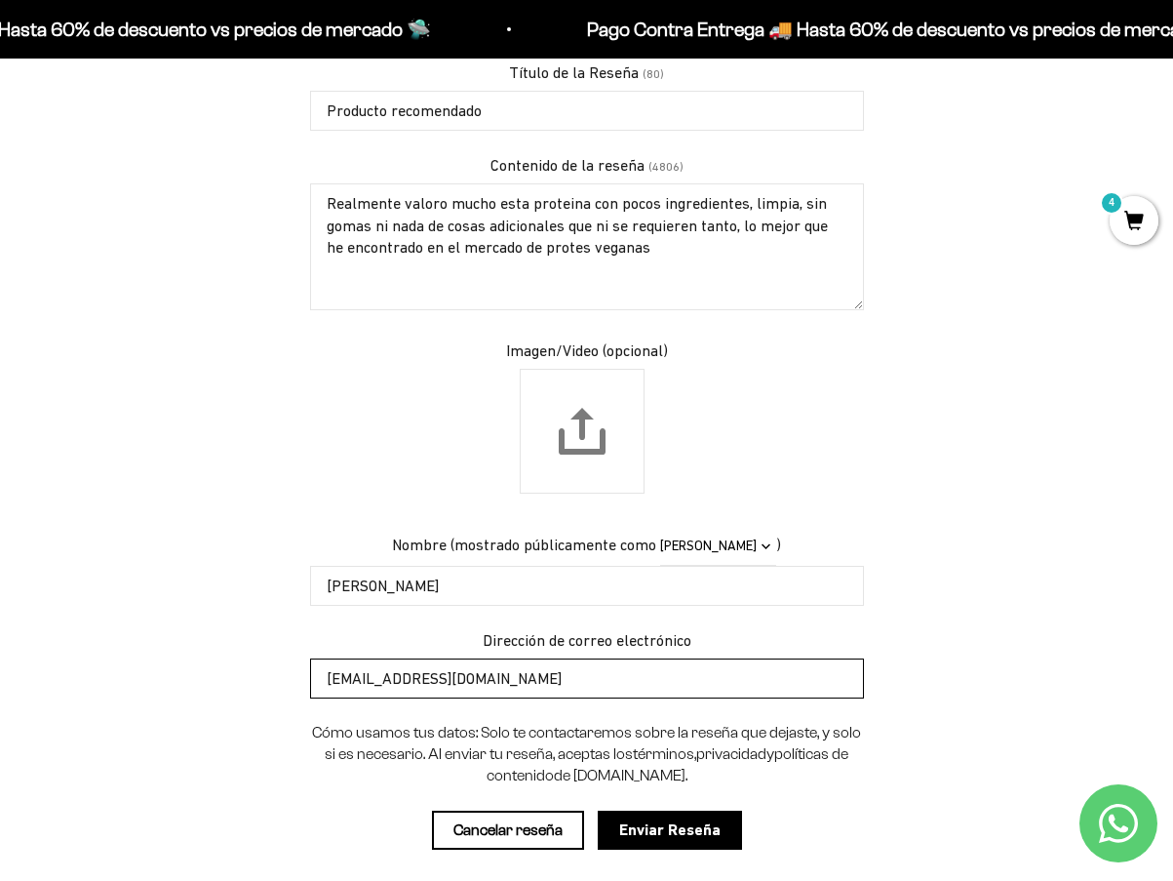
scroll to position [1922, 0]
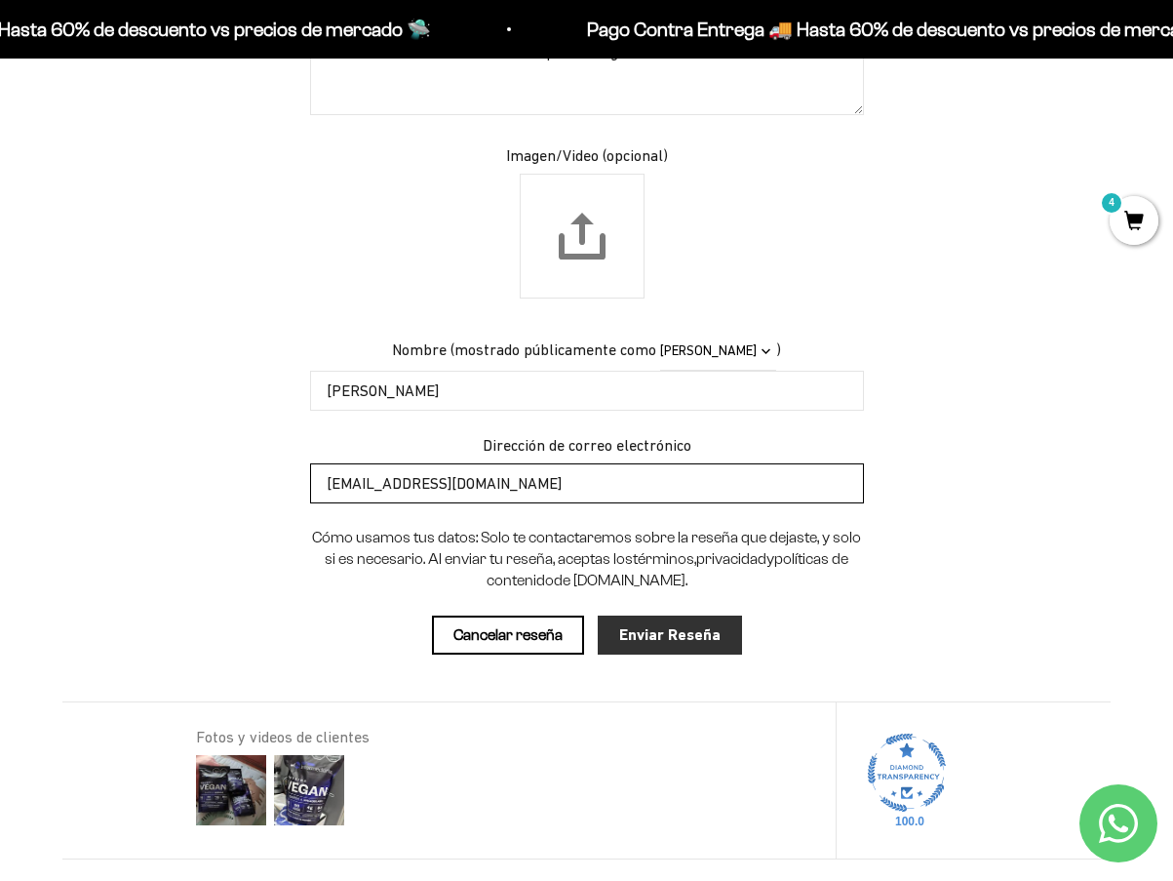
type input "[EMAIL_ADDRESS][DOMAIN_NAME]"
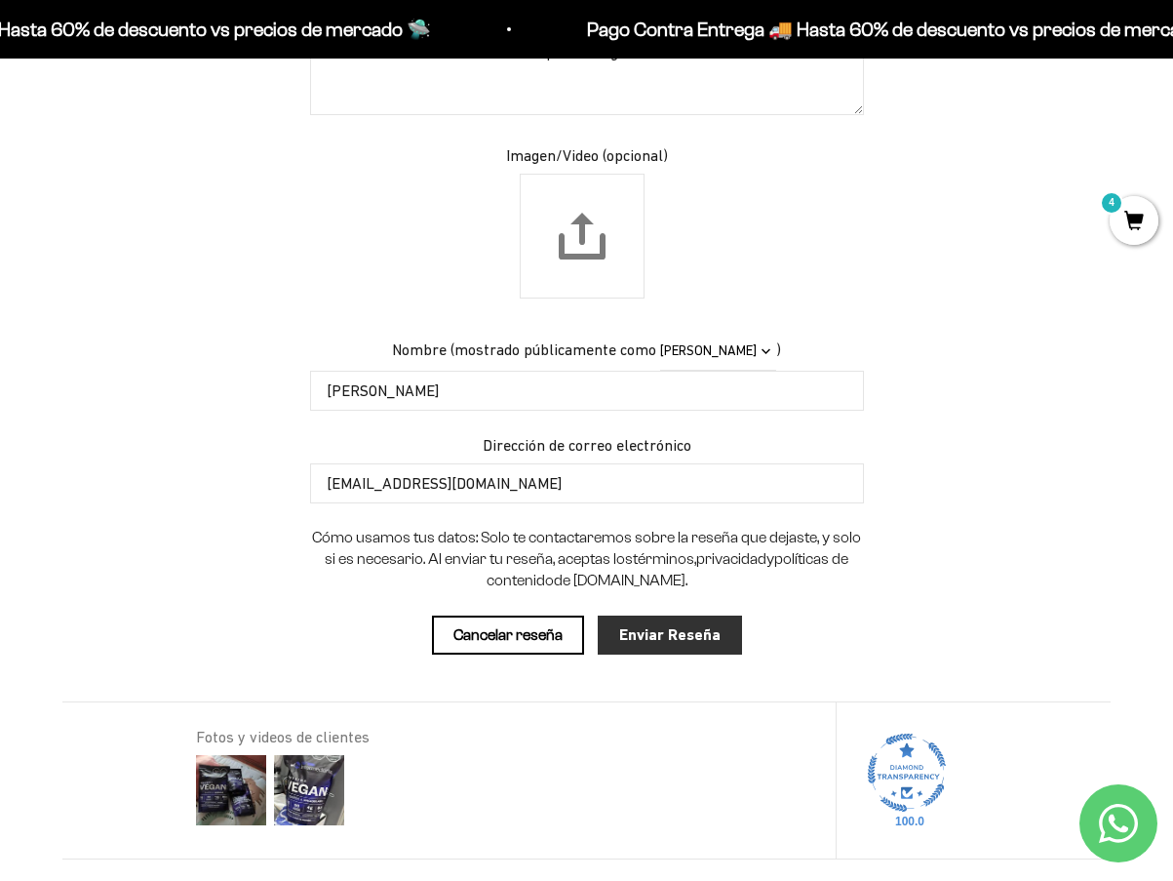
click at [680, 638] on input "Enviar Reseña" at bounding box center [670, 634] width 144 height 39
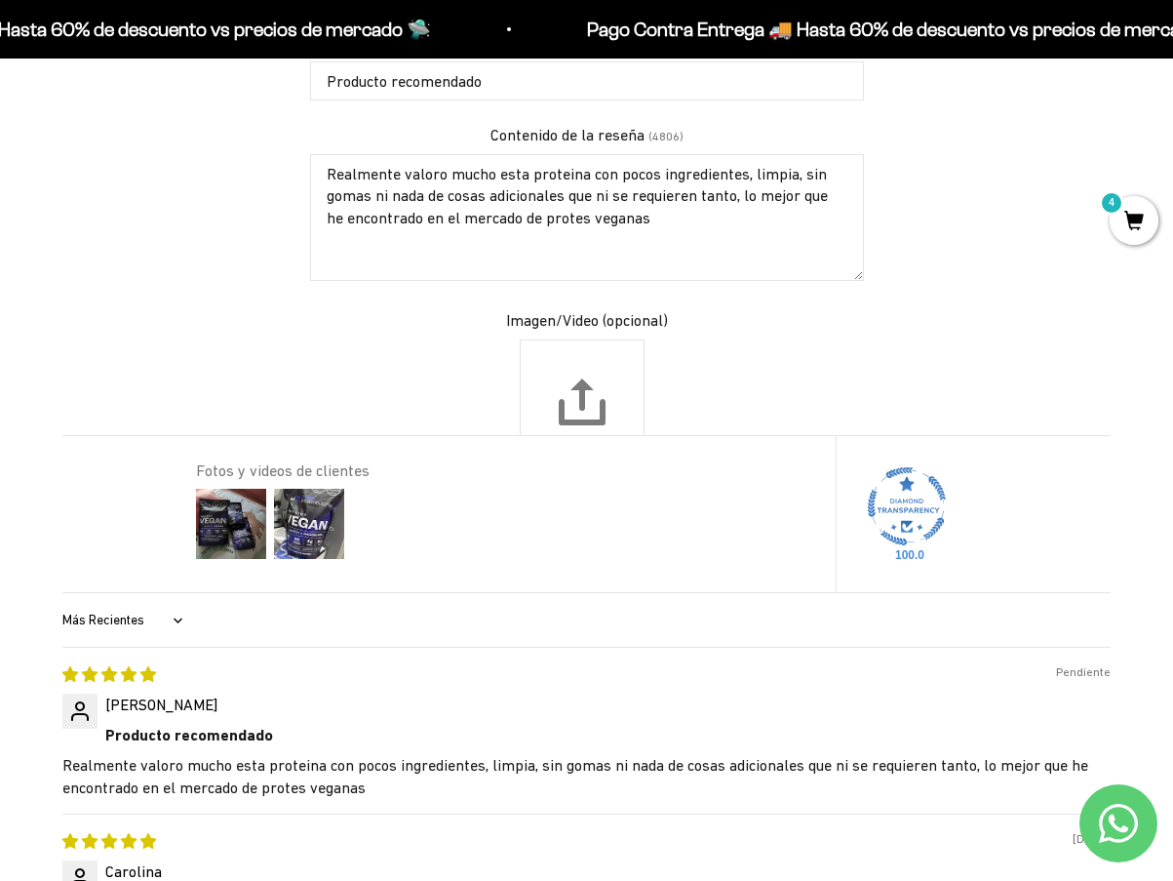
scroll to position [1736, 0]
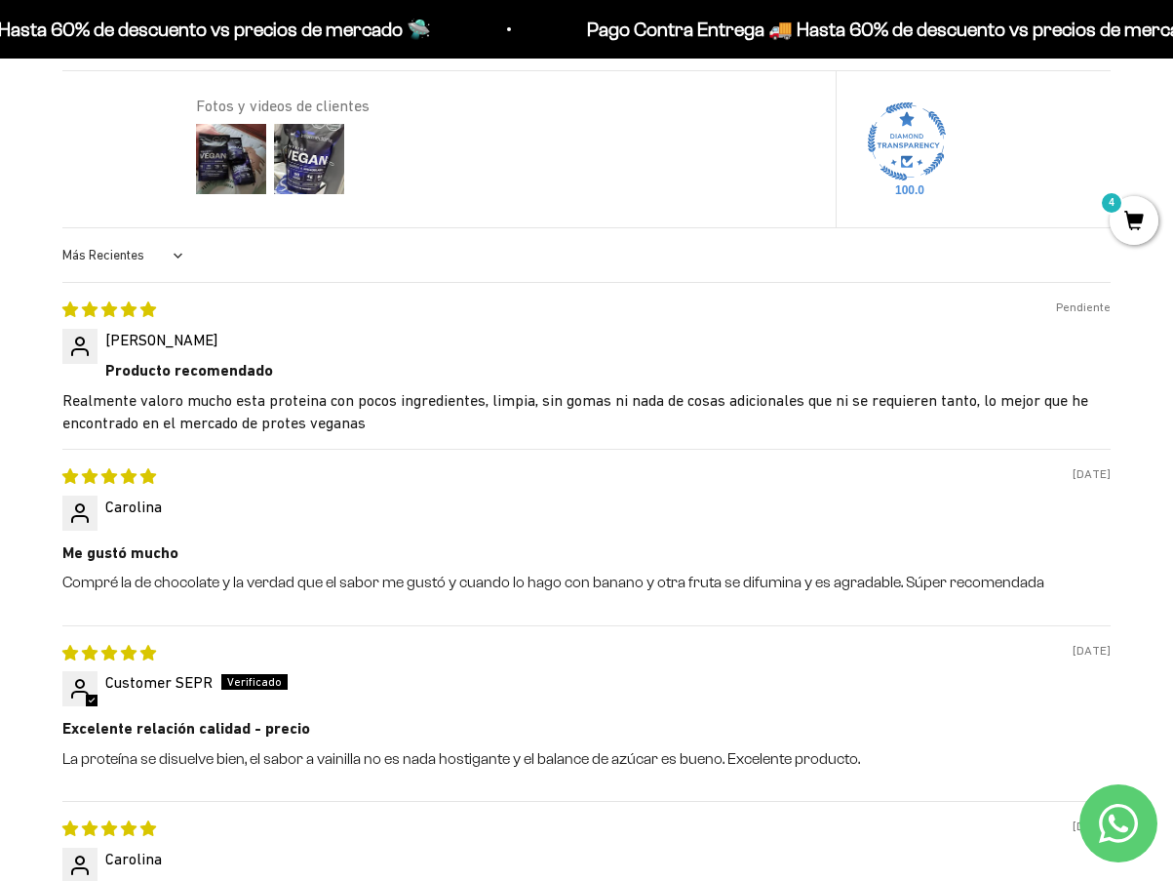
click at [164, 252] on select "Más Recientes Mayor Calificación Menor Calificación Solo Imágenes Imágenes Prim…" at bounding box center [125, 255] width 126 height 39
drag, startPoint x: 395, startPoint y: 283, endPoint x: 411, endPoint y: 290, distance: 17.0
click at [404, 286] on div "Pendiente [PERSON_NAME] Producto recomendado Realmente valoro mucho esta protei…" at bounding box center [586, 365] width 1048 height 167
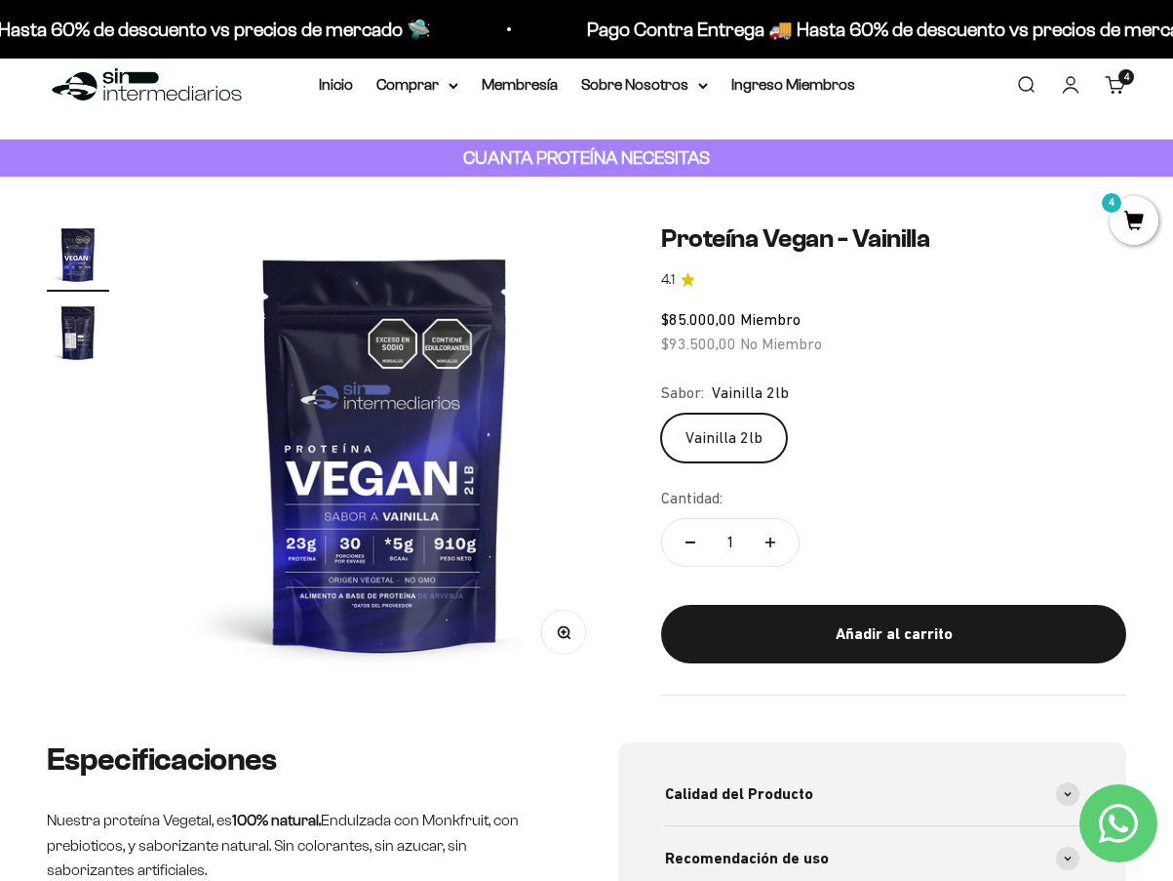
scroll to position [0, 0]
